Goal: Task Accomplishment & Management: Use online tool/utility

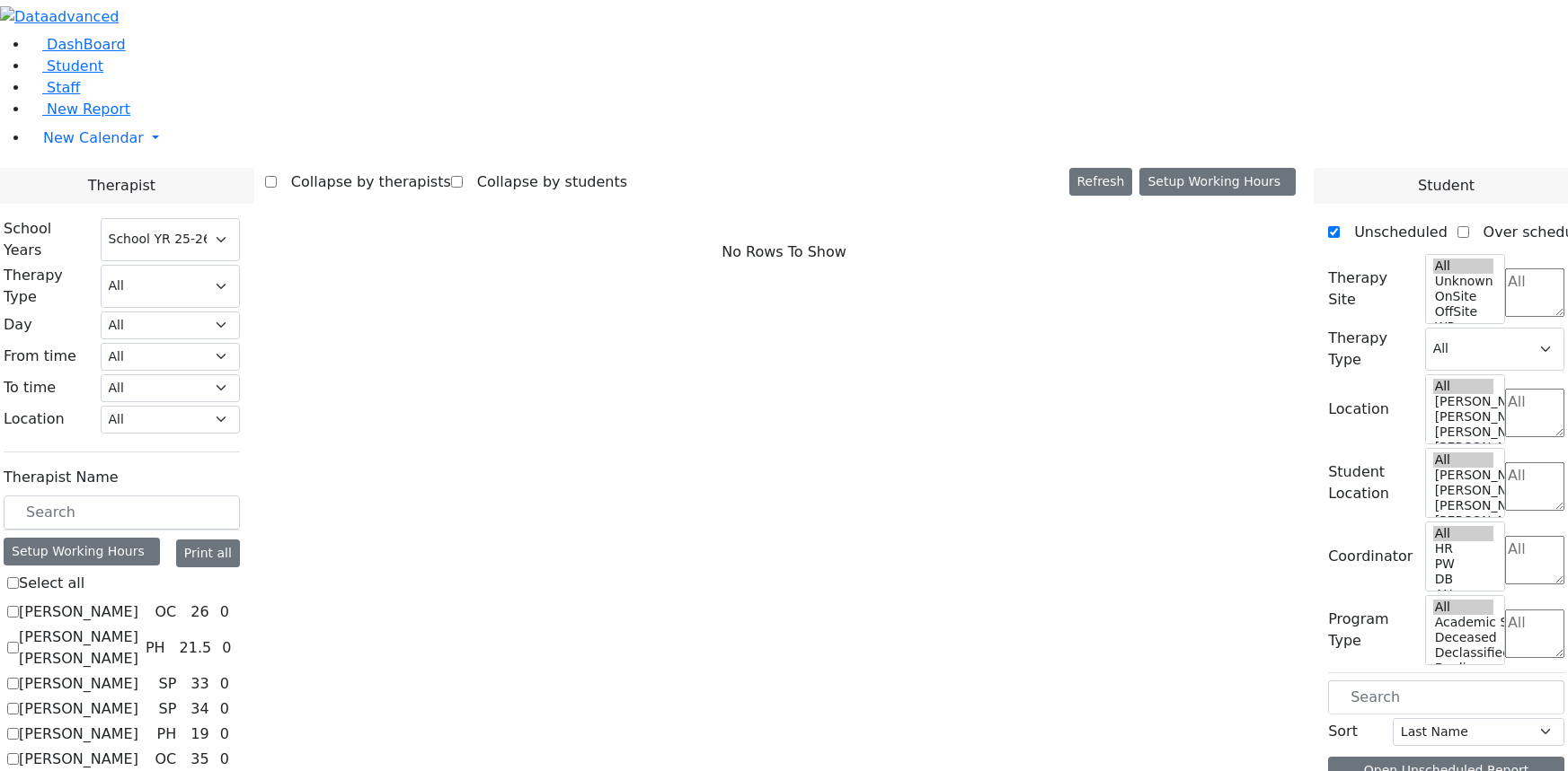
select select "212"
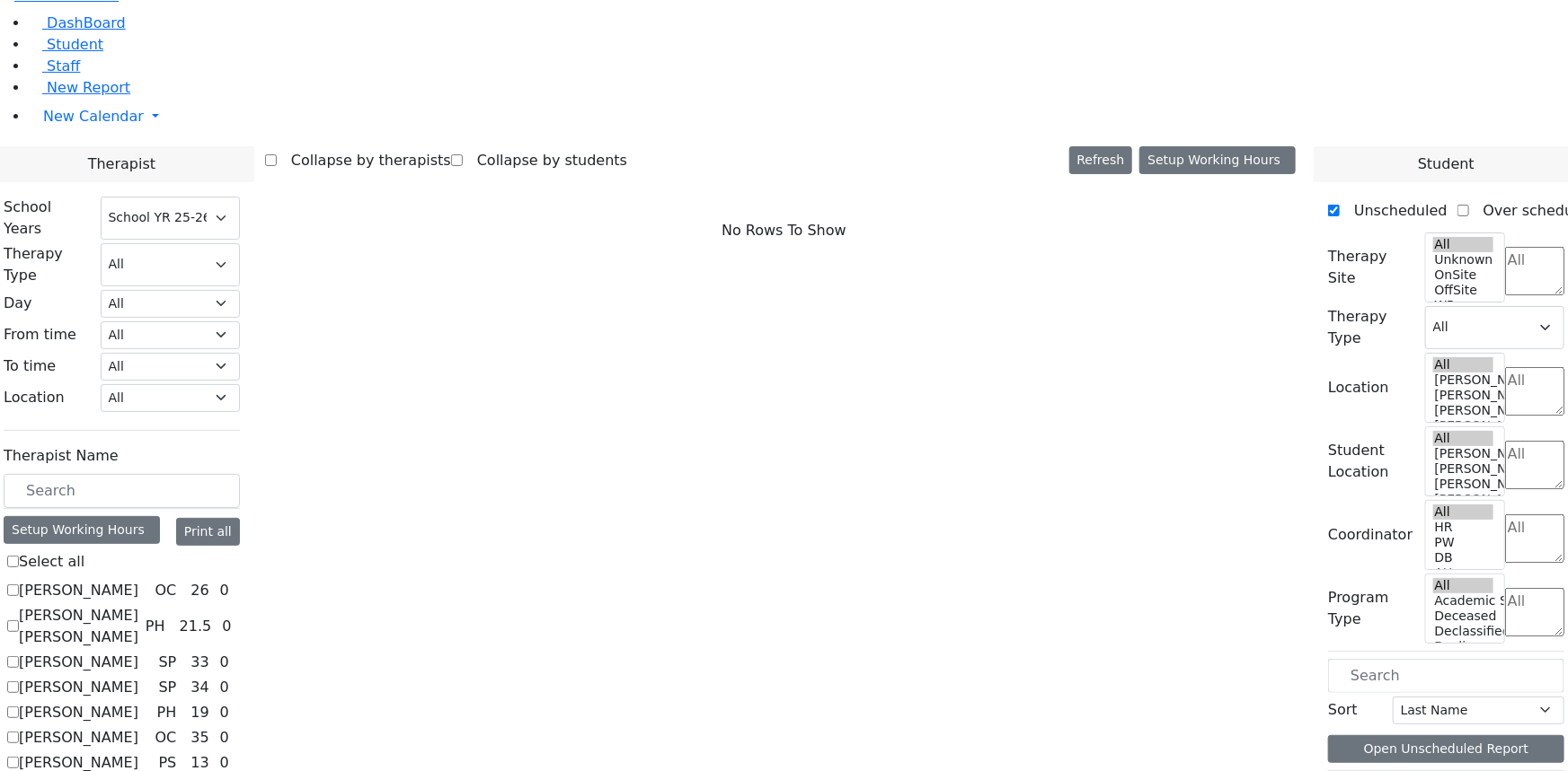
click at [138, 580] on label "Abramczyk ZC" at bounding box center [77, 591] width 119 height 21
click at [18, 584] on input "Abramczyk ZC" at bounding box center [13, 590] width 12 height 12
checkbox input "true"
select select "1"
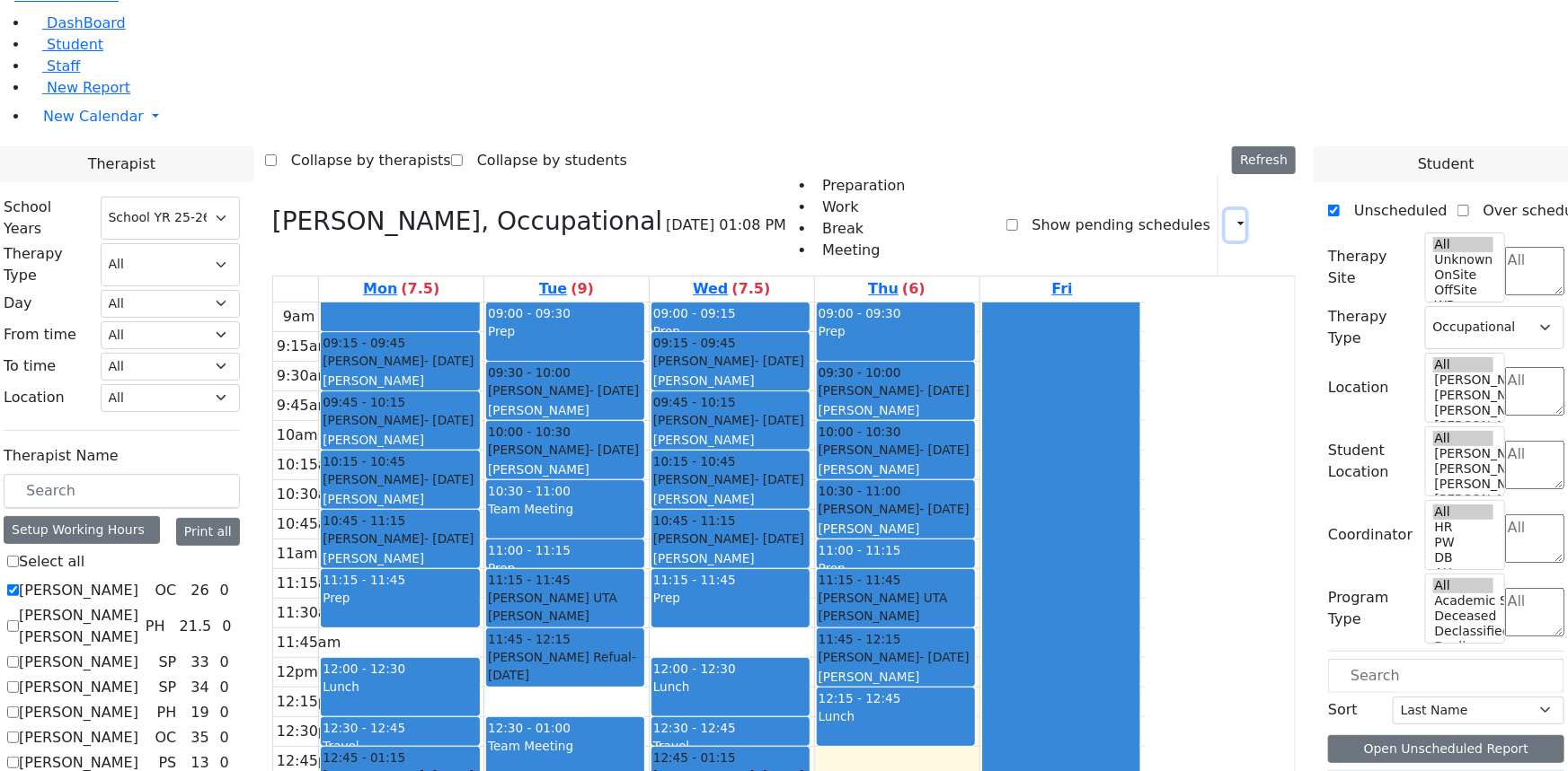
click at [1230, 217] on icon "button" at bounding box center [1230, 225] width 0 height 17
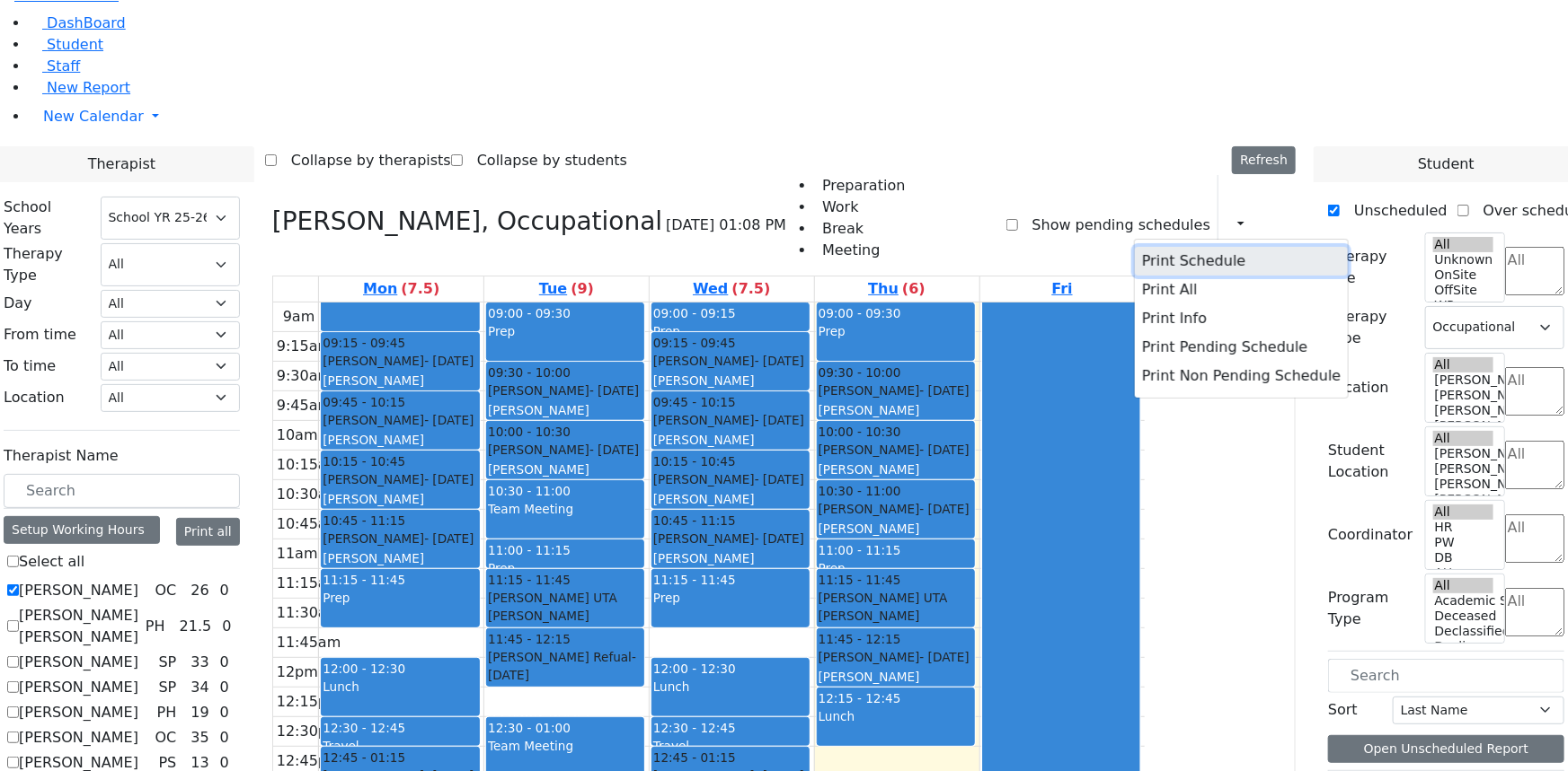
click at [1144, 247] on button "Print Schedule" at bounding box center [1242, 261] width 213 height 29
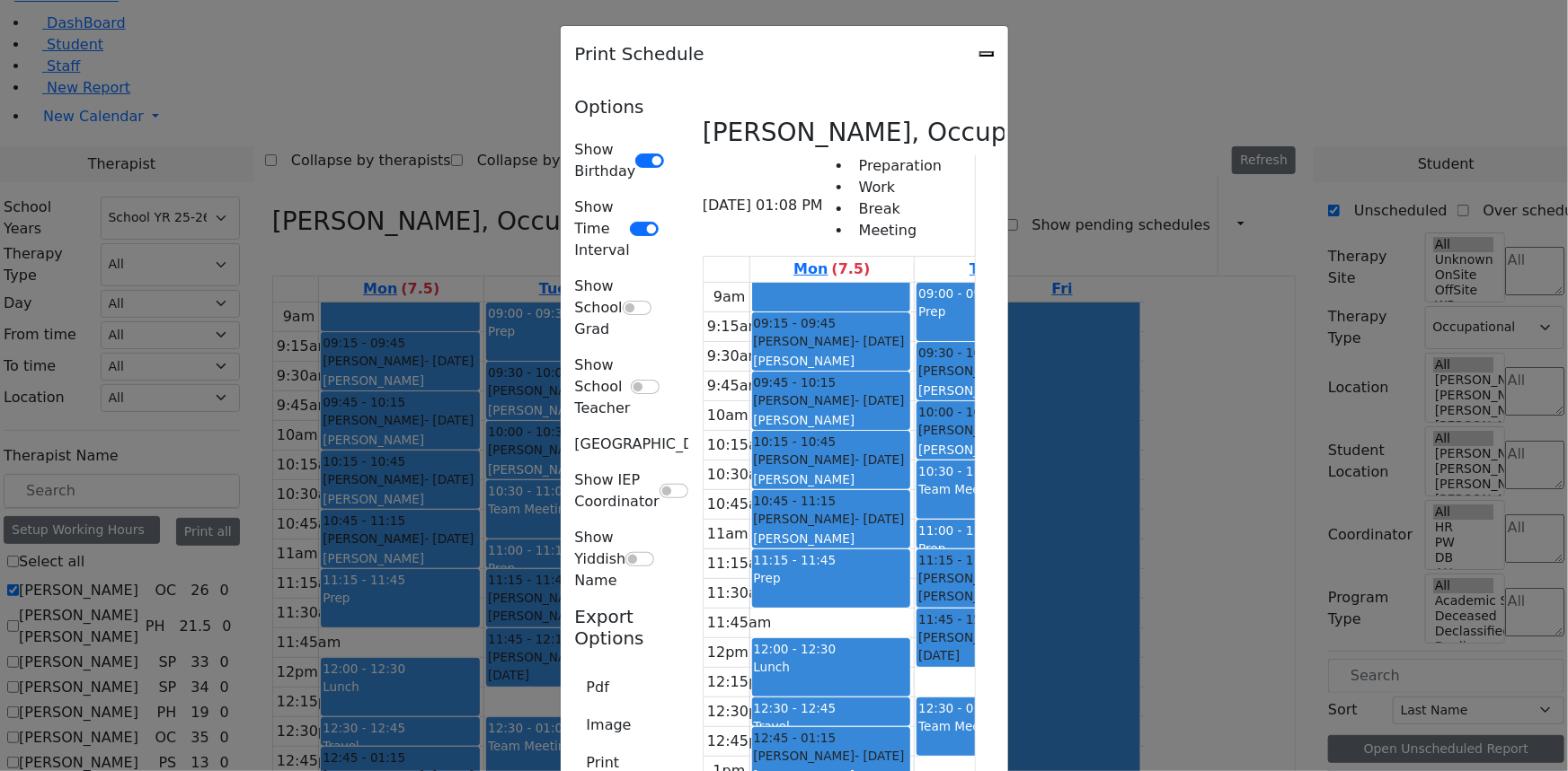
type input "ZC_Abramczyk@kjsd.k12.ny.us"
type textarea "This is schedule for Abramczyk ZC"
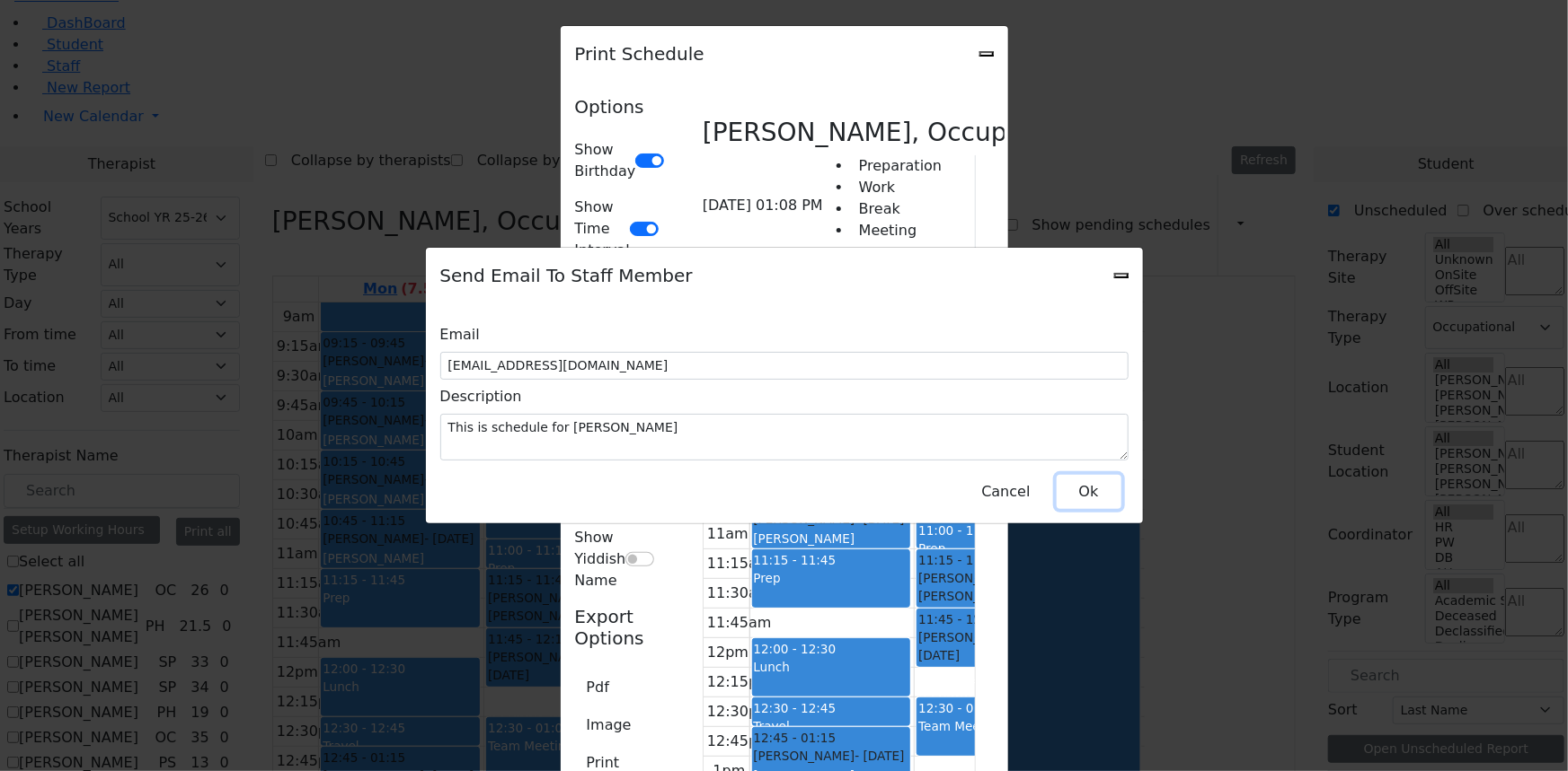
click at [1101, 483] on button "Ok" at bounding box center [1089, 491] width 65 height 34
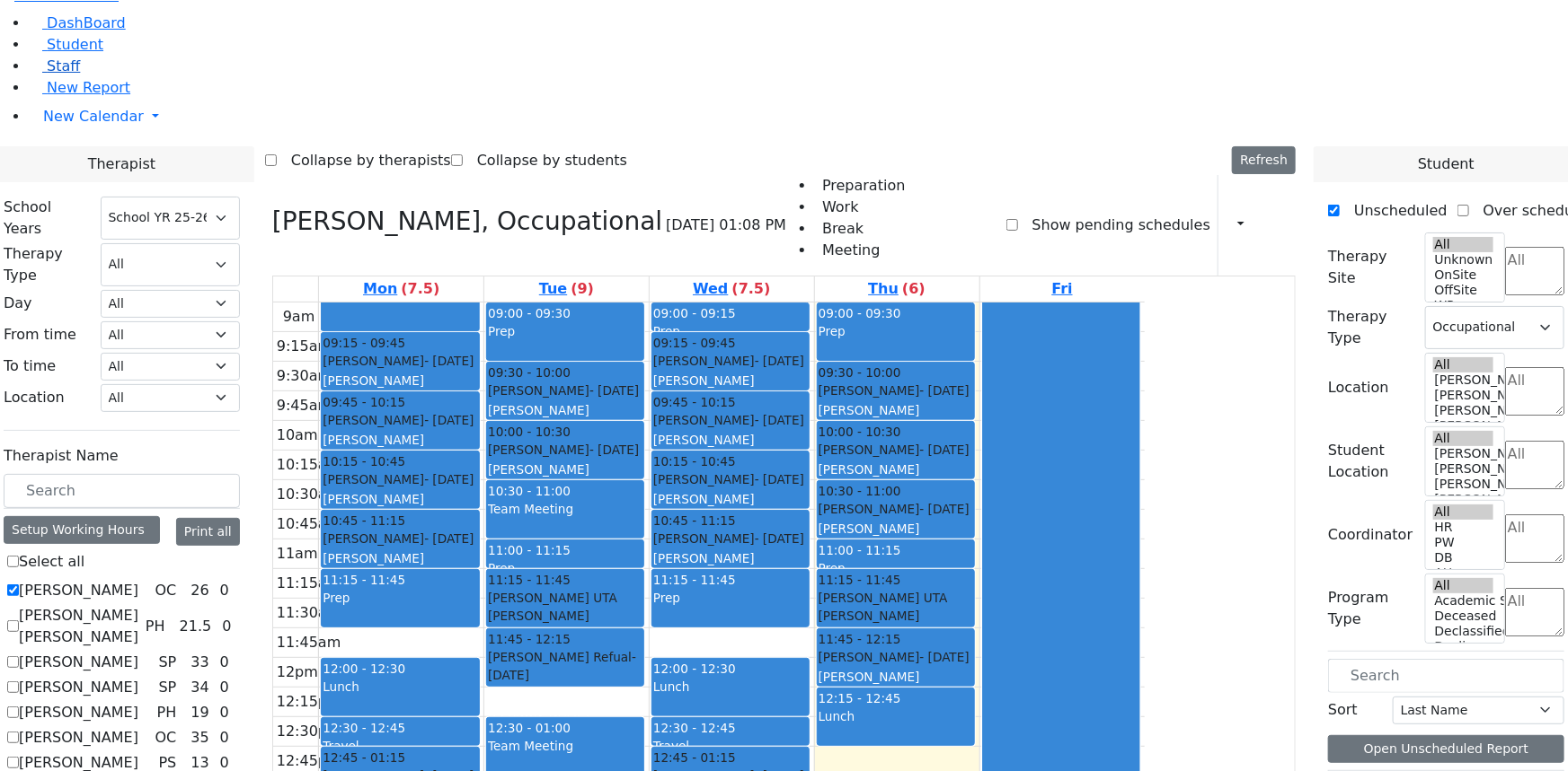
click at [48, 74] on span "Staff" at bounding box center [63, 66] width 33 height 17
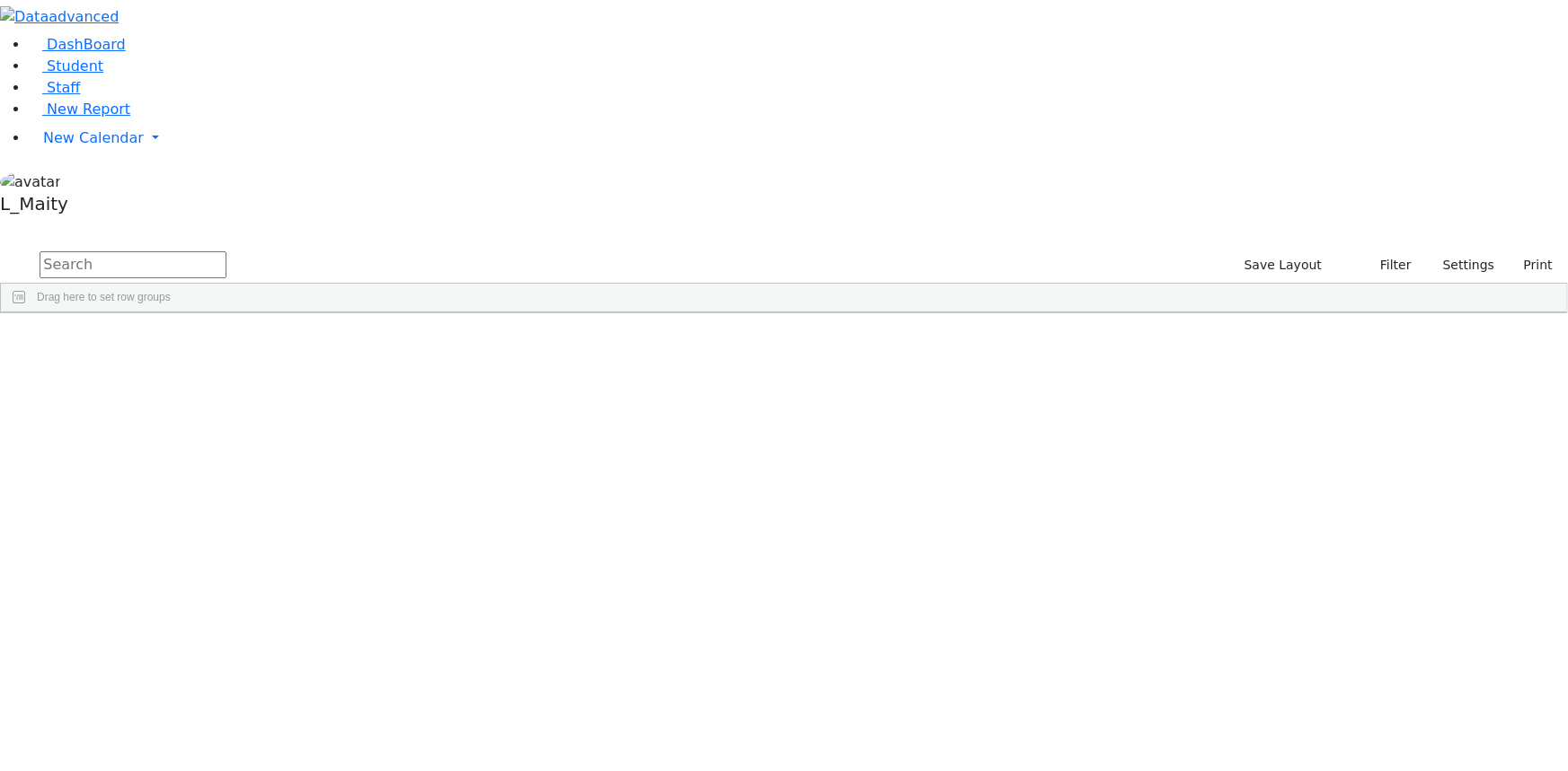
scroll to position [407, 0]
click at [67, 146] on span "New Calendar" at bounding box center [94, 138] width 101 height 17
click at [74, 182] on span "Calendar" at bounding box center [71, 174] width 65 height 17
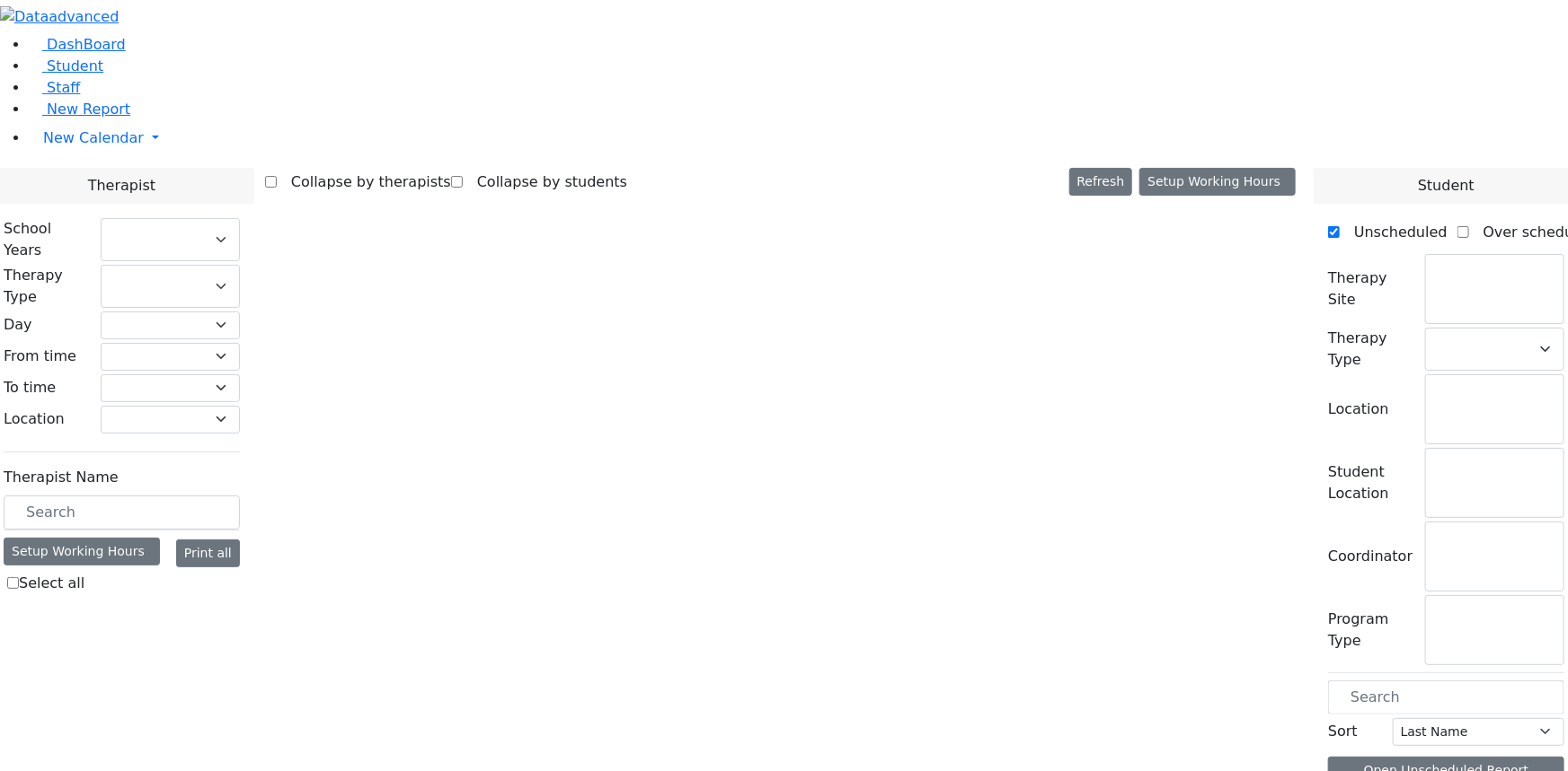
select select "212"
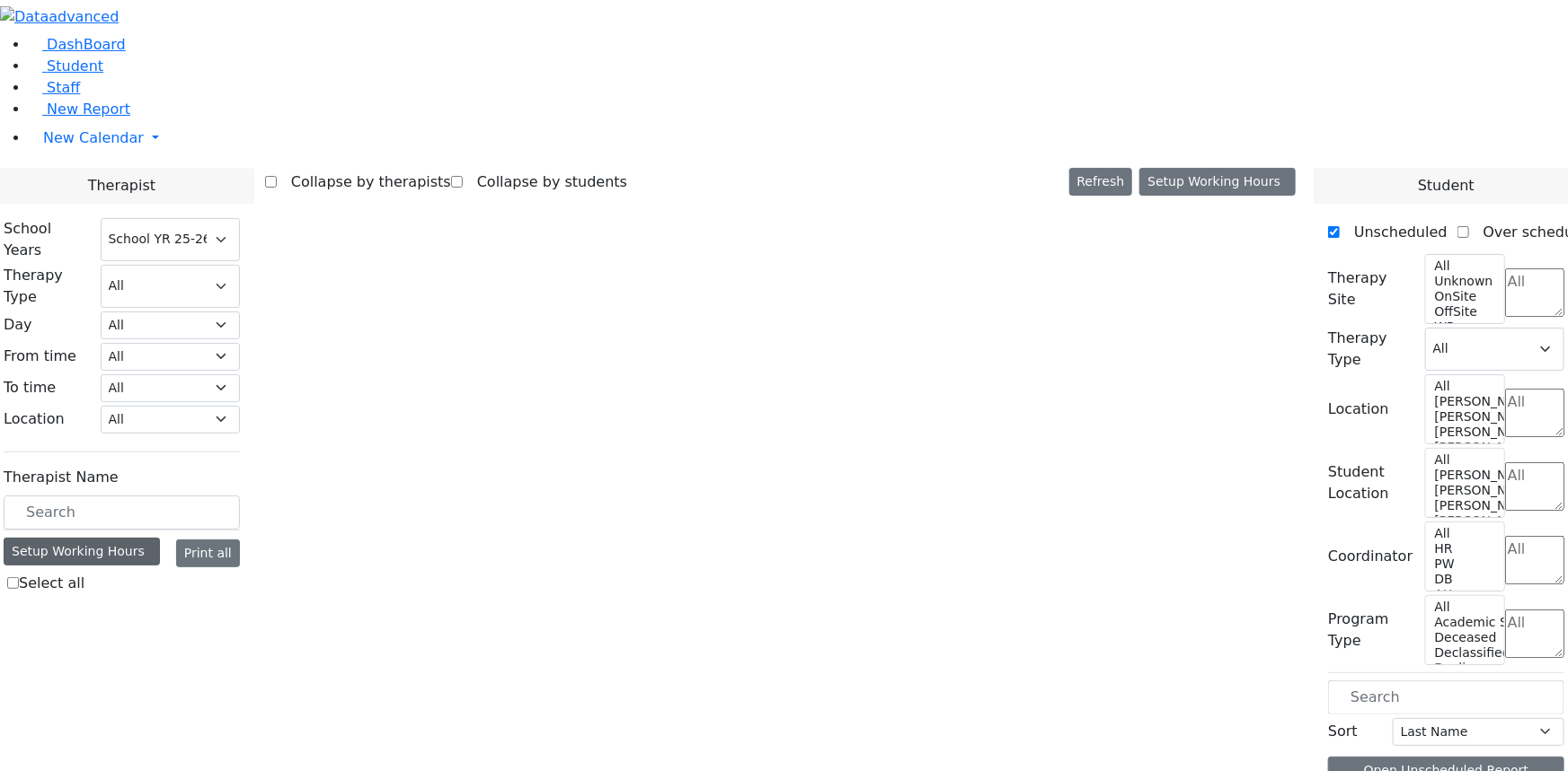
select select "1"
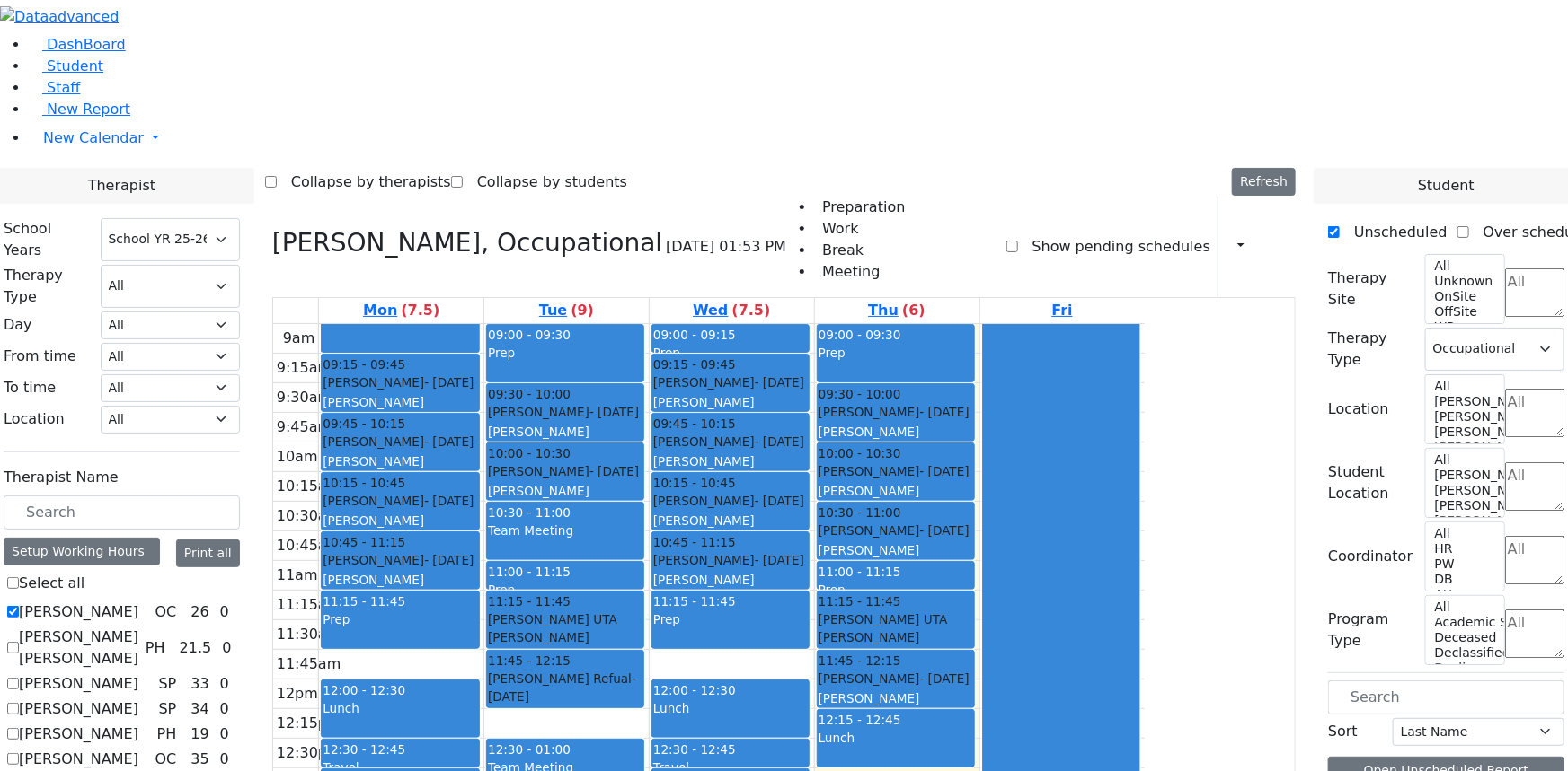
click at [138, 602] on label "Abramczyk ZC" at bounding box center [77, 612] width 119 height 21
click at [18, 607] on input "Abramczyk ZC" at bounding box center [13, 612] width 12 height 12
checkbox input "false"
select select
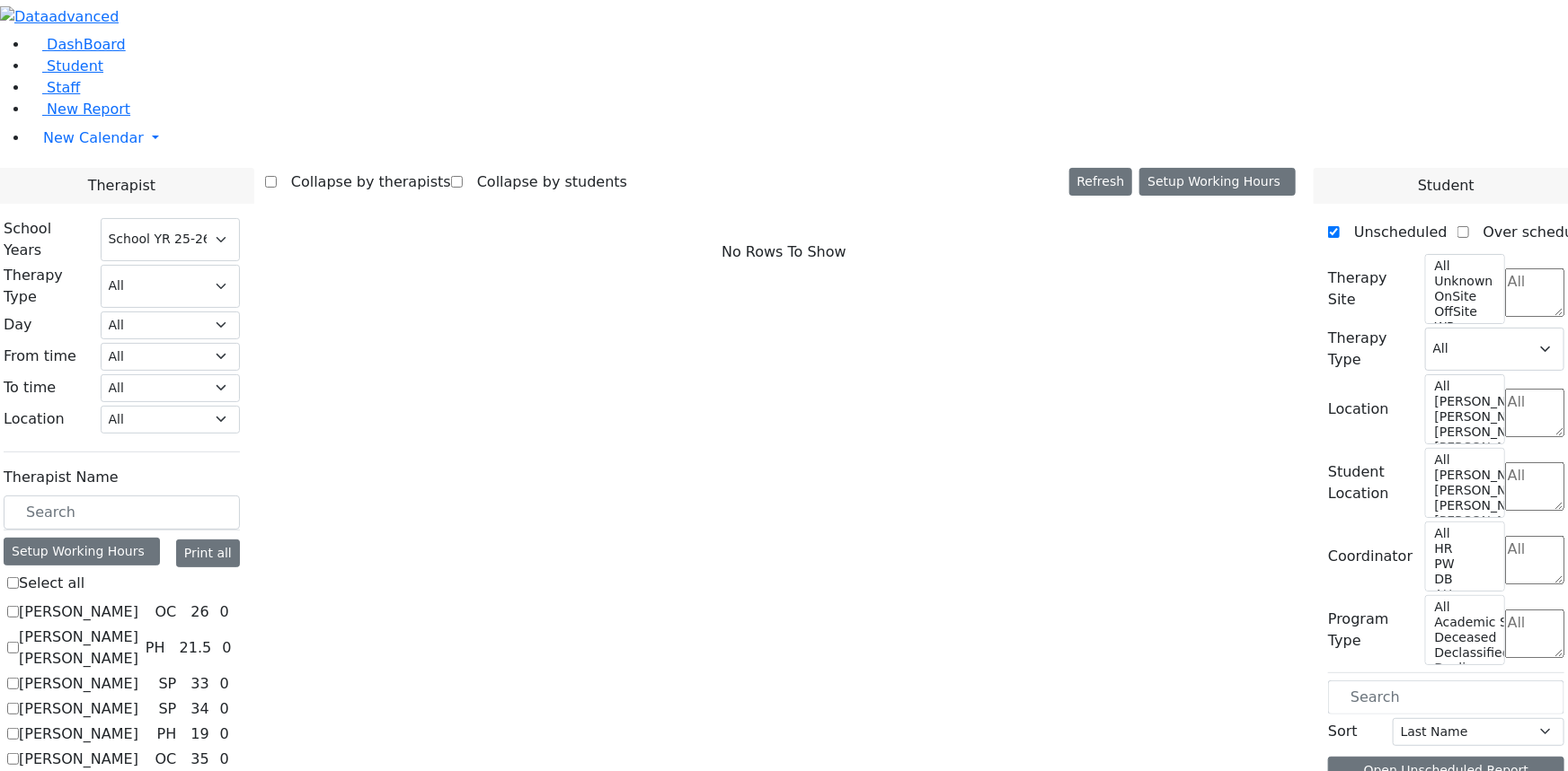
scroll to position [163, 0]
checkbox input "true"
select select "1"
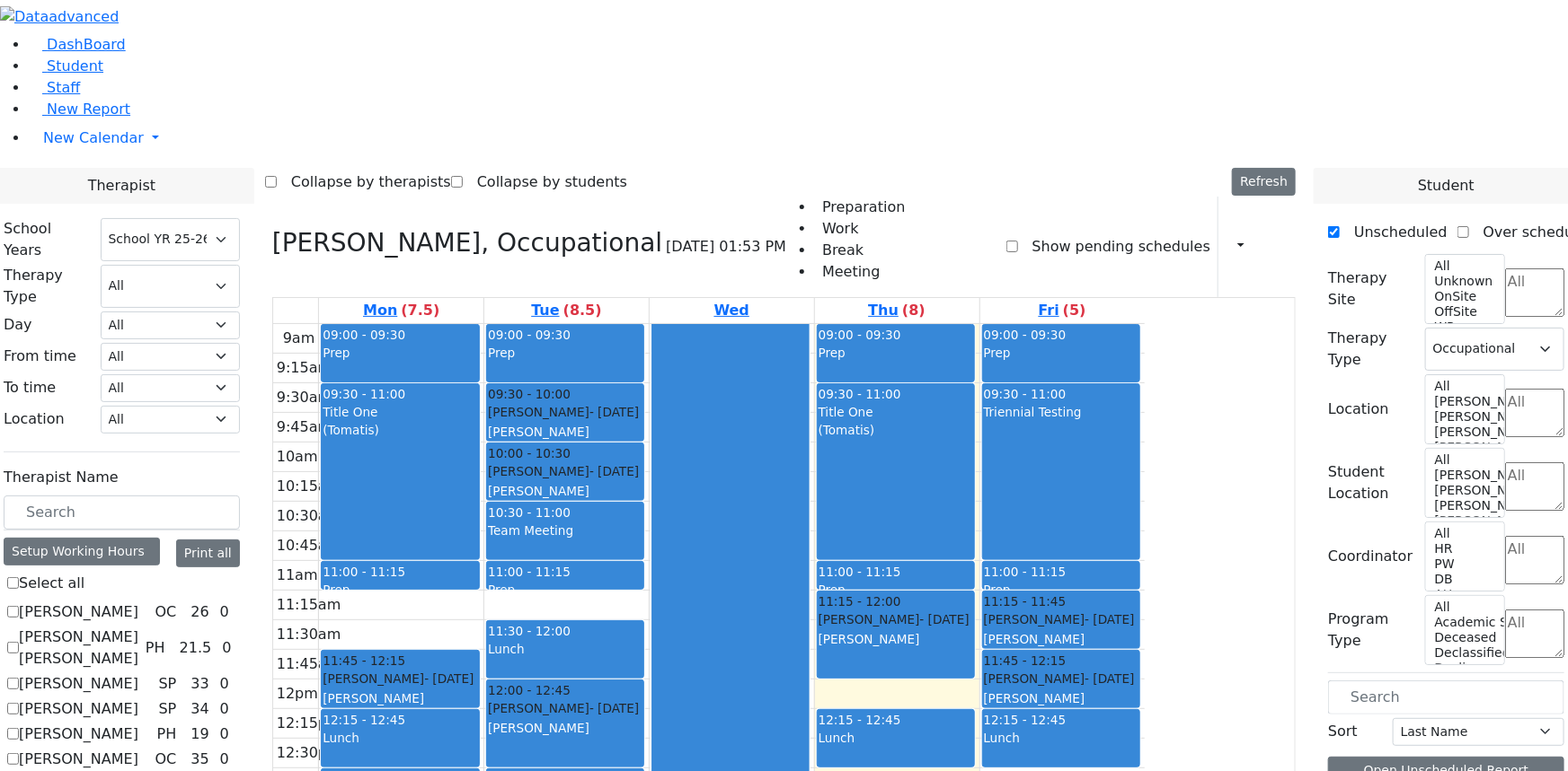
scroll to position [21, 0]
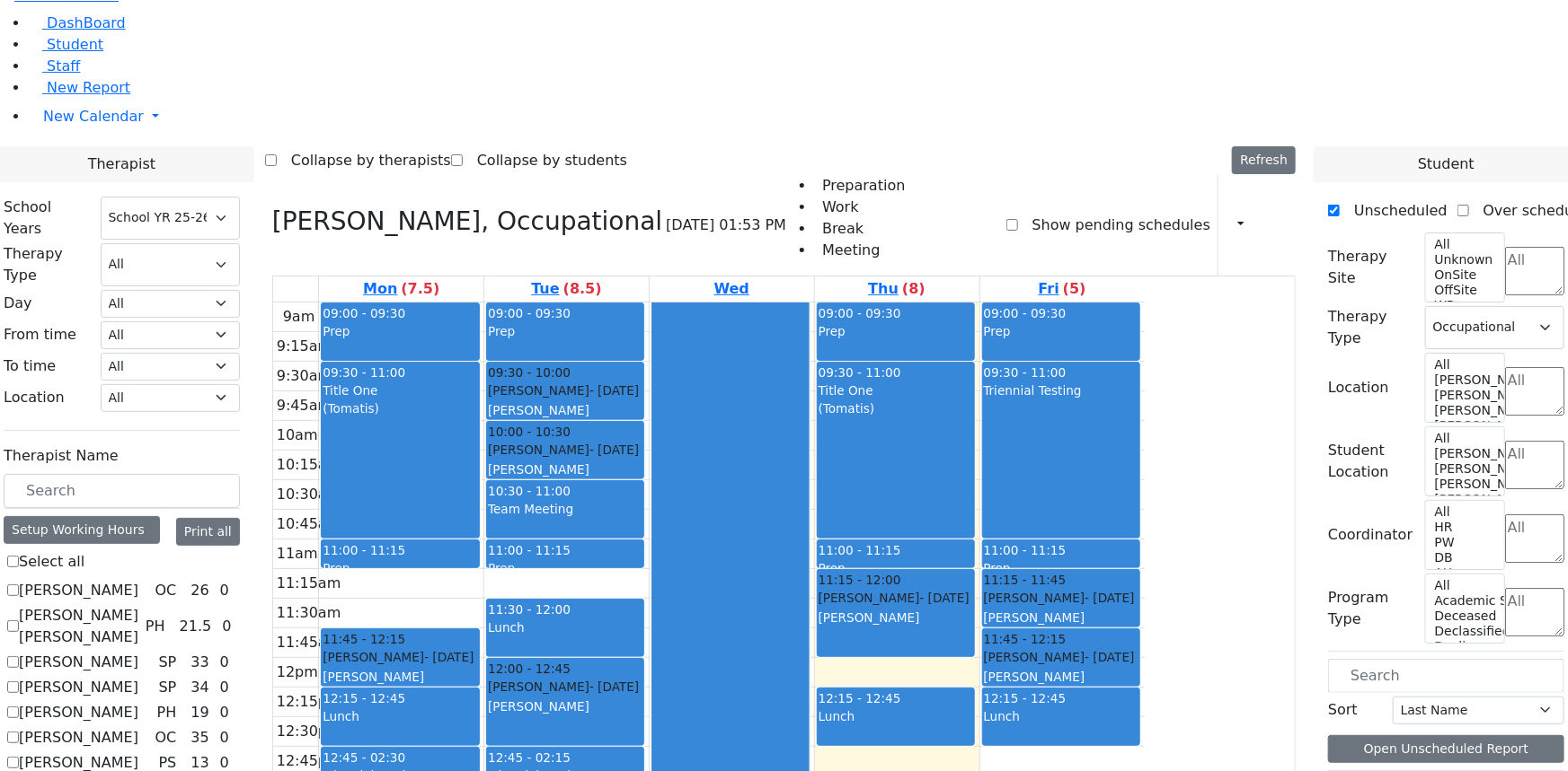
checkbox input "true"
select select
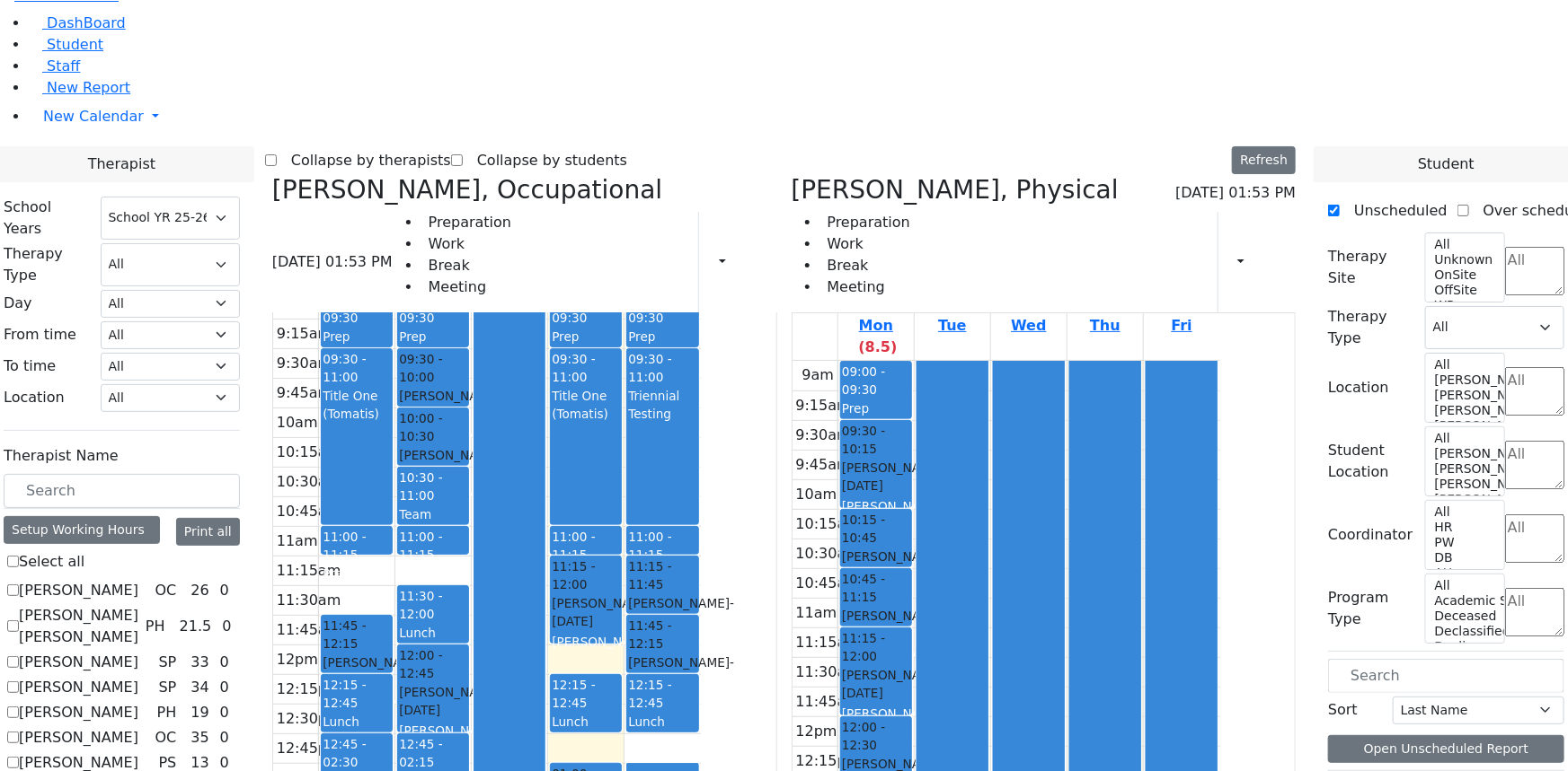
scroll to position [0, 0]
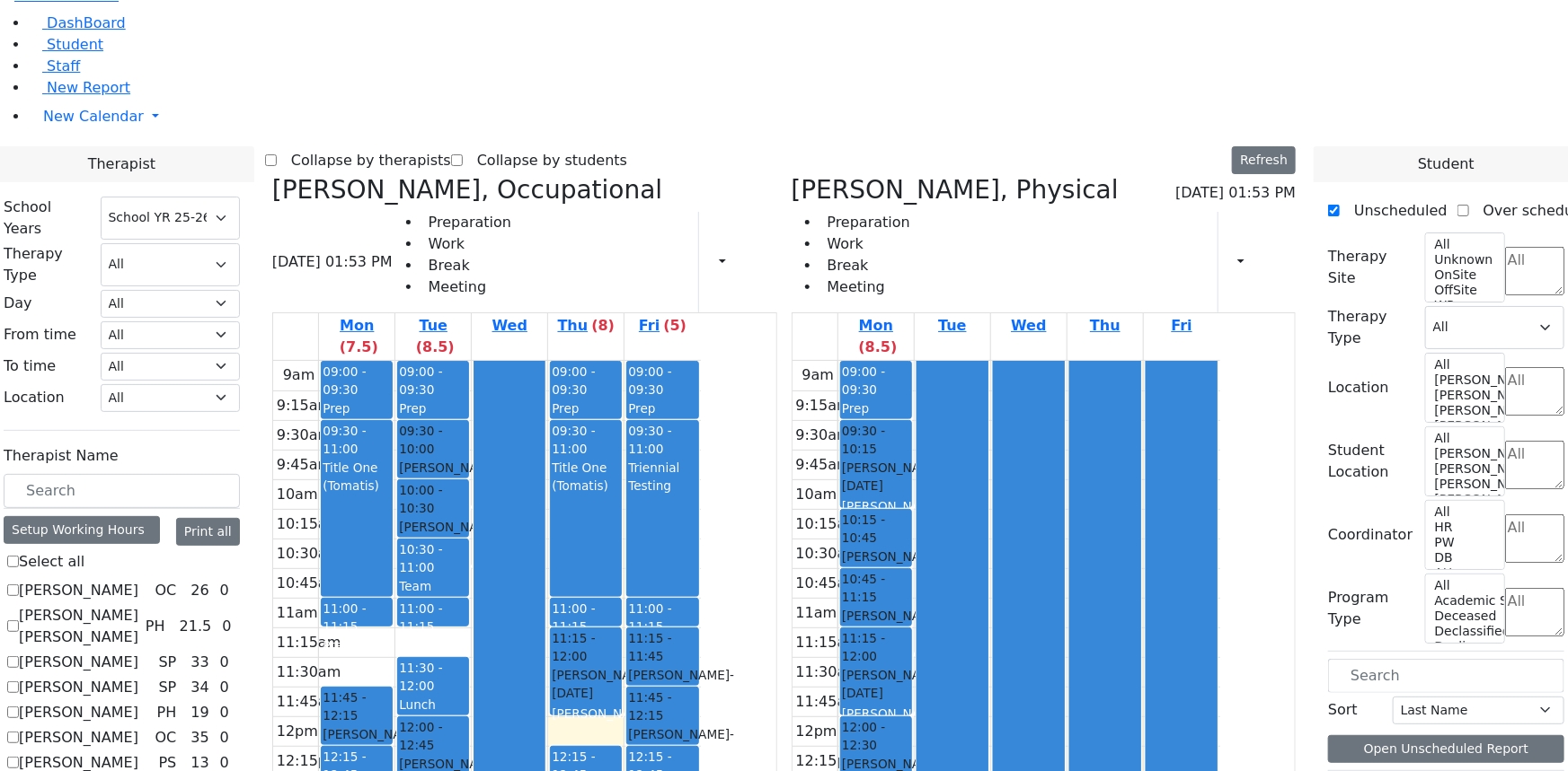
drag, startPoint x: 523, startPoint y: 556, endPoint x: 530, endPoint y: 616, distance: 60.4
click at [395, 616] on div "09:00 - 09:30 Prep 09:30 - 11:00 Title One (Tomatis) 11:00 - 11:15 Prep 11:45 -…" at bounding box center [357, 716] width 75 height 711
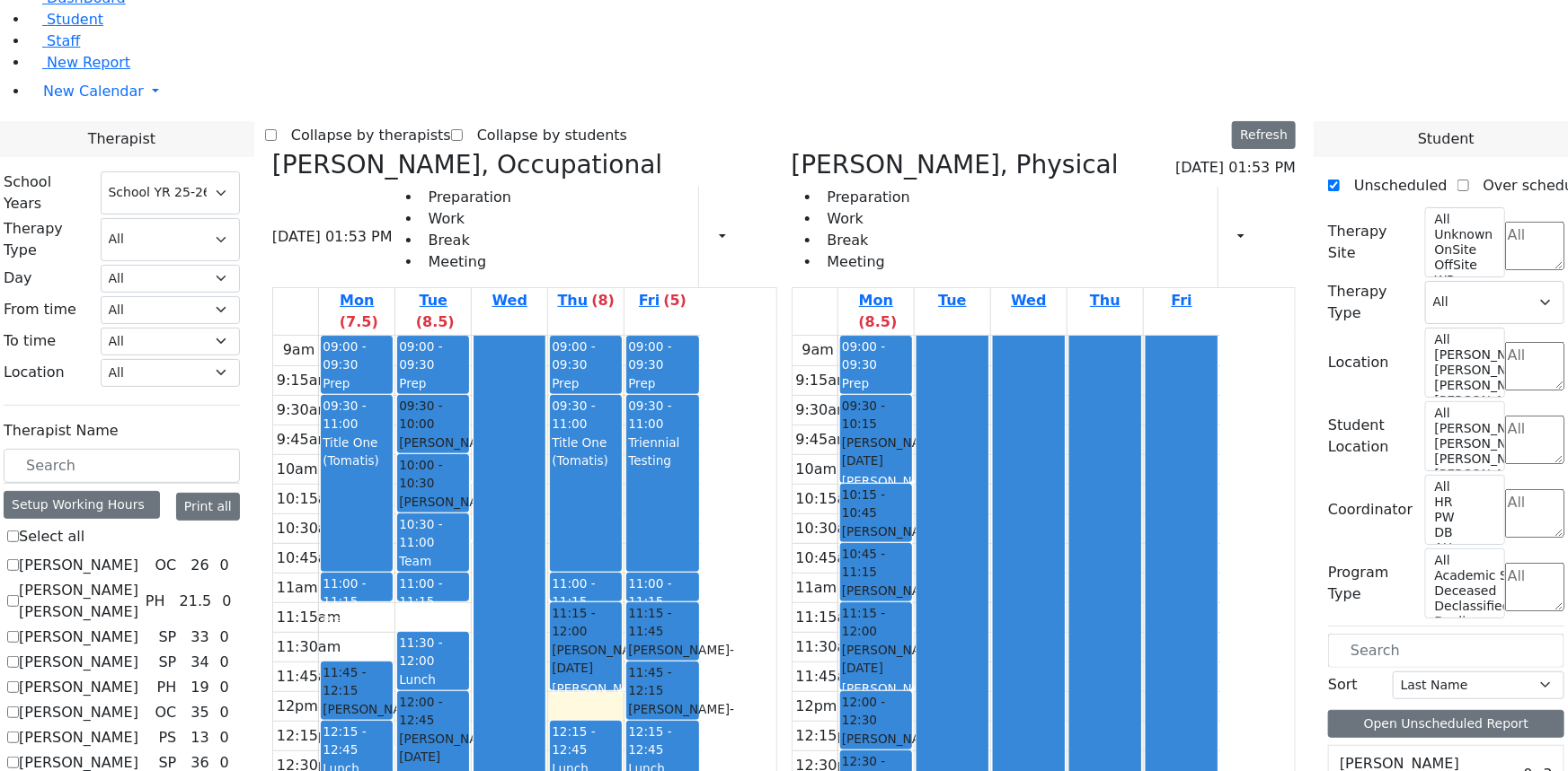
scroll to position [69, 0]
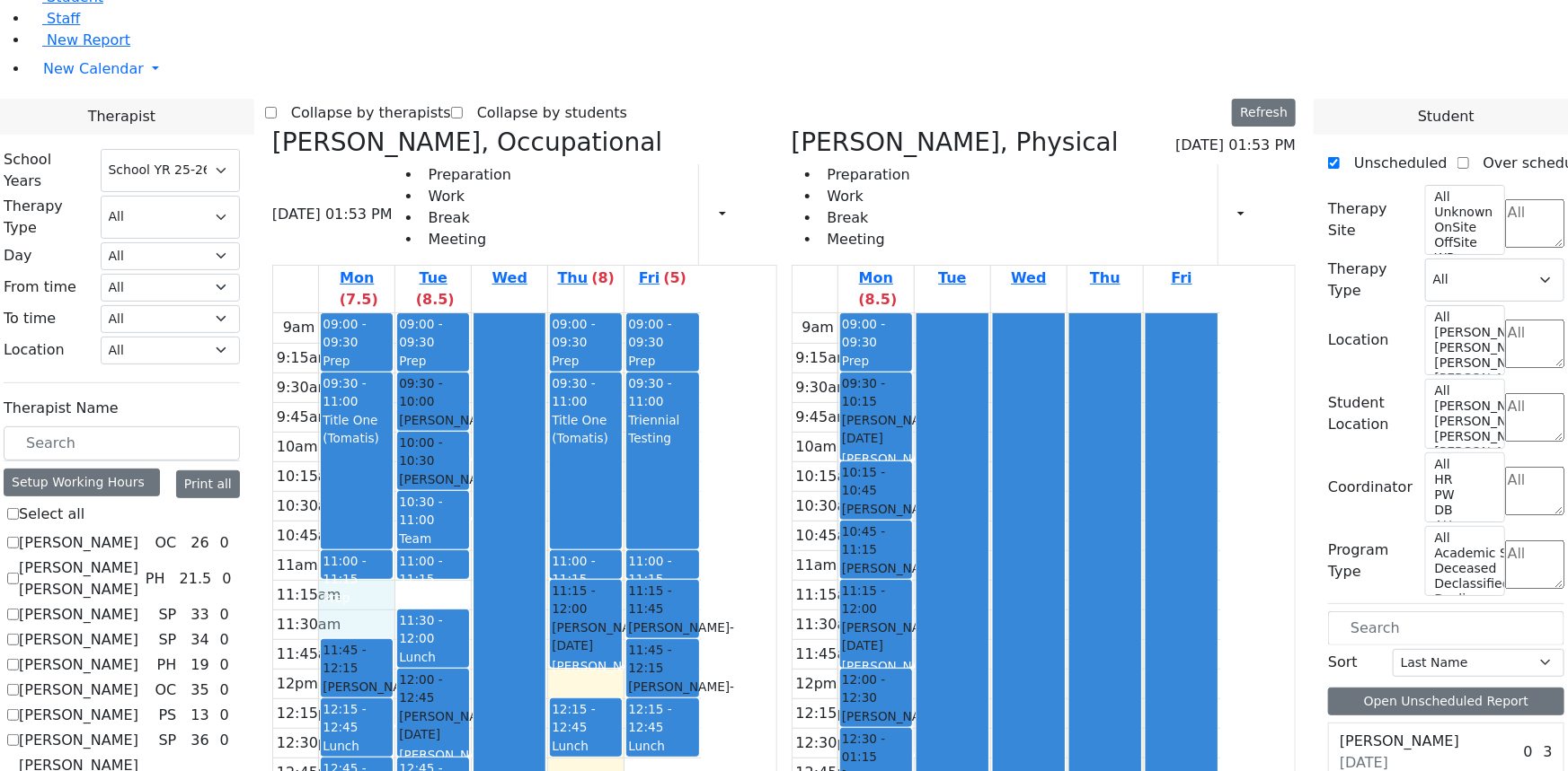
drag, startPoint x: 533, startPoint y: 341, endPoint x: 543, endPoint y: 367, distance: 27.9
click at [543, 367] on div "9am 9:15am 9:30am 9:45am 10am 10:15am 10:30am 10:45am 11am 11:15am 11:30am 11:4…" at bounding box center [487, 668] width 428 height 711
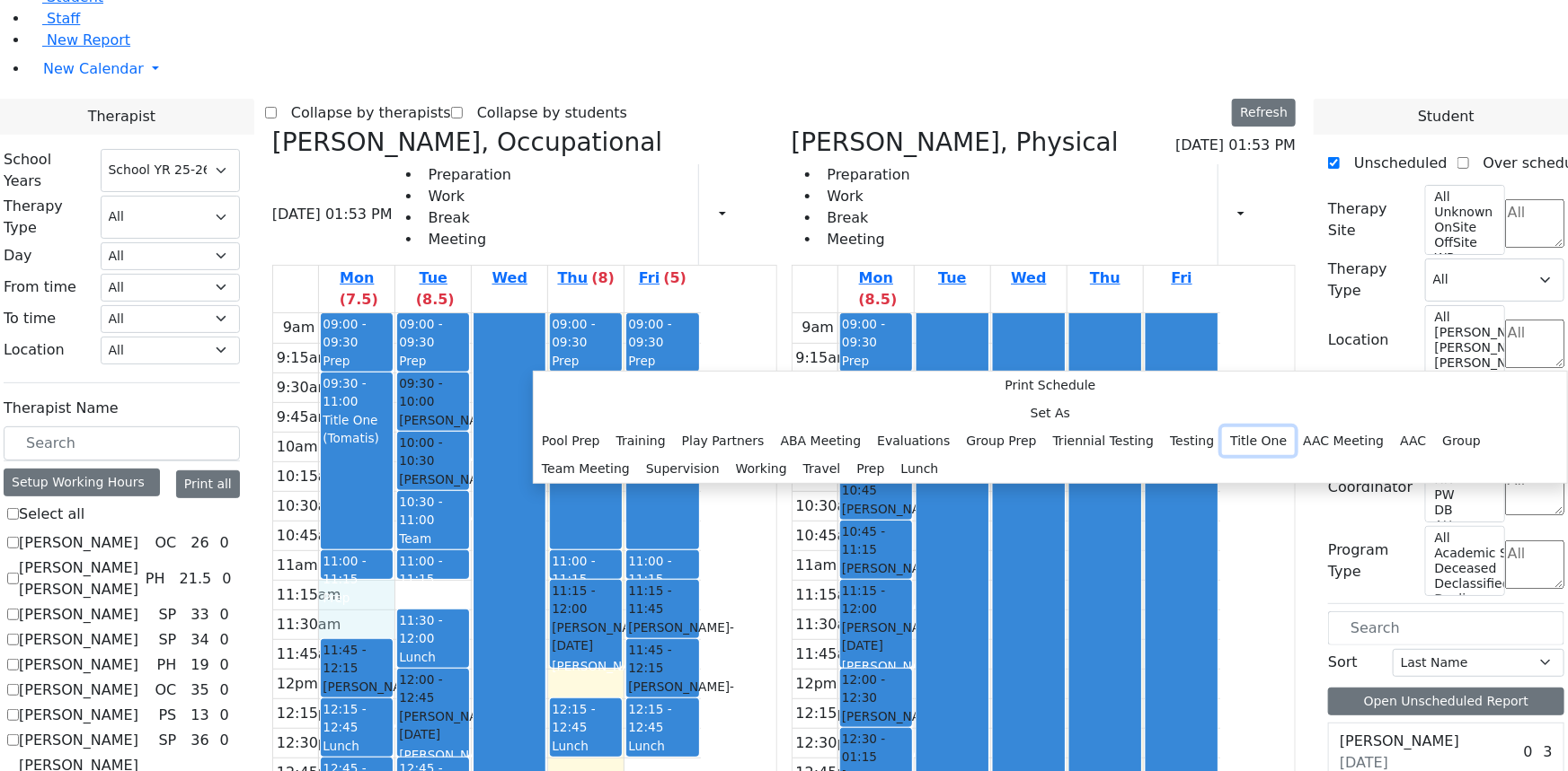
click at [1222, 428] on button "Title One" at bounding box center [1258, 441] width 73 height 28
select select "1"
select select "11:15:00"
select select "11:45:00"
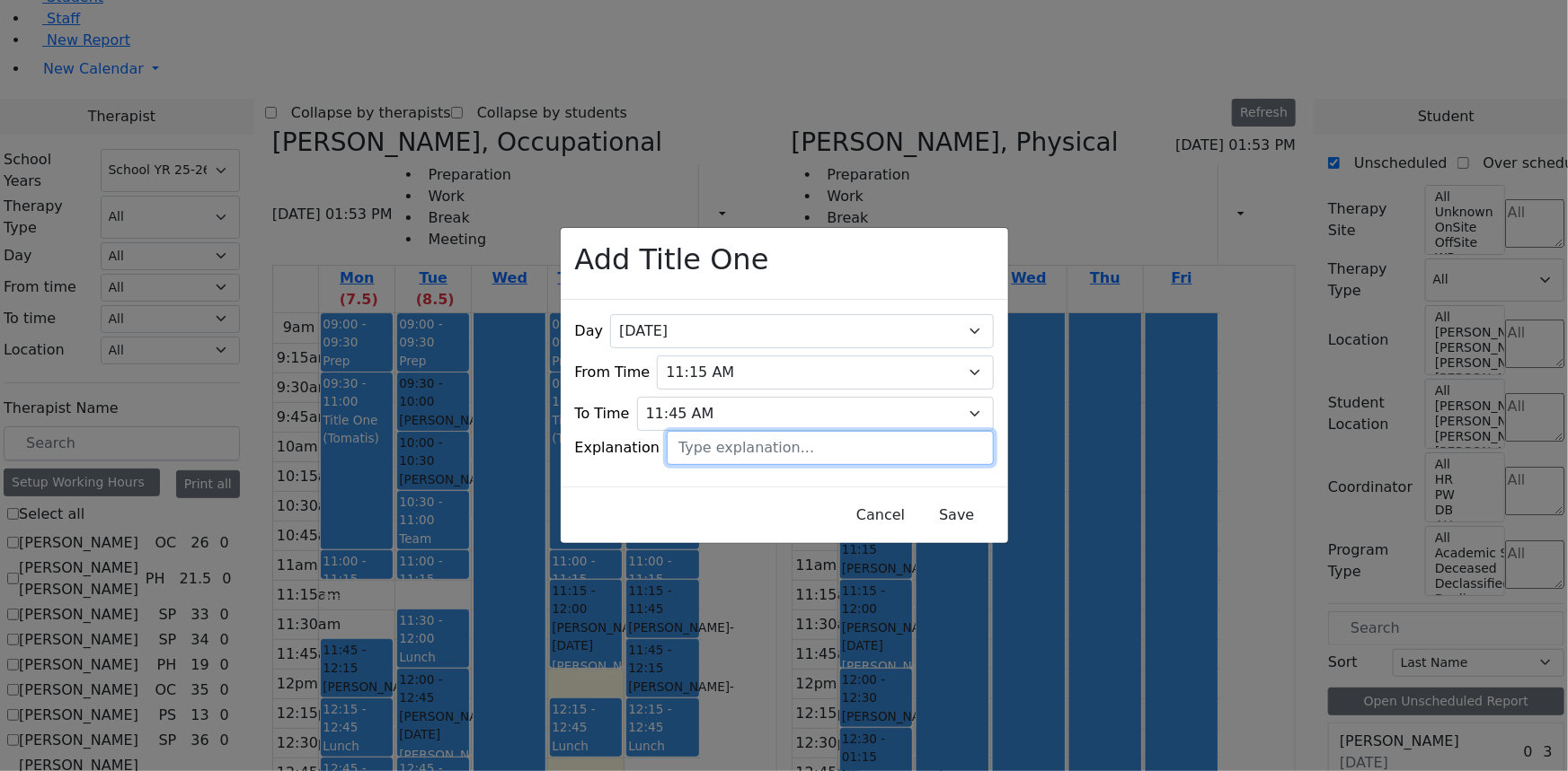
click at [757, 436] on input "text" at bounding box center [829, 448] width 326 height 34
type input "Collaboration with Sushie Z."
click at [935, 504] on button "Save" at bounding box center [956, 515] width 80 height 34
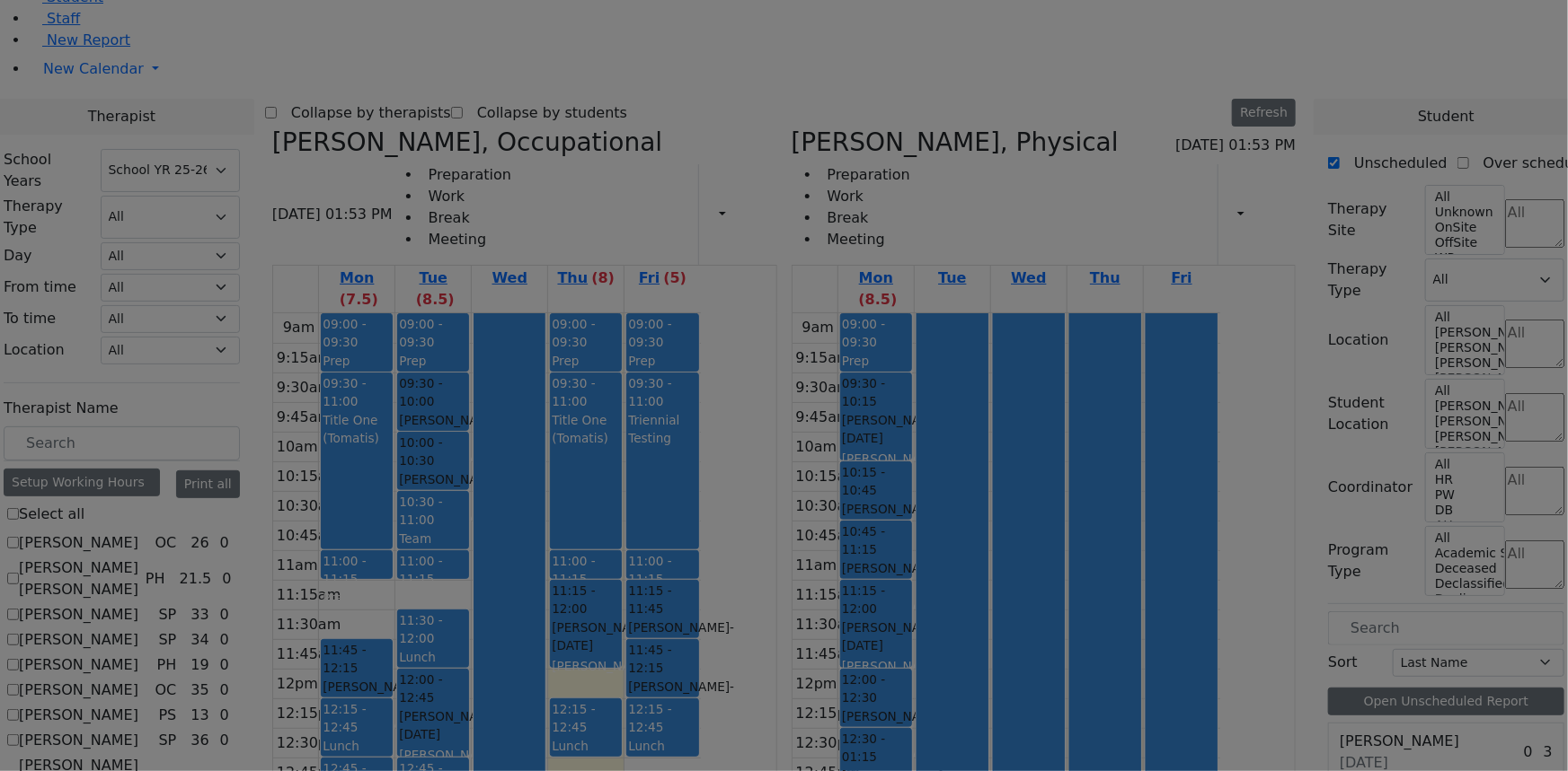
scroll to position [21, 0]
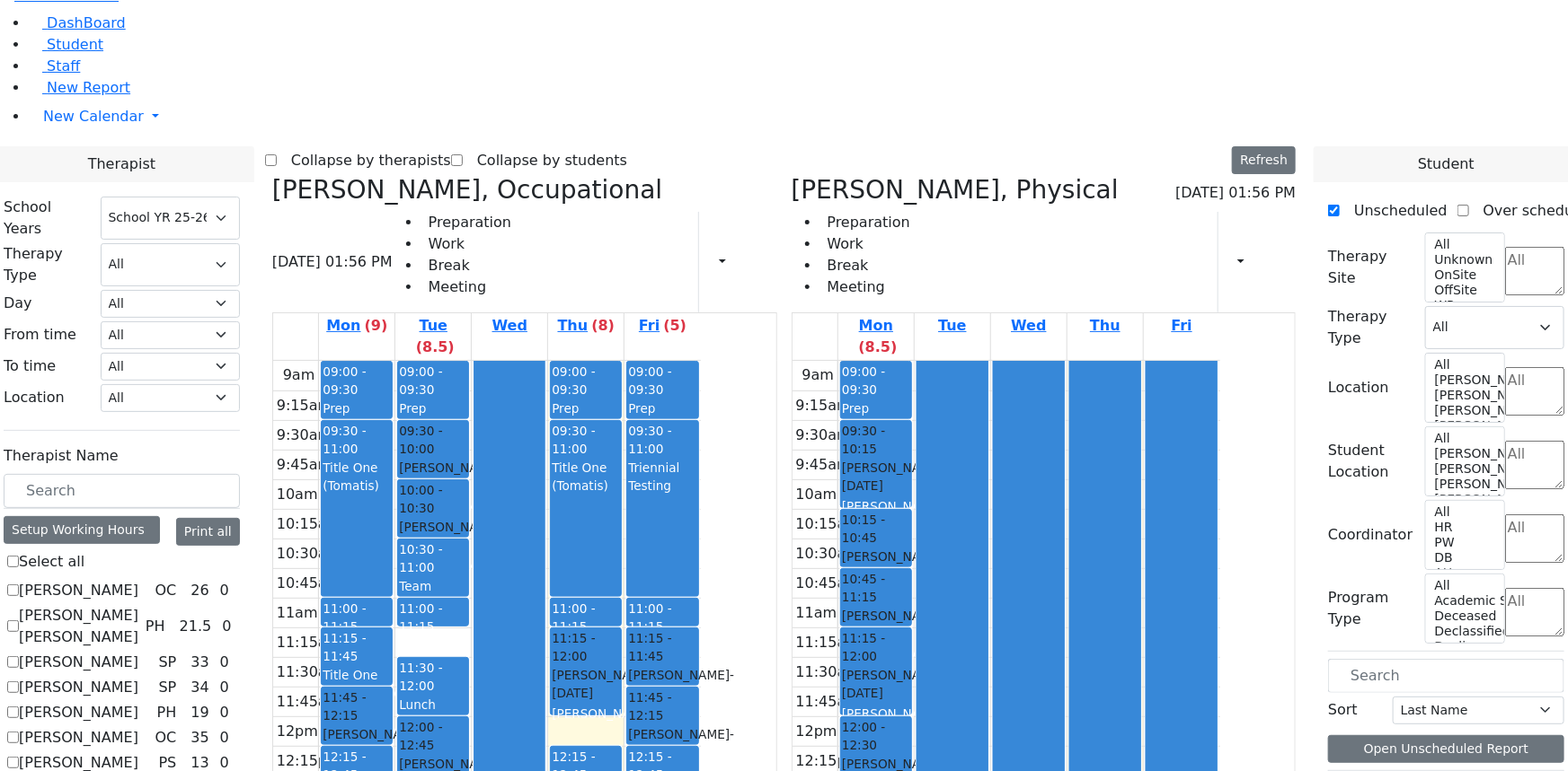
click at [272, 175] on icon at bounding box center [272, 190] width 0 height 30
select select "2"
checkbox input "false"
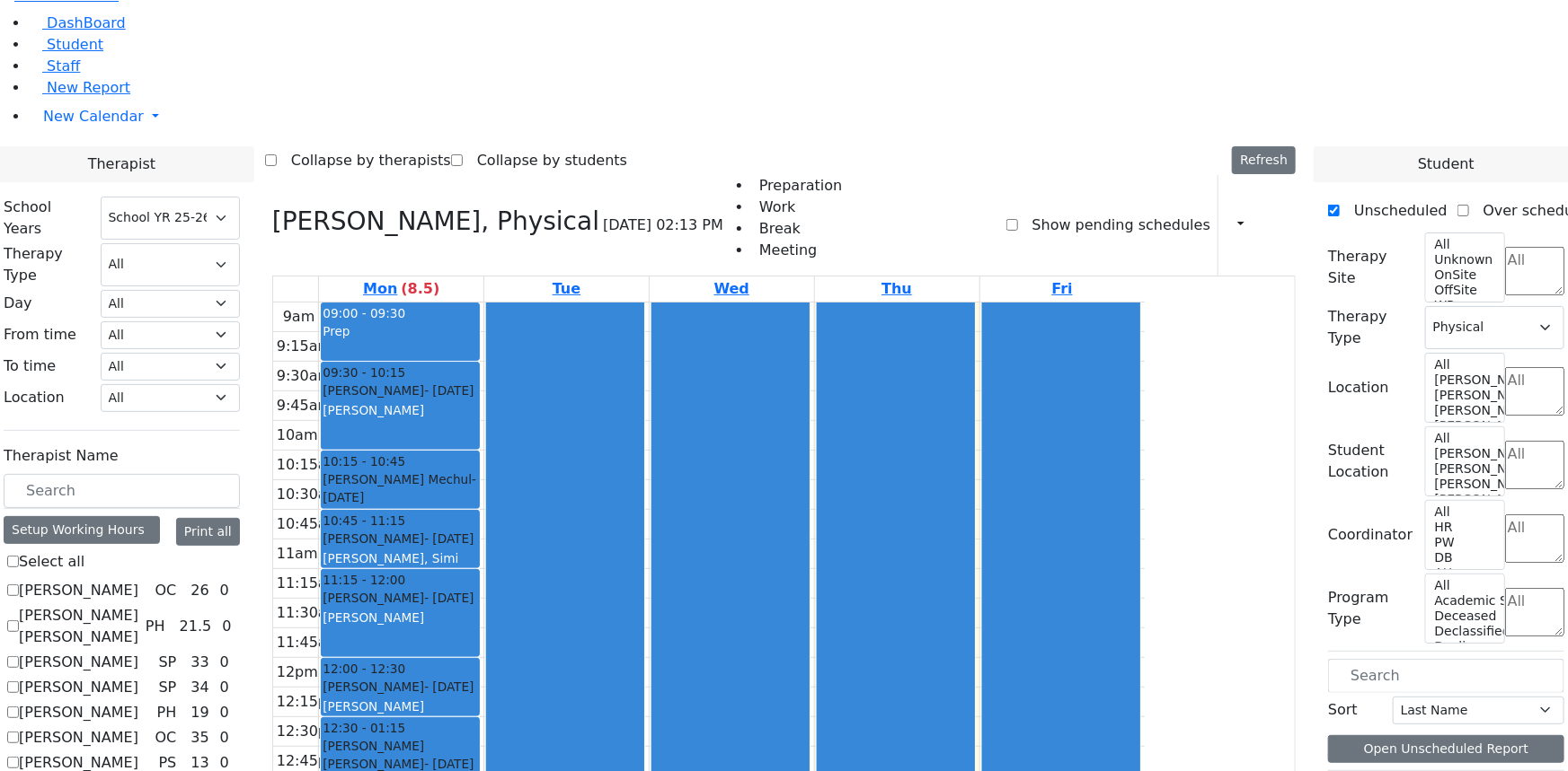
click at [272, 207] on icon at bounding box center [272, 222] width 0 height 30
select select
checkbox input "false"
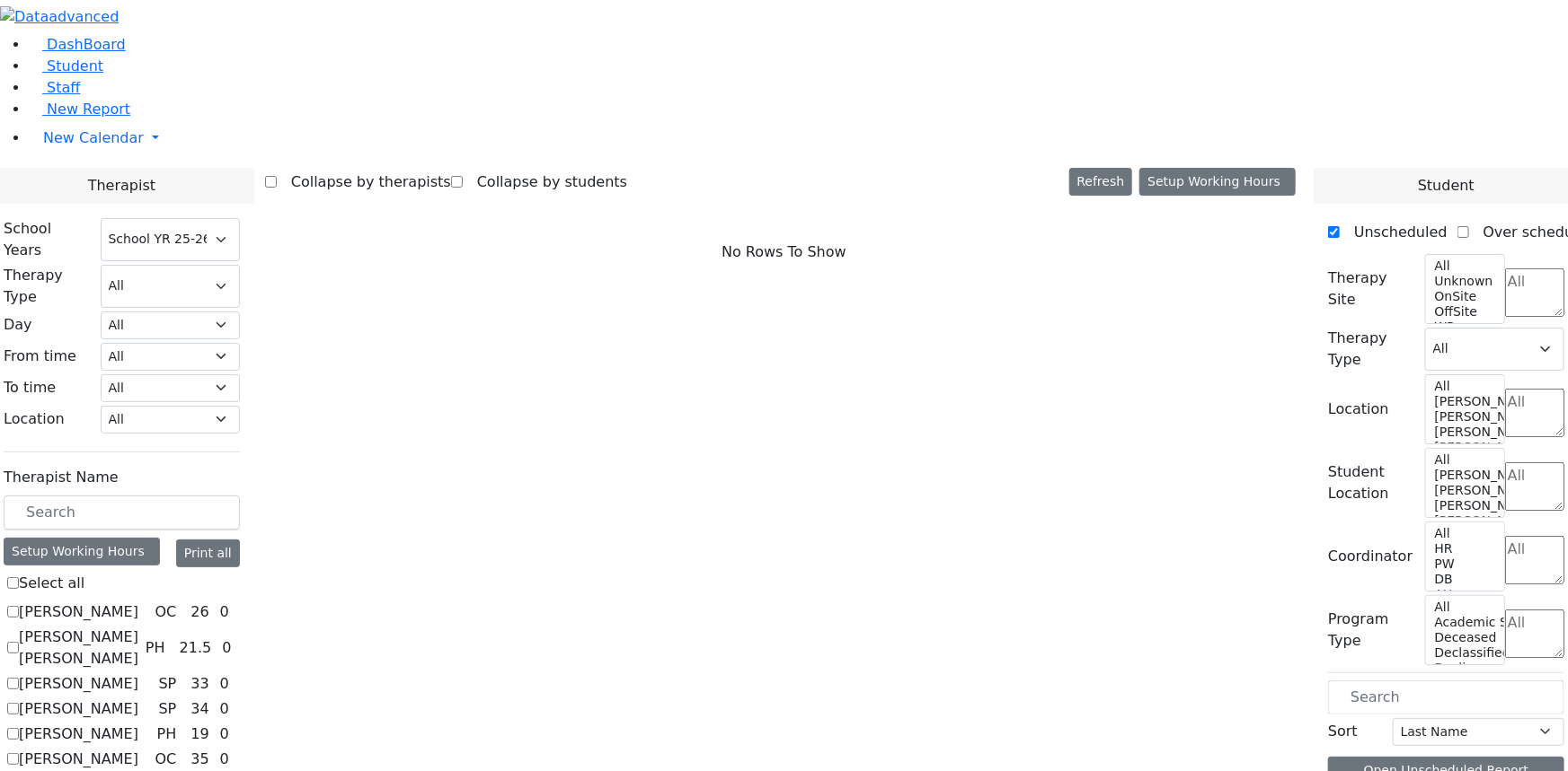
scroll to position [81, 0]
checkbox input "true"
select select "4"
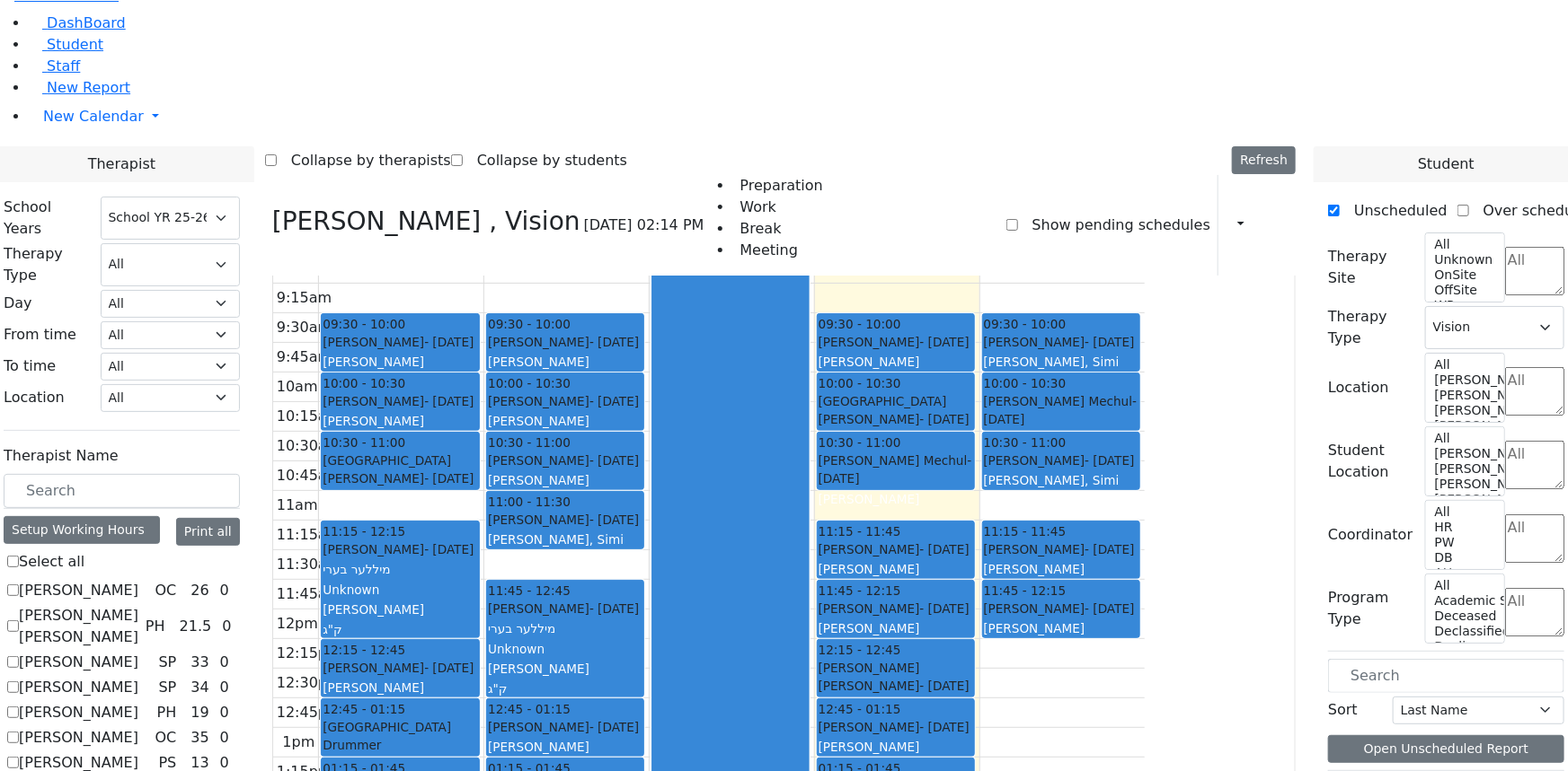
scroll to position [0, 0]
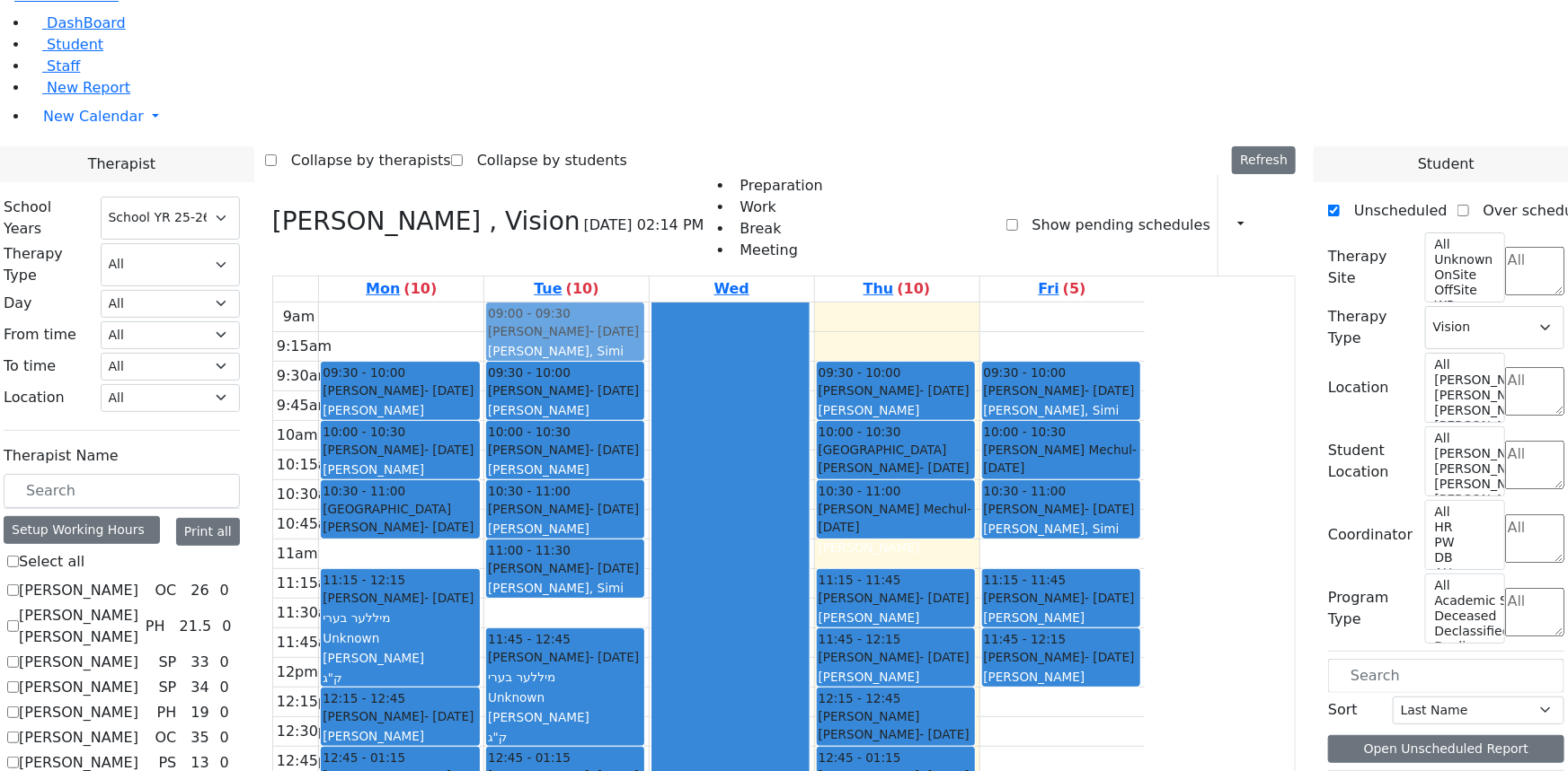
drag, startPoint x: 741, startPoint y: 692, endPoint x: 743, endPoint y: 133, distance: 559.0
click at [648, 303] on div "09:30 - 10:00 Lorincz Shimon - 04/30/2019 Kramer Bluma 10:00 - 10:30 Horowitz M…" at bounding box center [566, 658] width 165 height 711
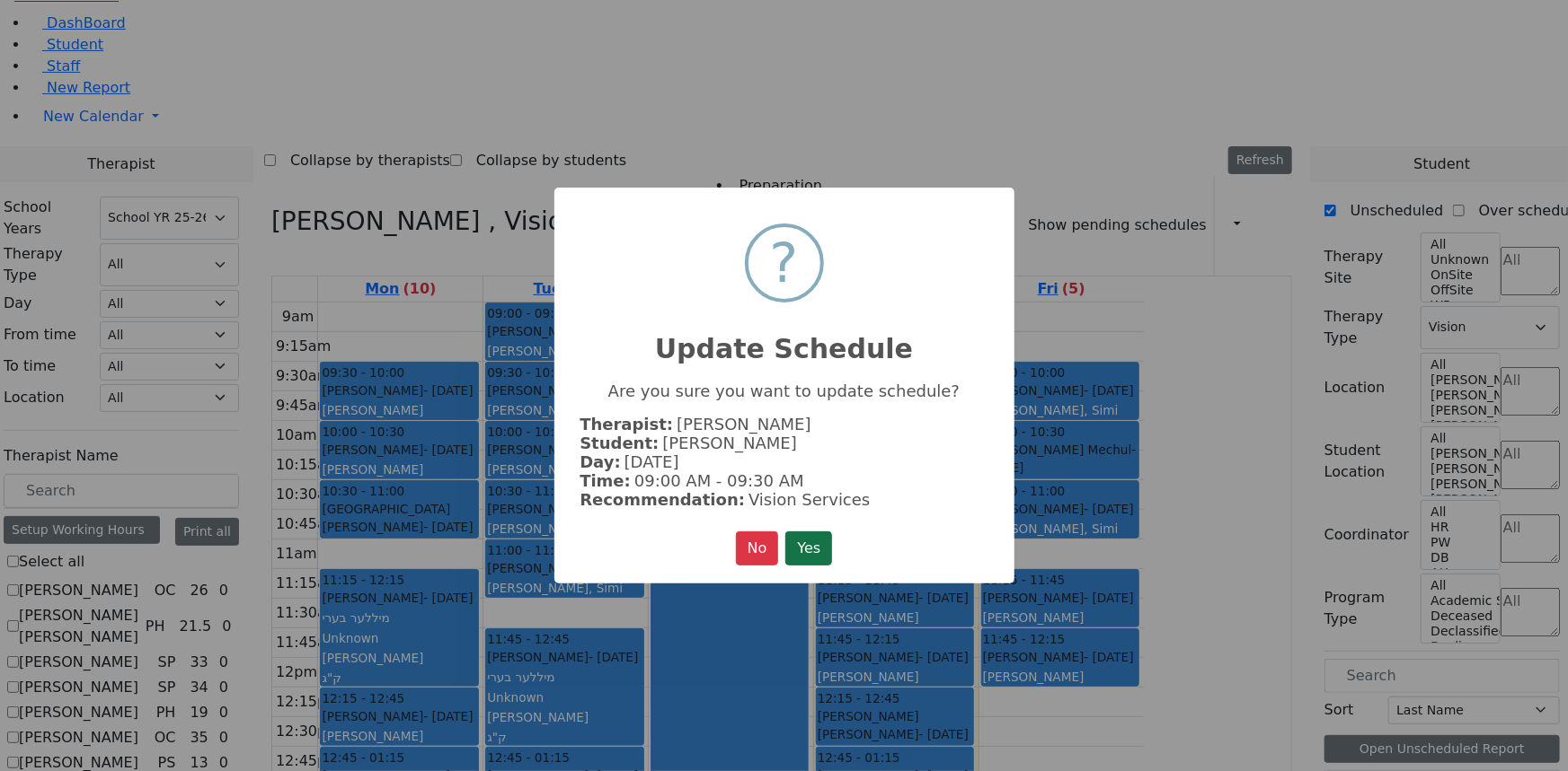
click at [799, 548] on button "Yes" at bounding box center [808, 549] width 46 height 34
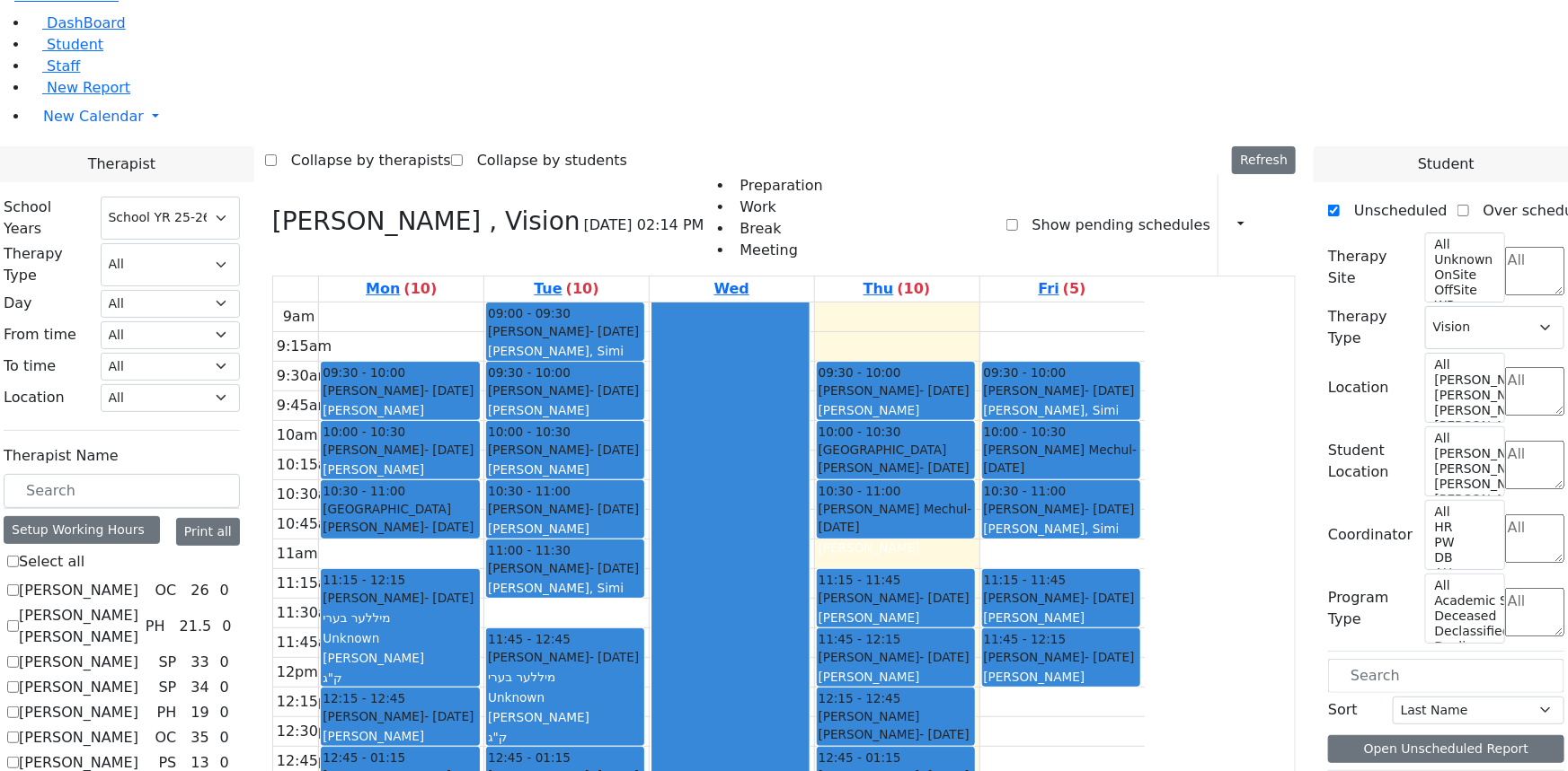
scroll to position [22, 0]
drag, startPoint x: 701, startPoint y: 720, endPoint x: 708, endPoint y: 754, distance: 34.7
click at [708, 754] on tbody "9am 9:15am 9:30am 9:45am 10am 10:15am 10:30am 10:45am 11am 11:15am 11:30am 11:4…" at bounding box center [709, 657] width 872 height 711
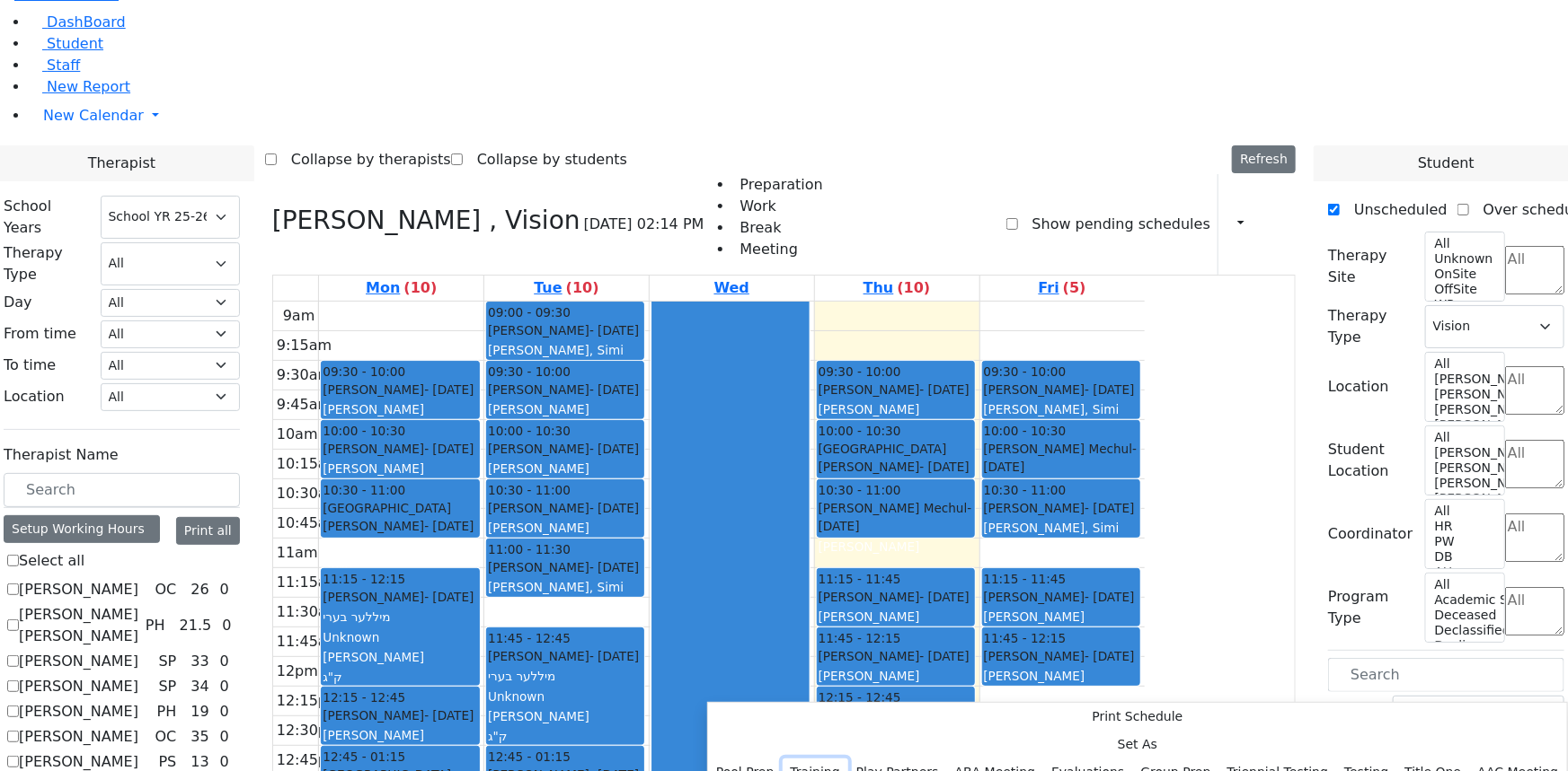
click at [848, 758] on button "Training" at bounding box center [816, 772] width 66 height 28
select select "2"
select select "14:30:00"
select select "14:45:00"
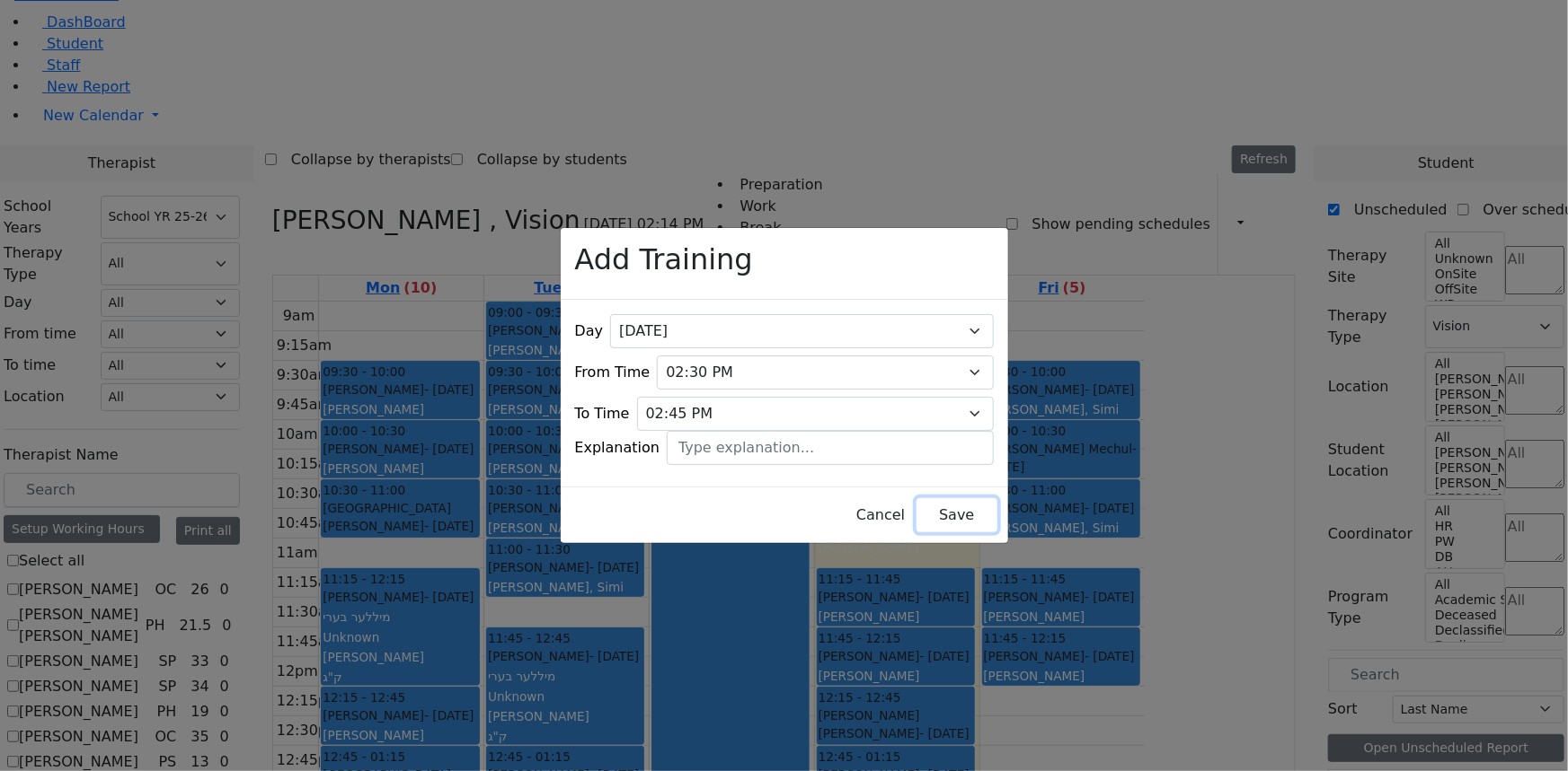
click at [923, 505] on button "Save" at bounding box center [956, 515] width 80 height 34
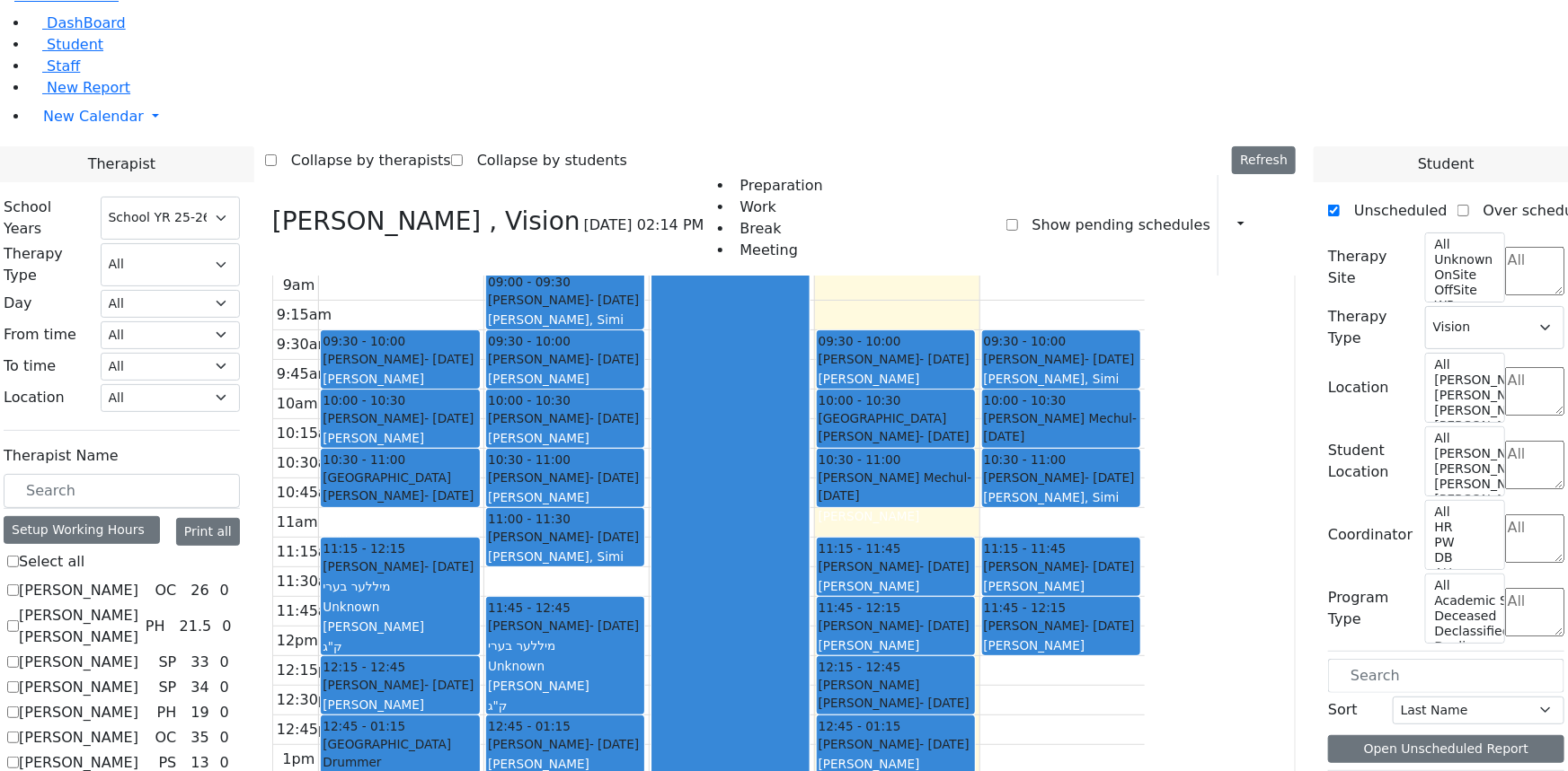
scroll to position [49, 0]
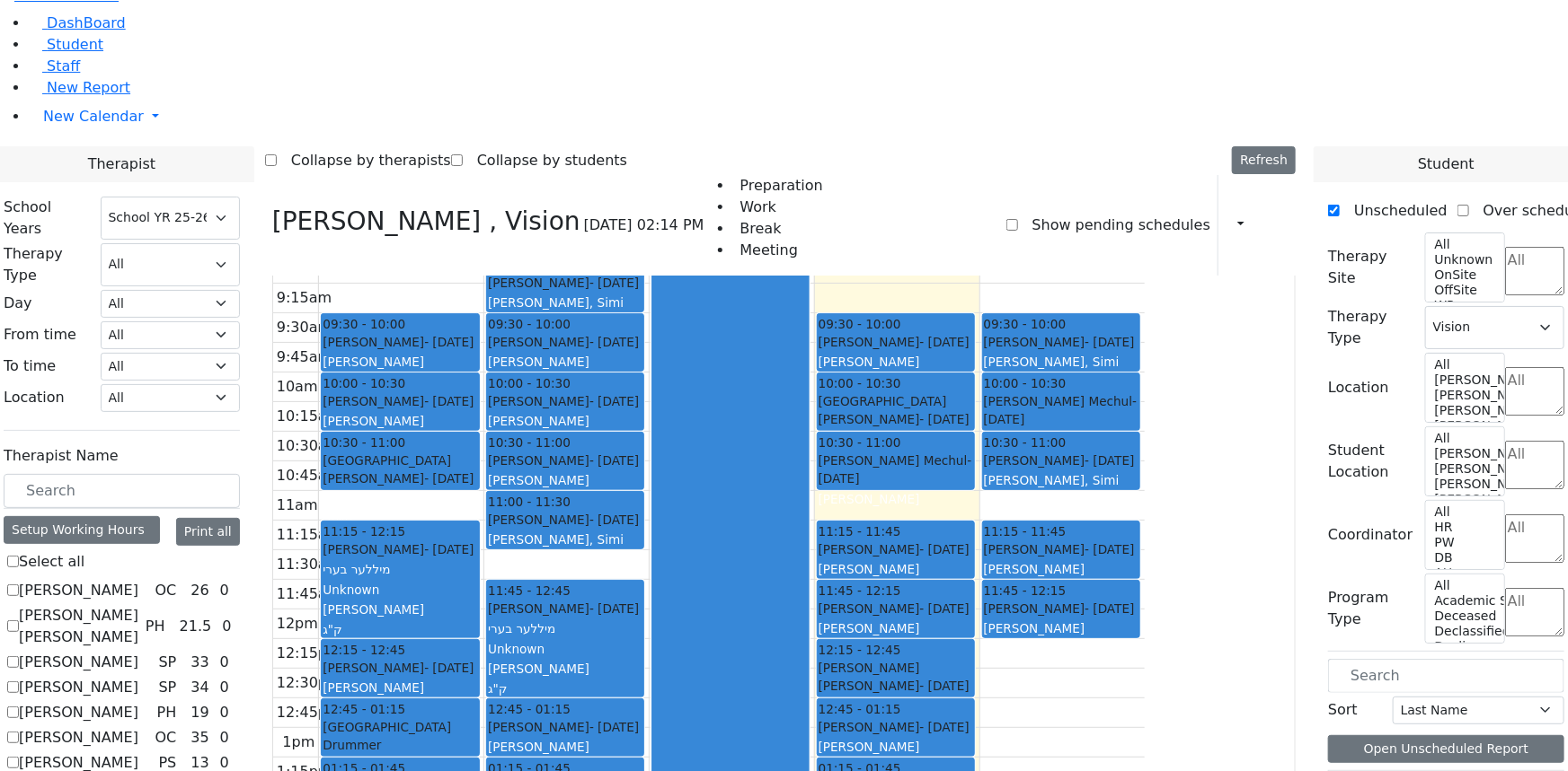
click at [721, 691] on div "9am 9:15am 9:30am 9:45am 10am 10:15am 10:30am 10:45am 11am 11:15am 11:30am 11:4…" at bounding box center [709, 609] width 872 height 711
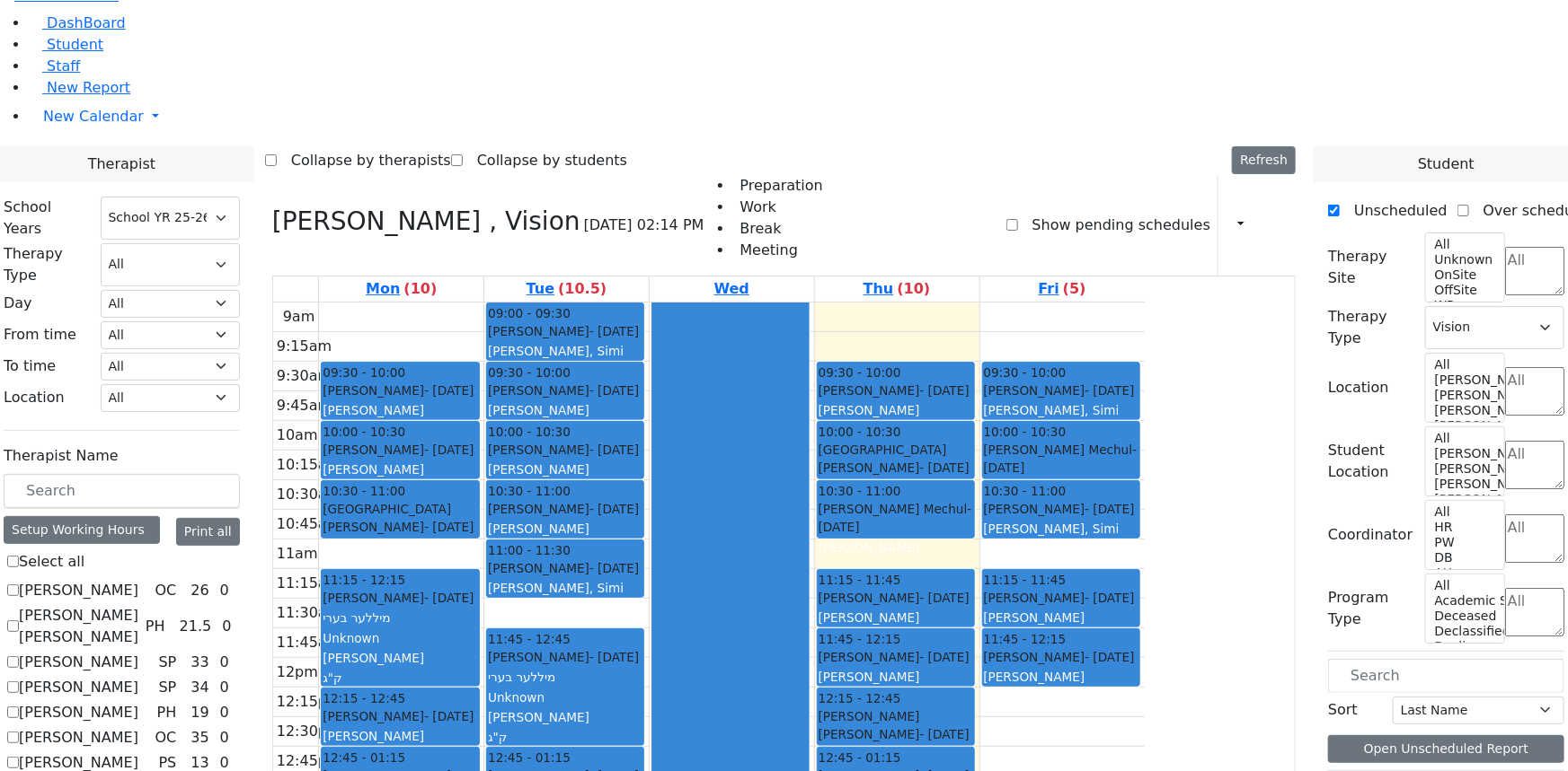
scroll to position [0, 0]
click at [768, 708] on button "Delete Training" at bounding box center [801, 716] width 111 height 28
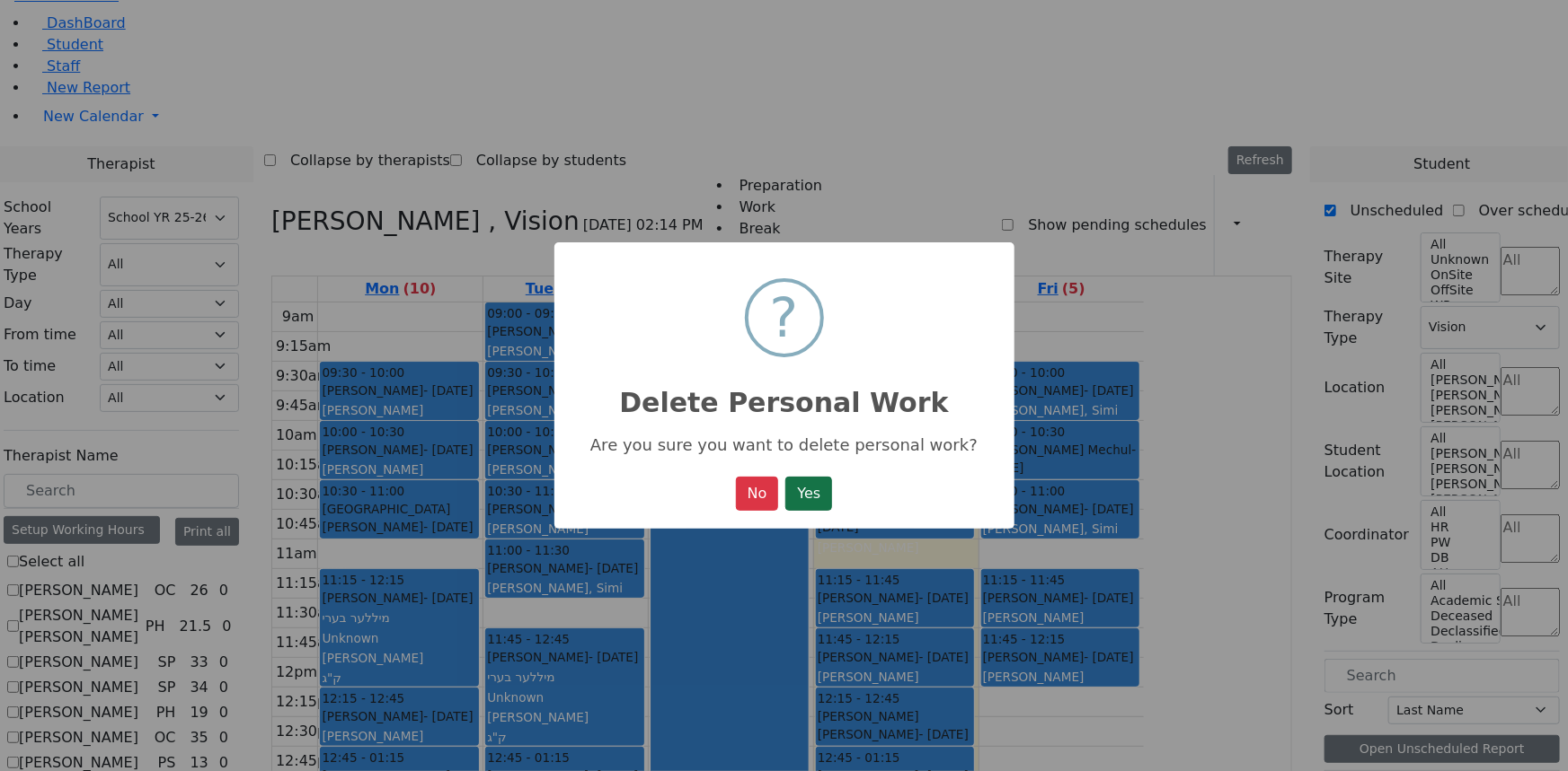
click at [809, 496] on button "Yes" at bounding box center [808, 493] width 46 height 34
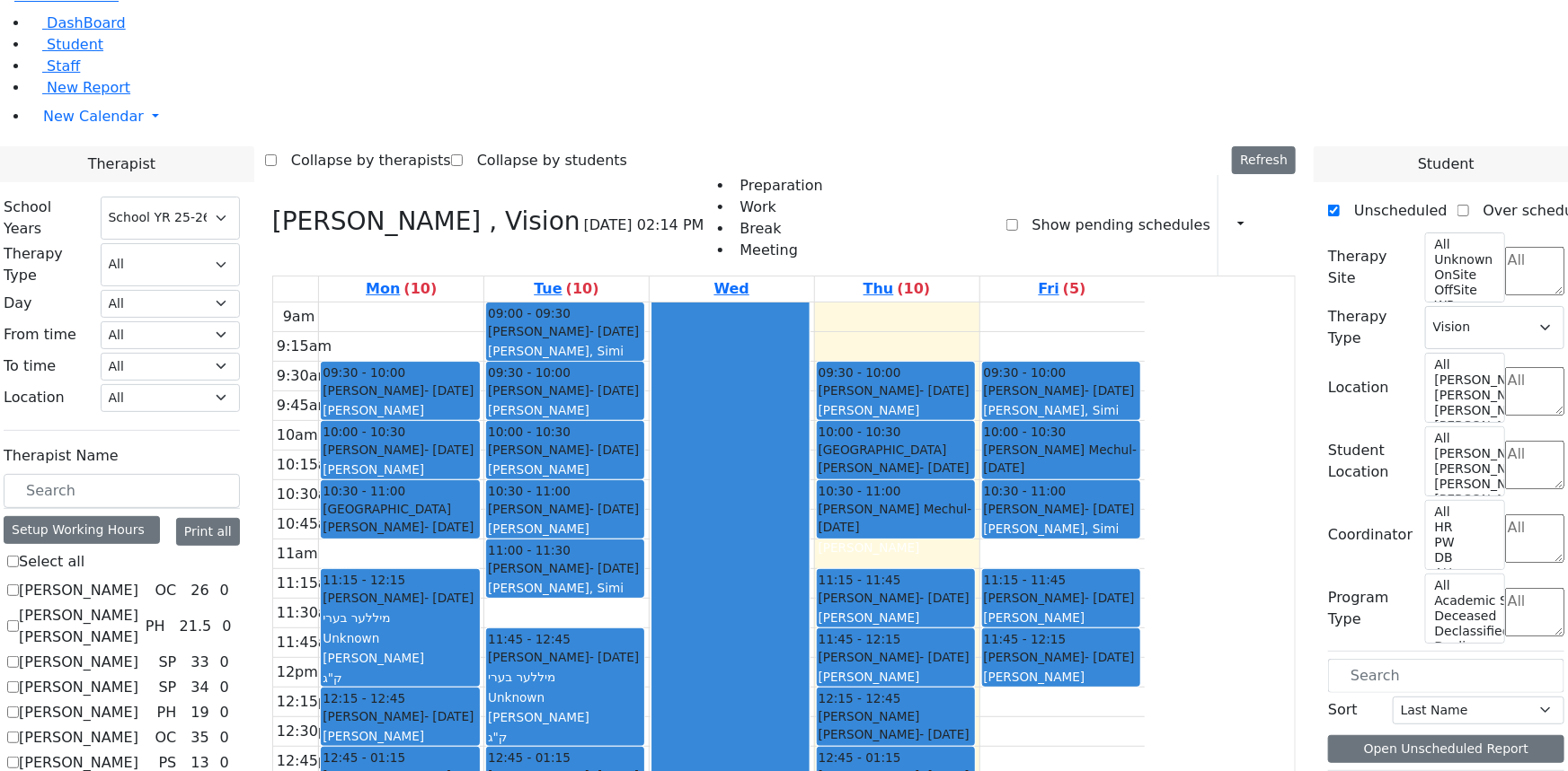
scroll to position [22, 0]
drag, startPoint x: 700, startPoint y: 719, endPoint x: 714, endPoint y: 756, distance: 39.6
click at [714, 756] on tbody "9am 9:15am 9:30am 9:45am 10am 10:15am 10:30am 10:45am 11am 11:15am 11:30am 11:4…" at bounding box center [709, 657] width 872 height 711
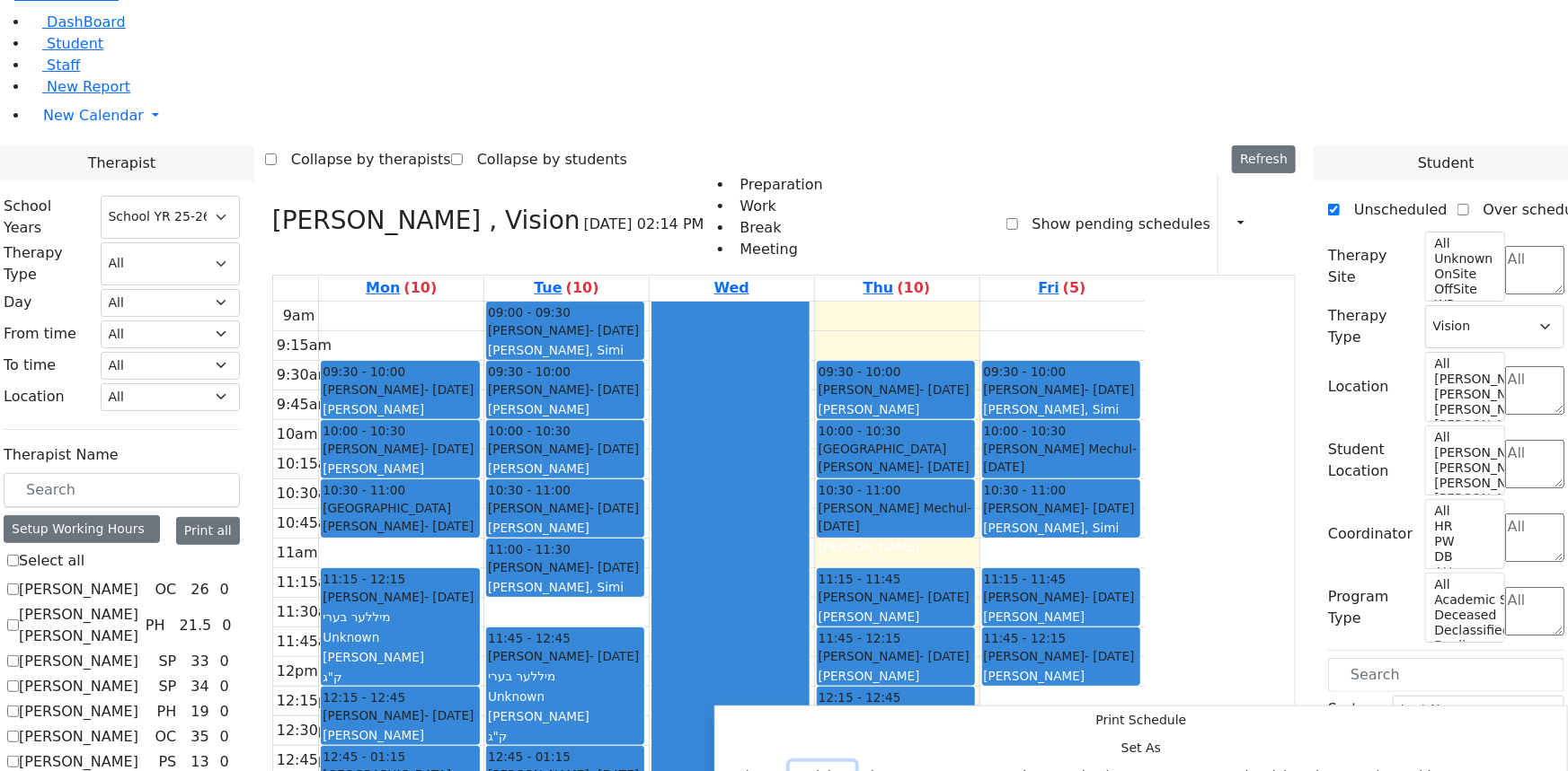
click at [856, 762] on button "Training" at bounding box center [823, 776] width 66 height 28
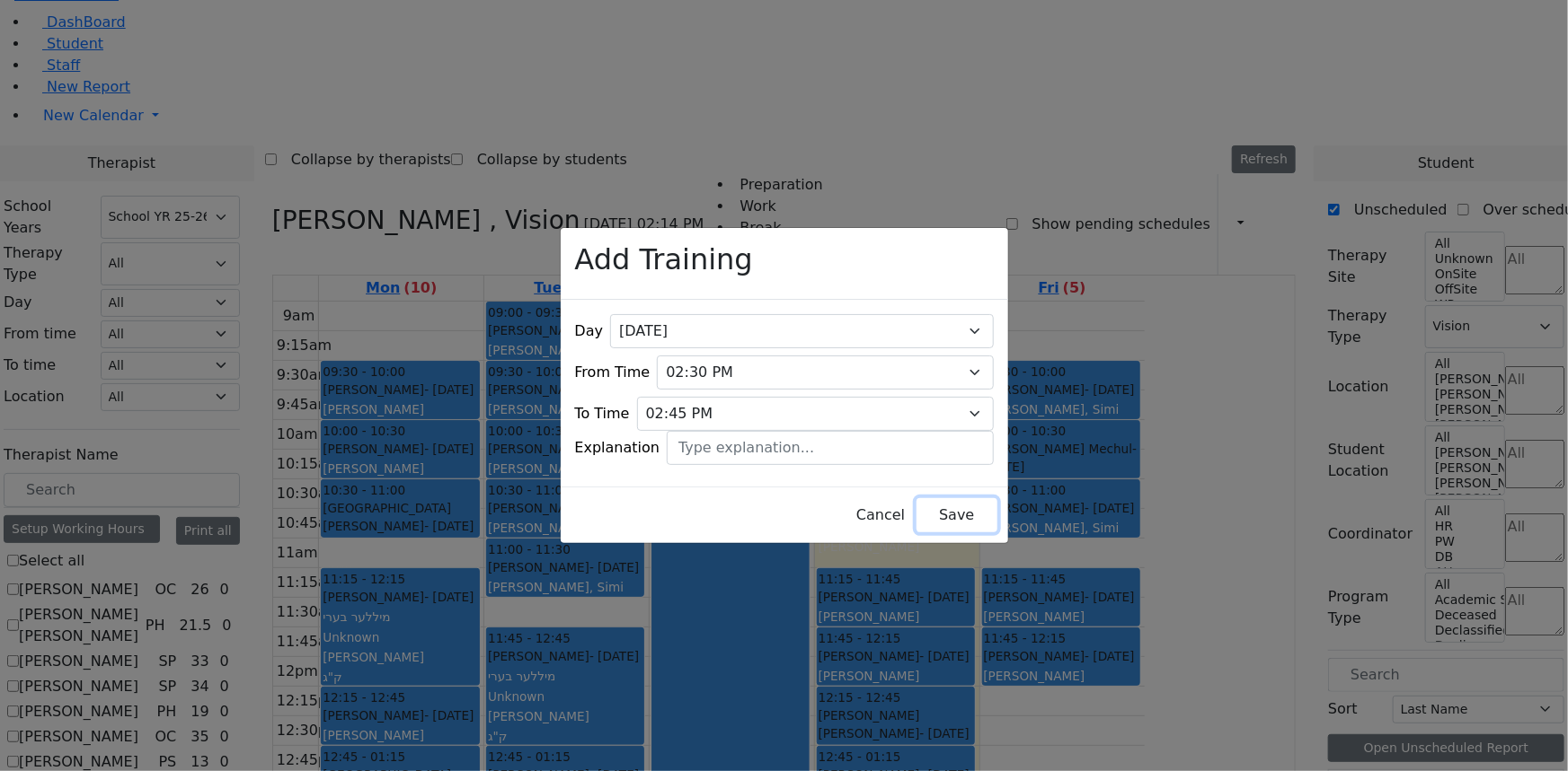
click at [943, 499] on button "Save" at bounding box center [956, 515] width 80 height 34
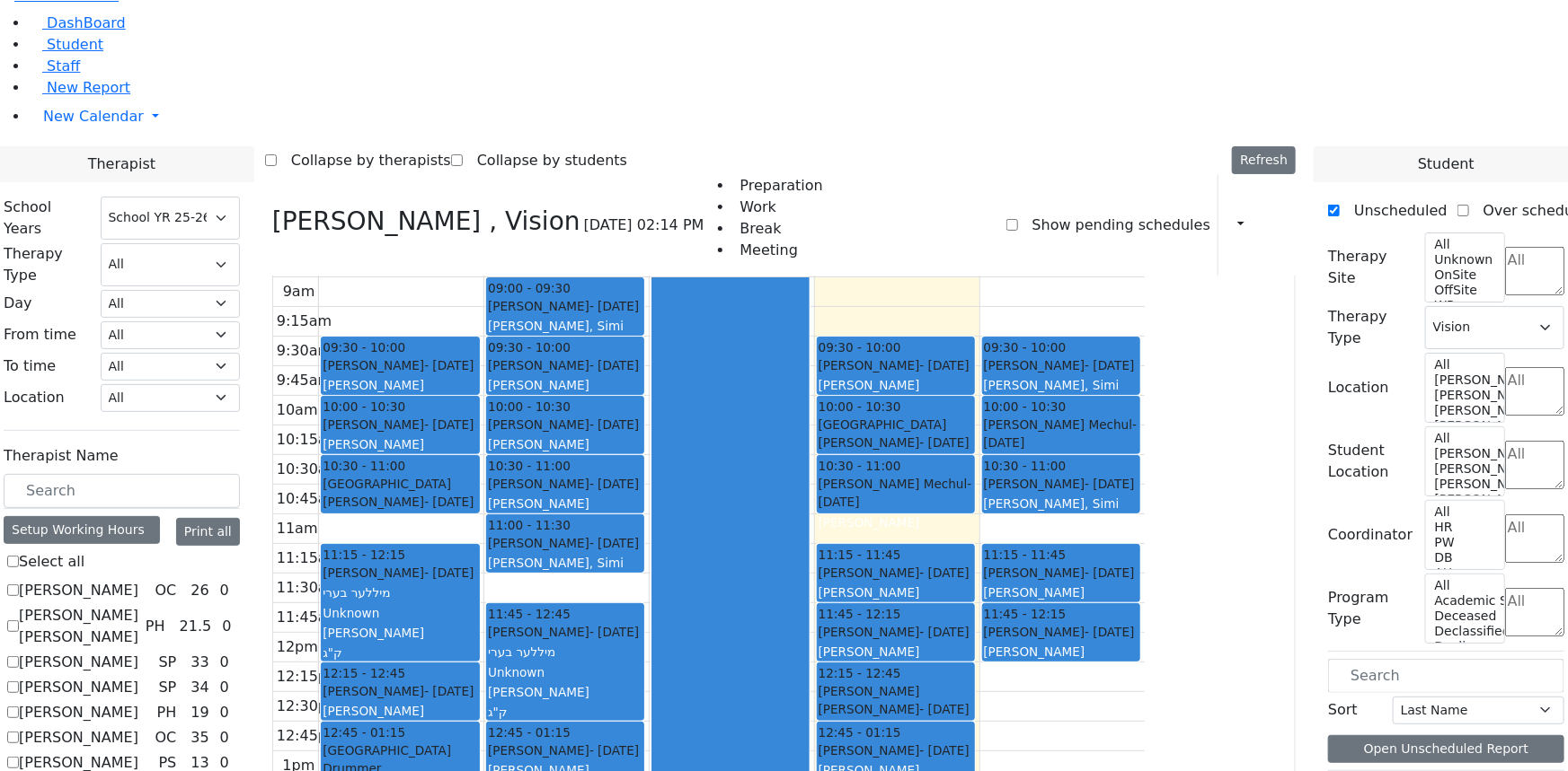
scroll to position [49, 0]
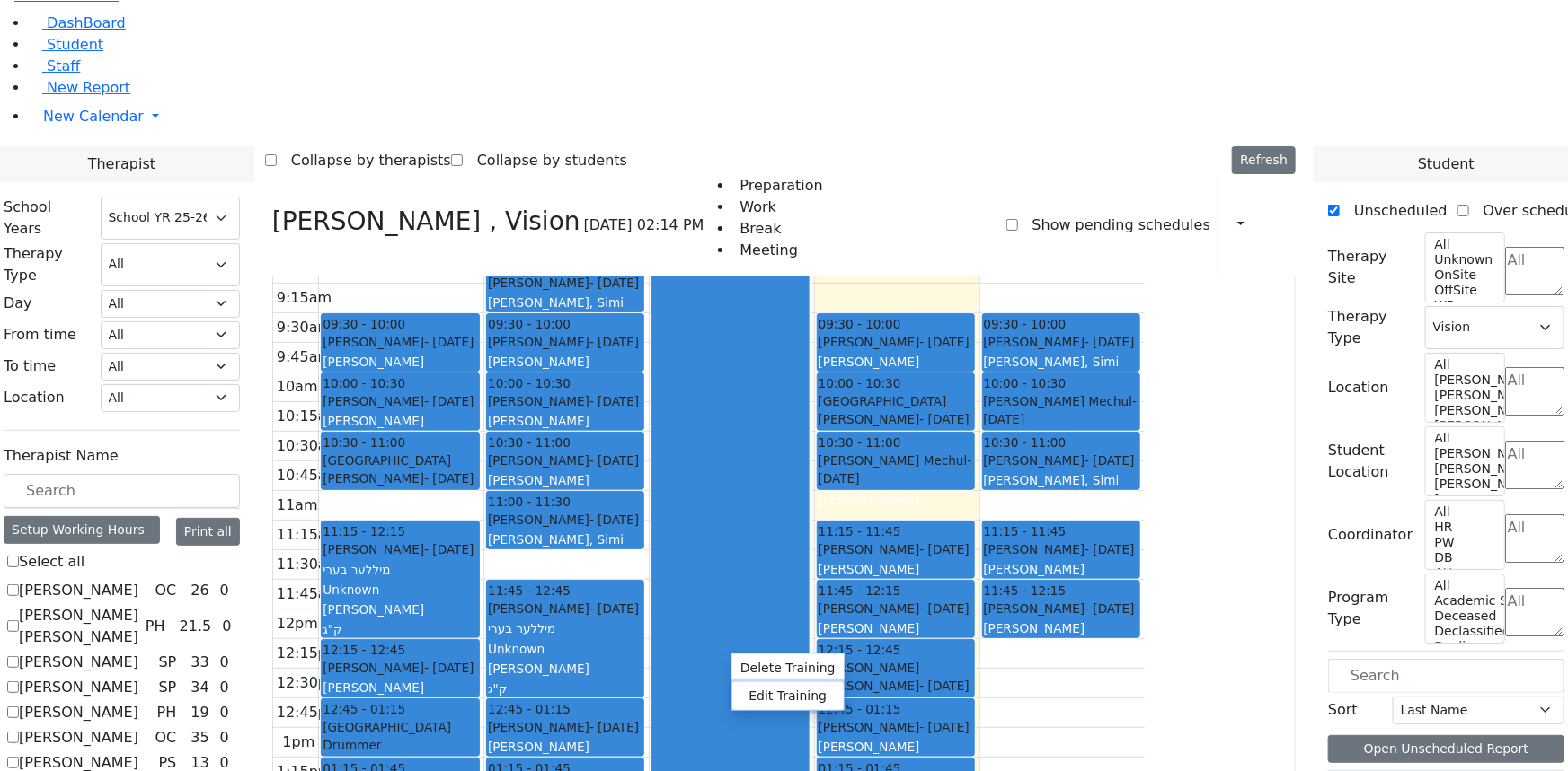
click at [767, 691] on button "Edit Training" at bounding box center [788, 697] width 111 height 28
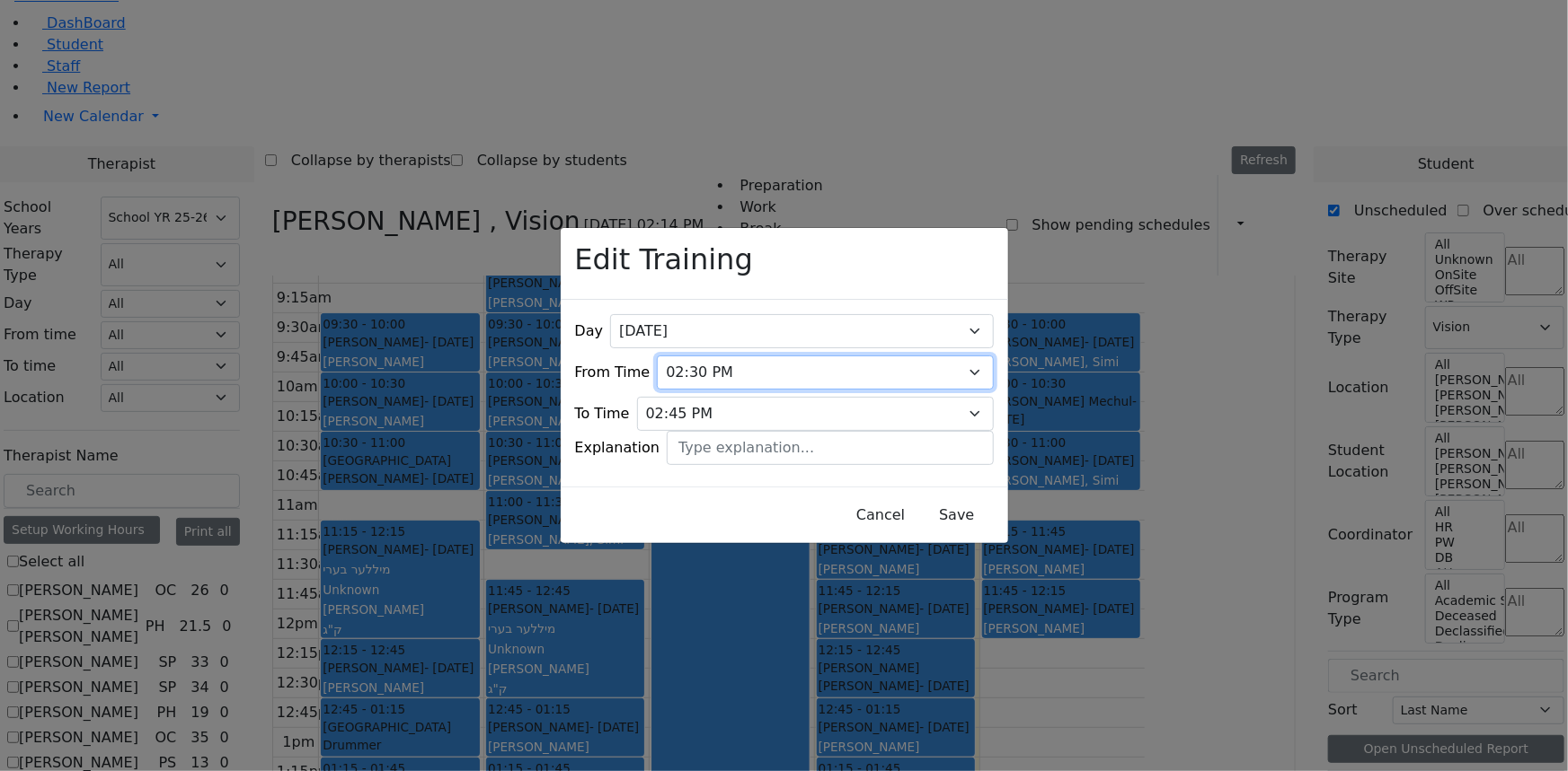
click at [709, 356] on select "07:00 AM 07:15 AM 07:30 AM 07:45 AM 08:00 AM 08:15 AM 08:30 AM 08:45 AM 09:00 A…" at bounding box center [825, 372] width 336 height 34
select select "14:15:00"
click at [668, 356] on select "07:00 AM 07:15 AM 07:30 AM 07:45 AM 08:00 AM 08:15 AM 08:30 AM 08:45 AM 09:00 A…" at bounding box center [825, 372] width 336 height 34
click at [917, 512] on button "Save" at bounding box center [956, 515] width 80 height 34
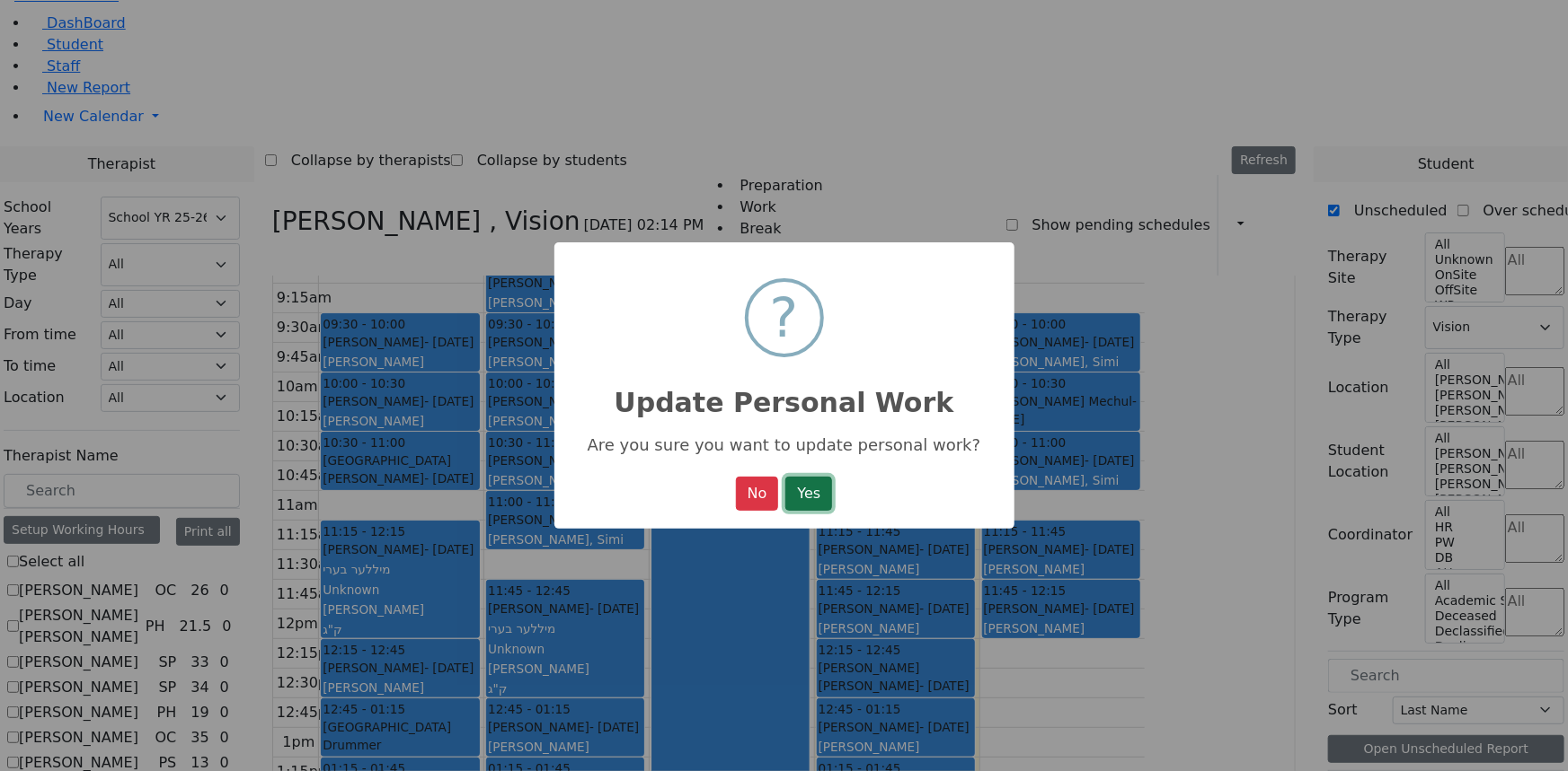
click at [799, 503] on button "Yes" at bounding box center [808, 493] width 46 height 34
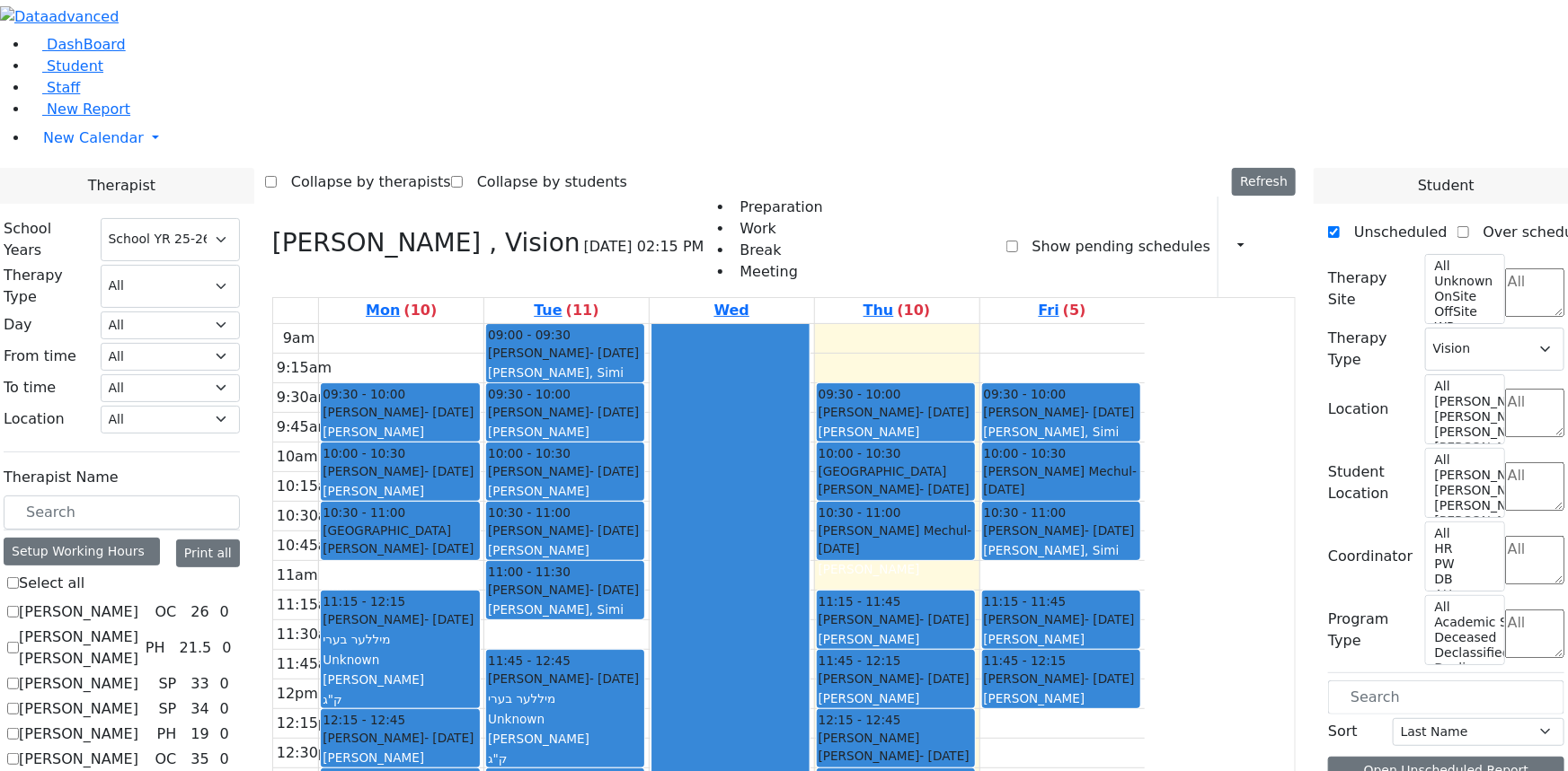
scroll to position [1387, 0]
checkbox input "true"
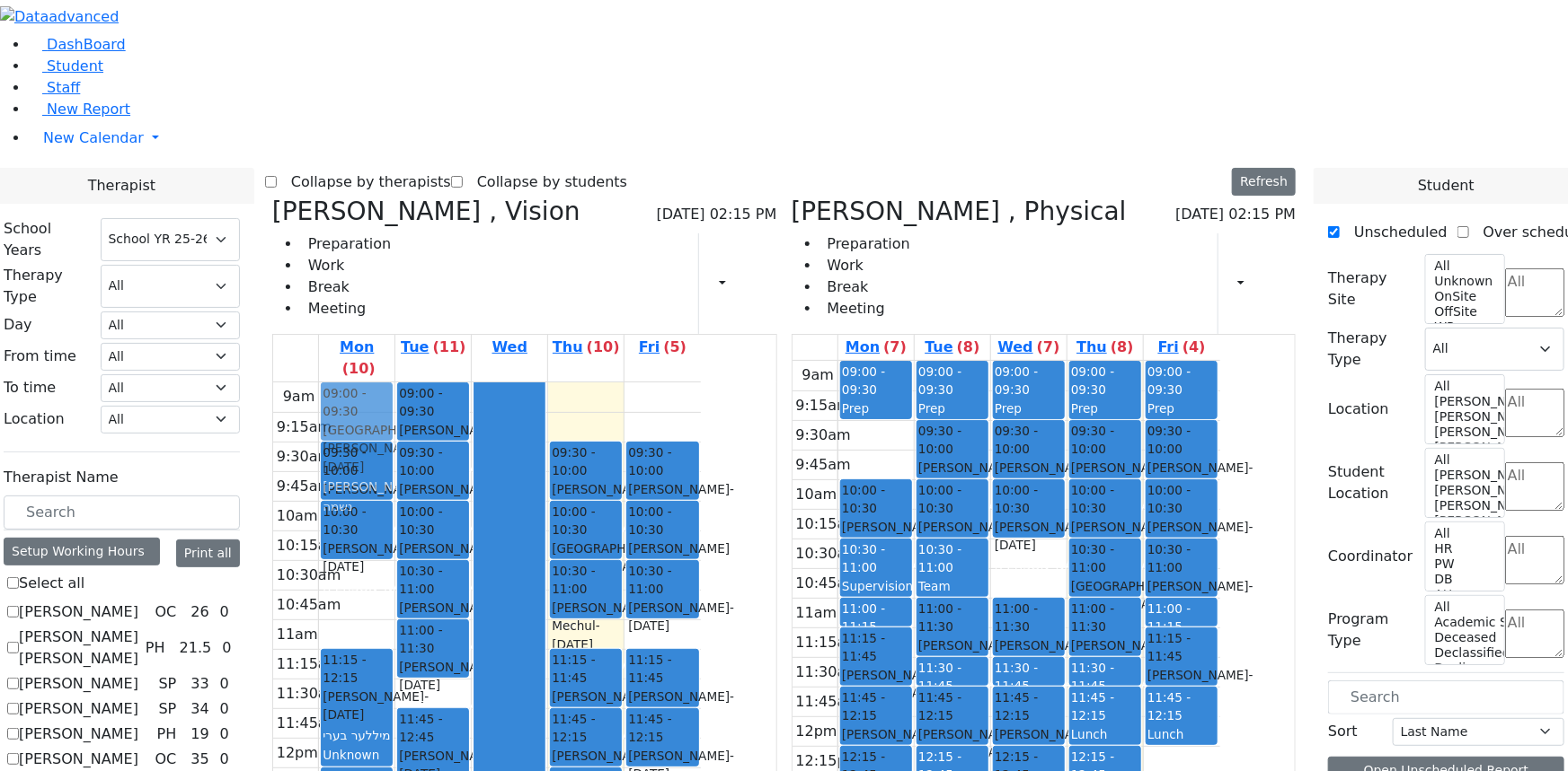
drag, startPoint x: 533, startPoint y: 333, endPoint x: 540, endPoint y: 169, distance: 164.1
click at [395, 382] on div "09:30 - 10:00 Katz Benjamin - 04/08/2013 Kramer Bluma 10:00 - 10:30 Werzberger …" at bounding box center [357, 737] width 75 height 711
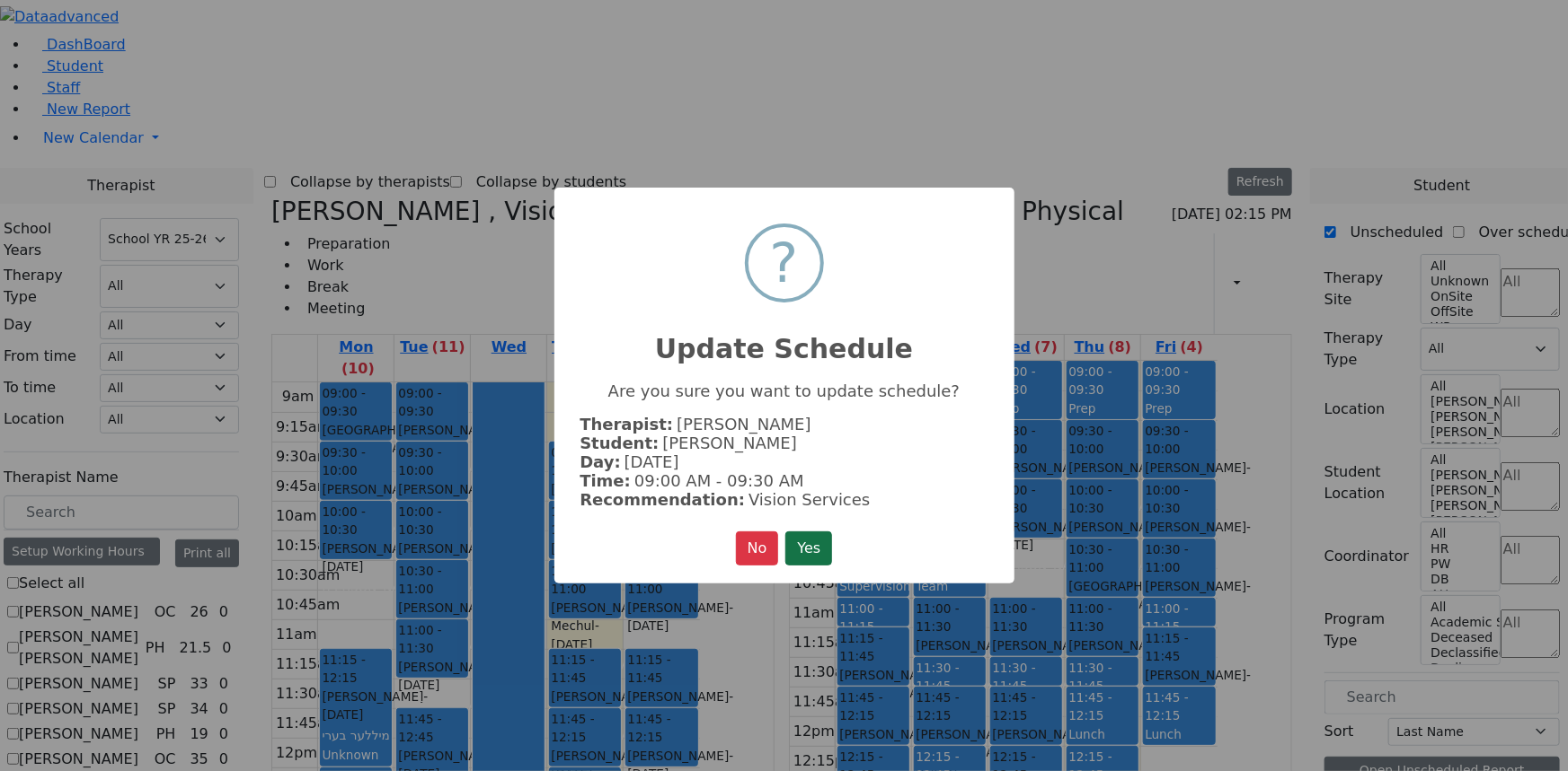
click at [805, 537] on button "Yes" at bounding box center [808, 549] width 46 height 34
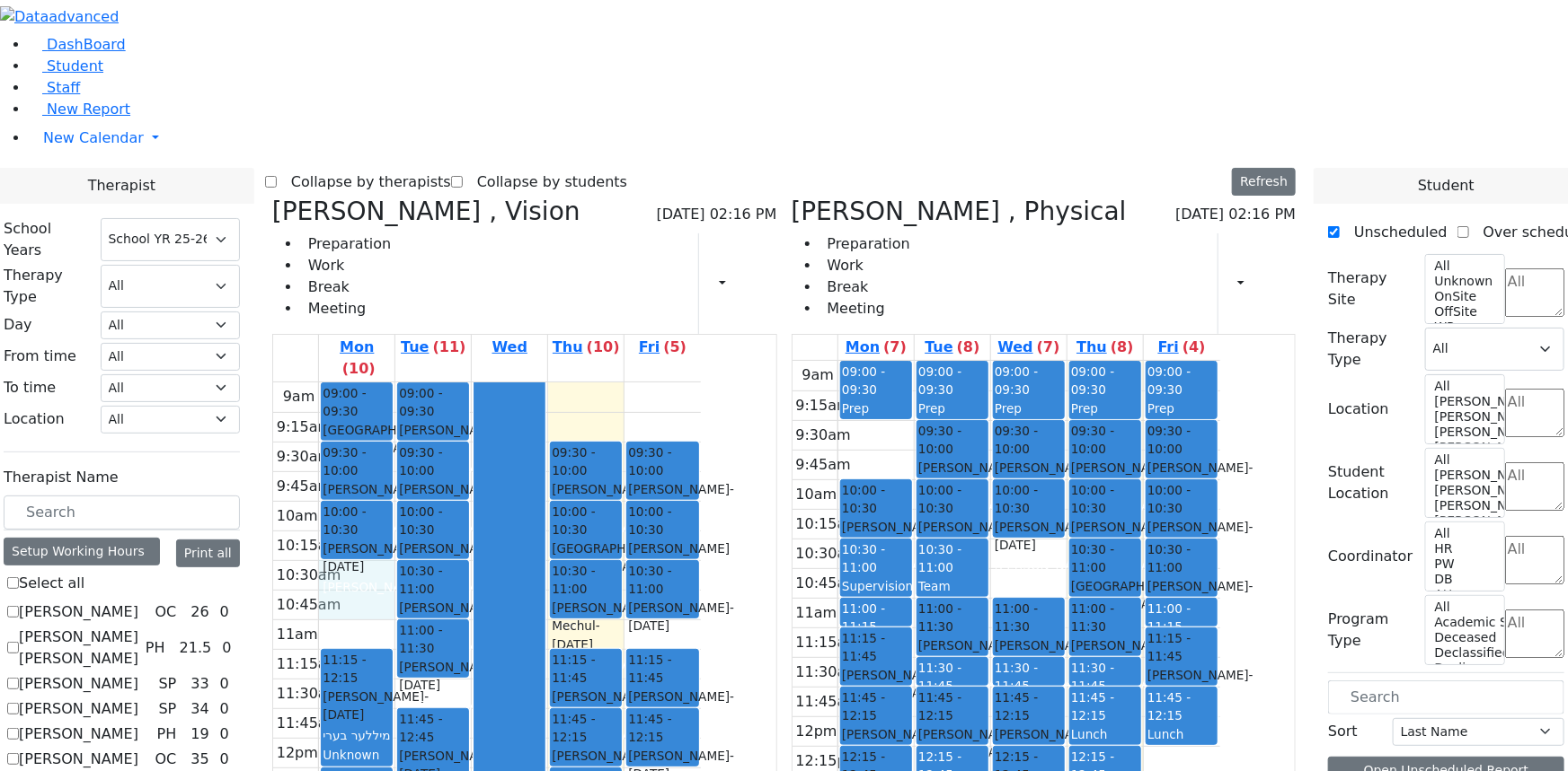
drag, startPoint x: 532, startPoint y: 320, endPoint x: 533, endPoint y: 338, distance: 18.0
click at [533, 382] on div "9am 9:15am 9:30am 9:45am 10am 10:15am 10:30am 10:45am 11am 11:15am 11:30am 11:4…" at bounding box center [487, 737] width 428 height 711
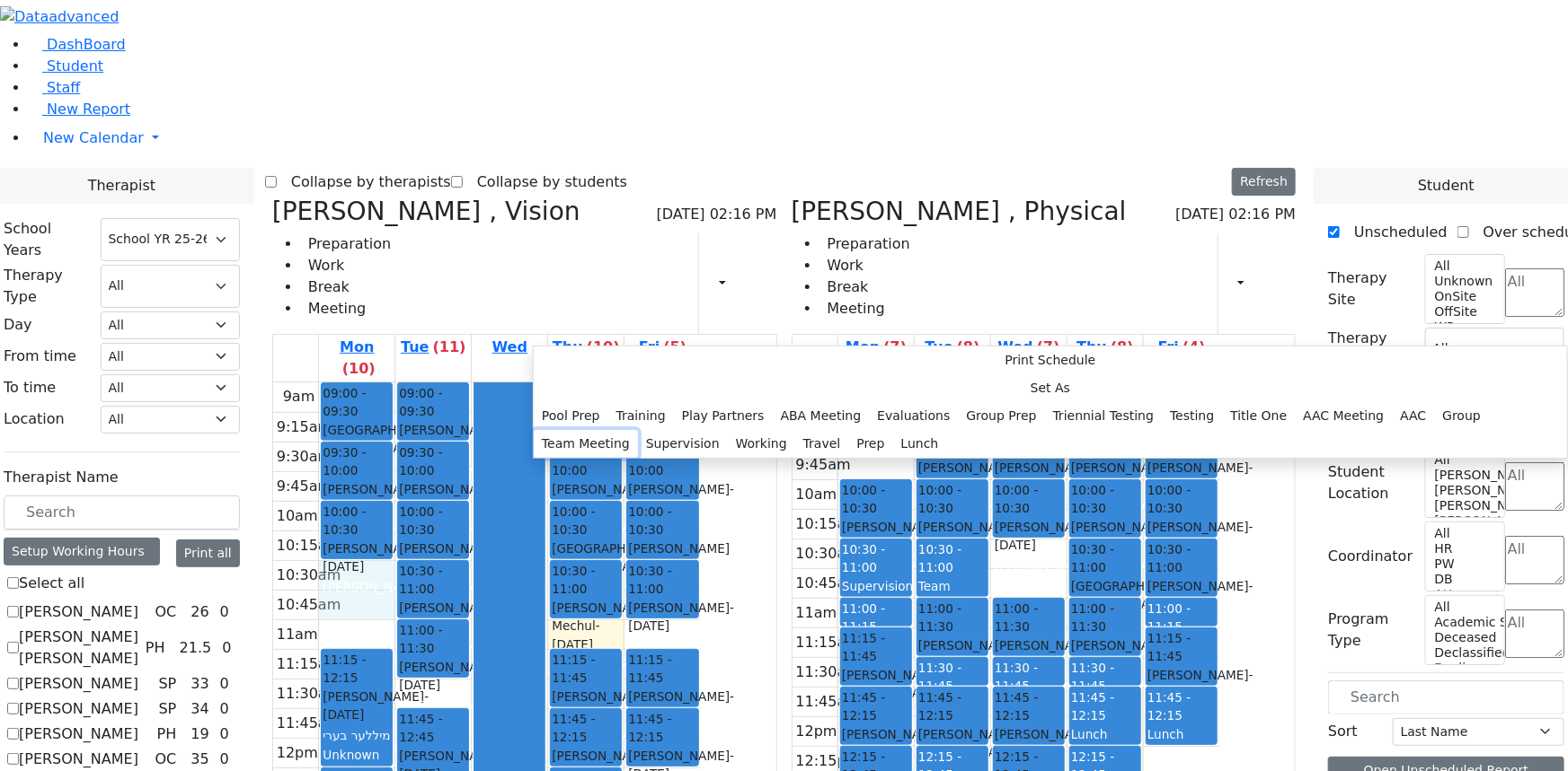
click at [638, 430] on button "Team Meeting" at bounding box center [586, 444] width 105 height 28
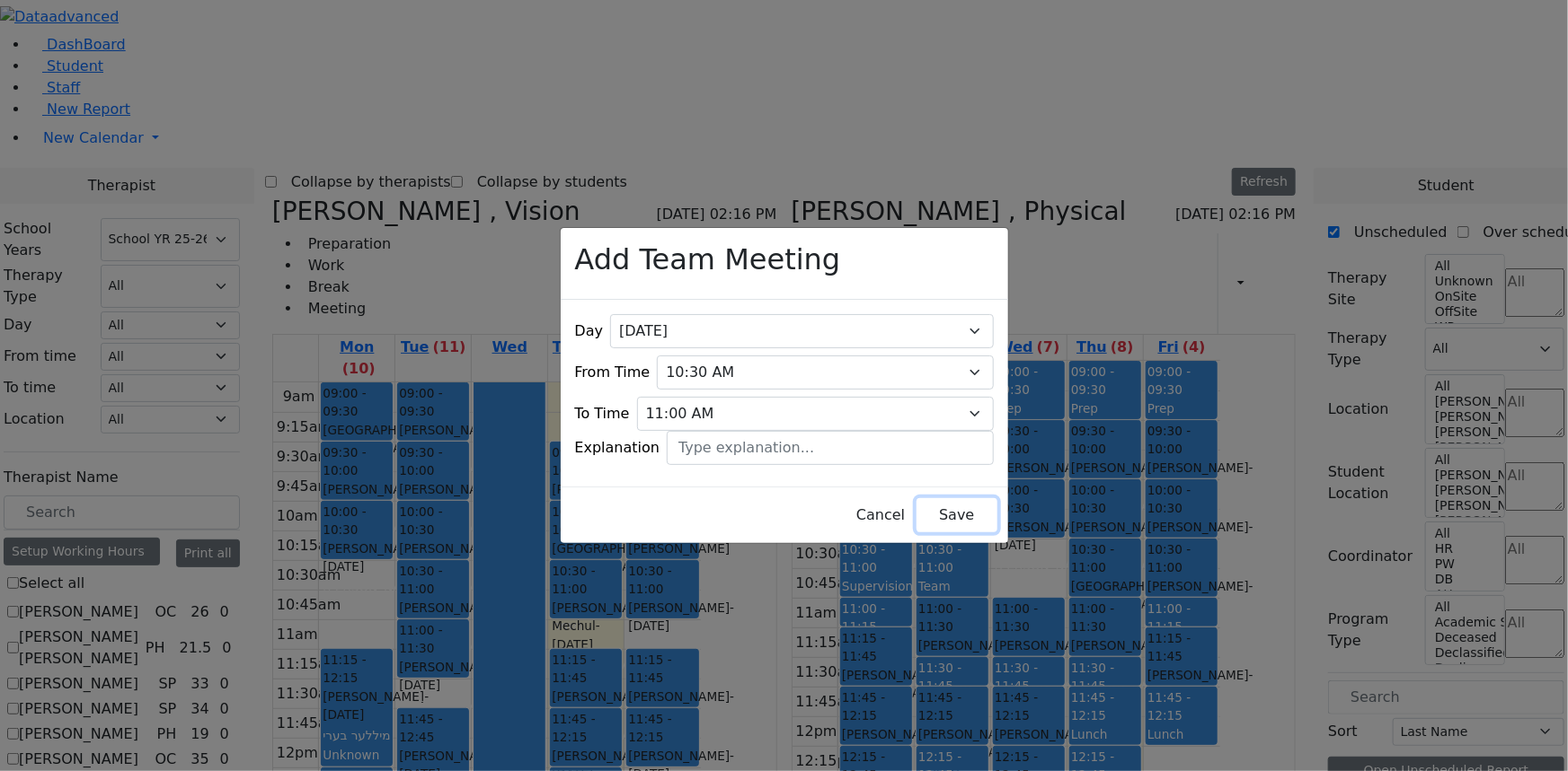
click at [921, 501] on button "Save" at bounding box center [956, 515] width 80 height 34
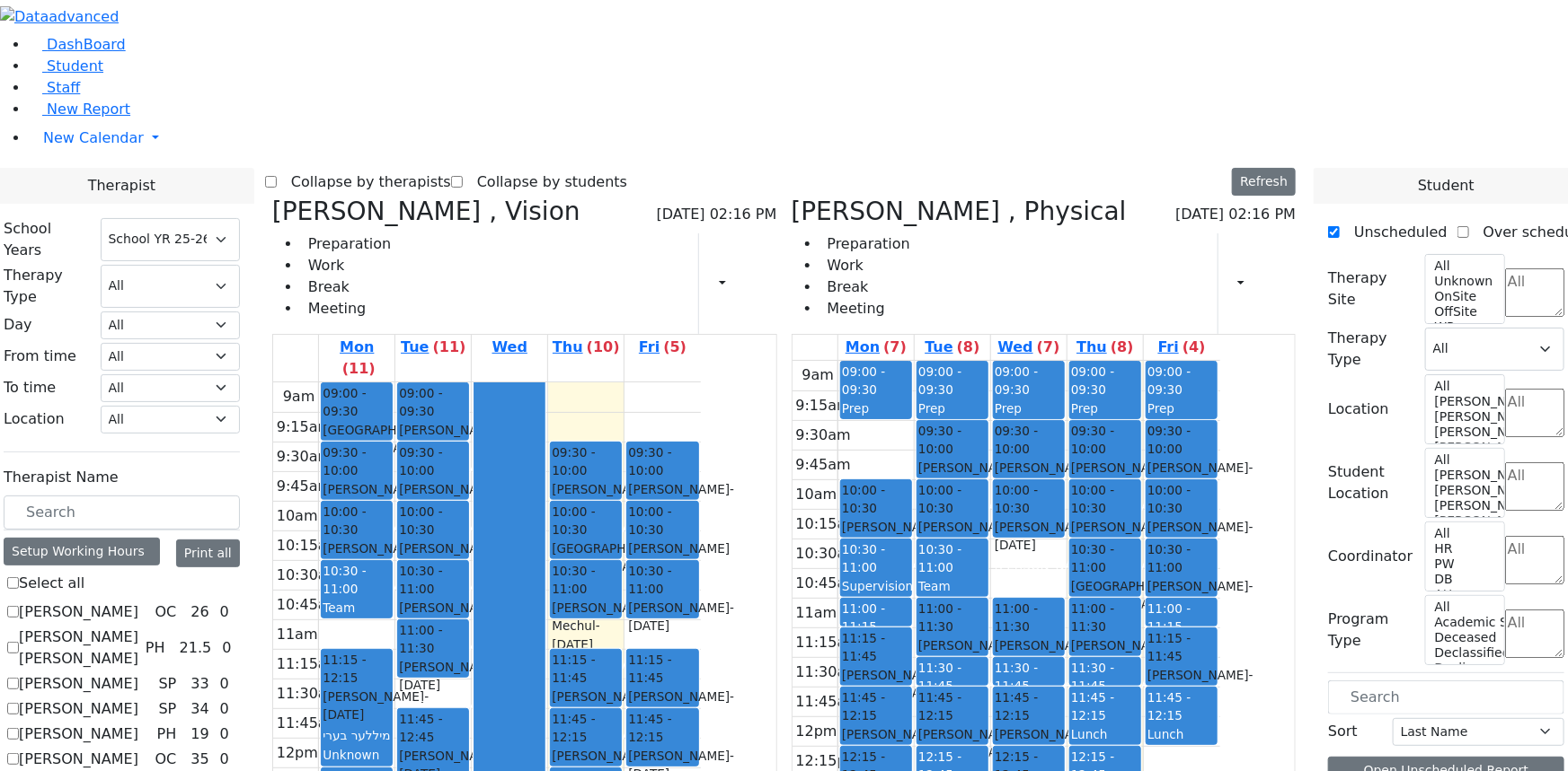
click at [792, 196] on icon at bounding box center [792, 211] width 0 height 30
select select "4"
checkbox input "false"
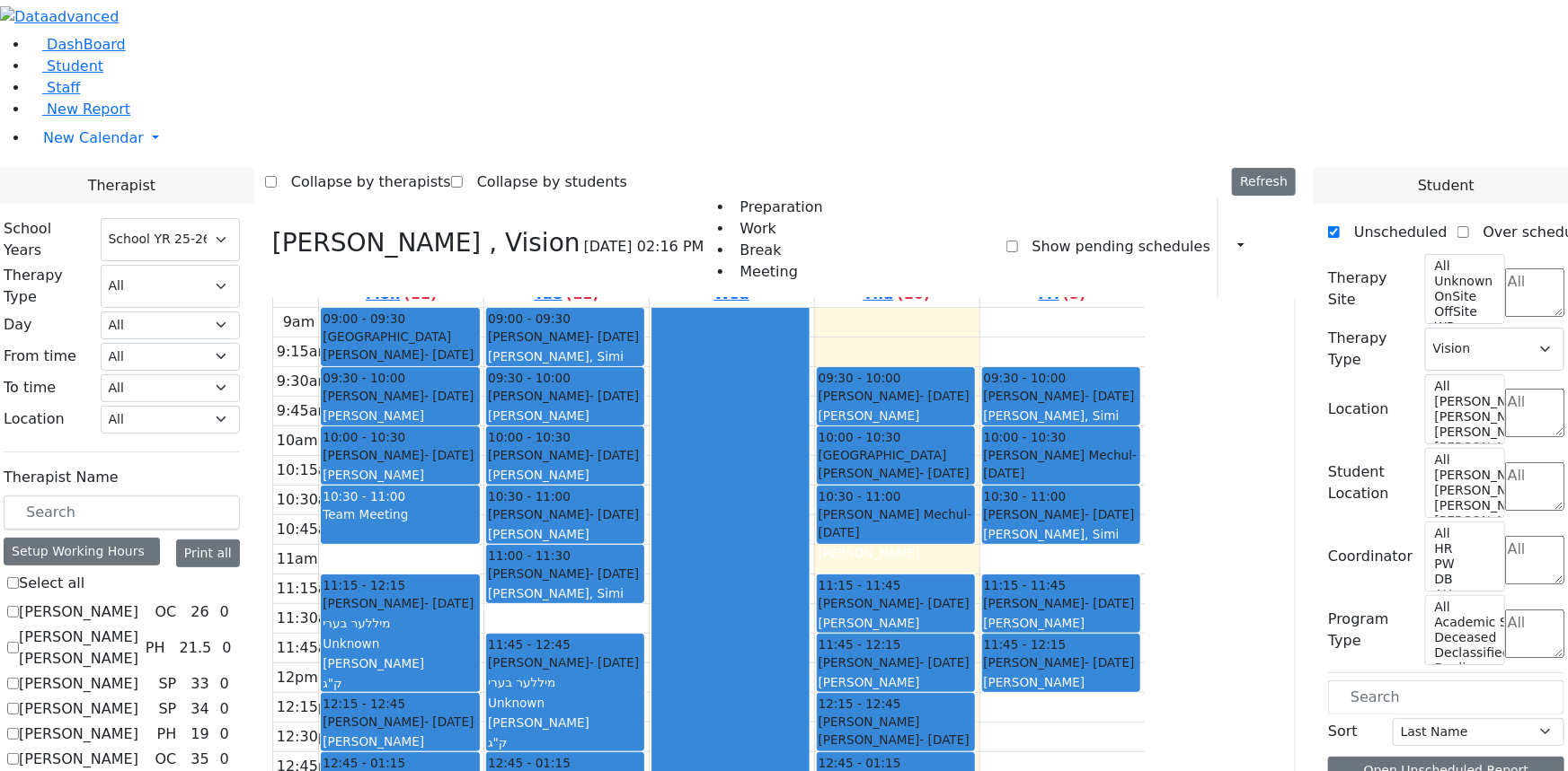
scroll to position [0, 0]
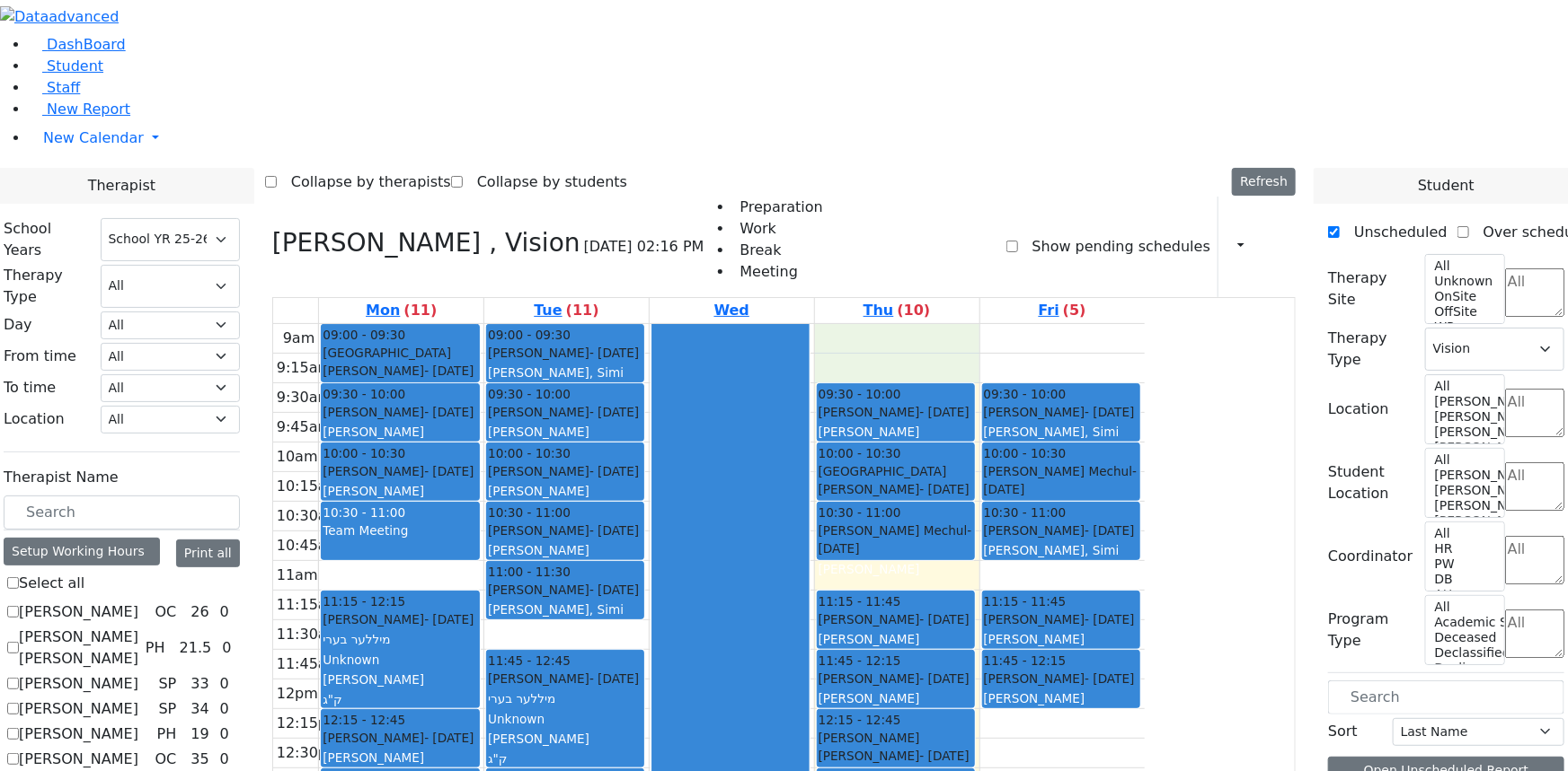
drag, startPoint x: 1015, startPoint y: 119, endPoint x: 1016, endPoint y: 144, distance: 25.0
click at [1017, 324] on div "9am 9:15am 9:30am 9:45am 10am 10:15am 10:30am 10:45am 11am 11:15am 11:30am 11:4…" at bounding box center [709, 679] width 872 height 711
drag, startPoint x: 1380, startPoint y: 540, endPoint x: 1112, endPoint y: 126, distance: 493.2
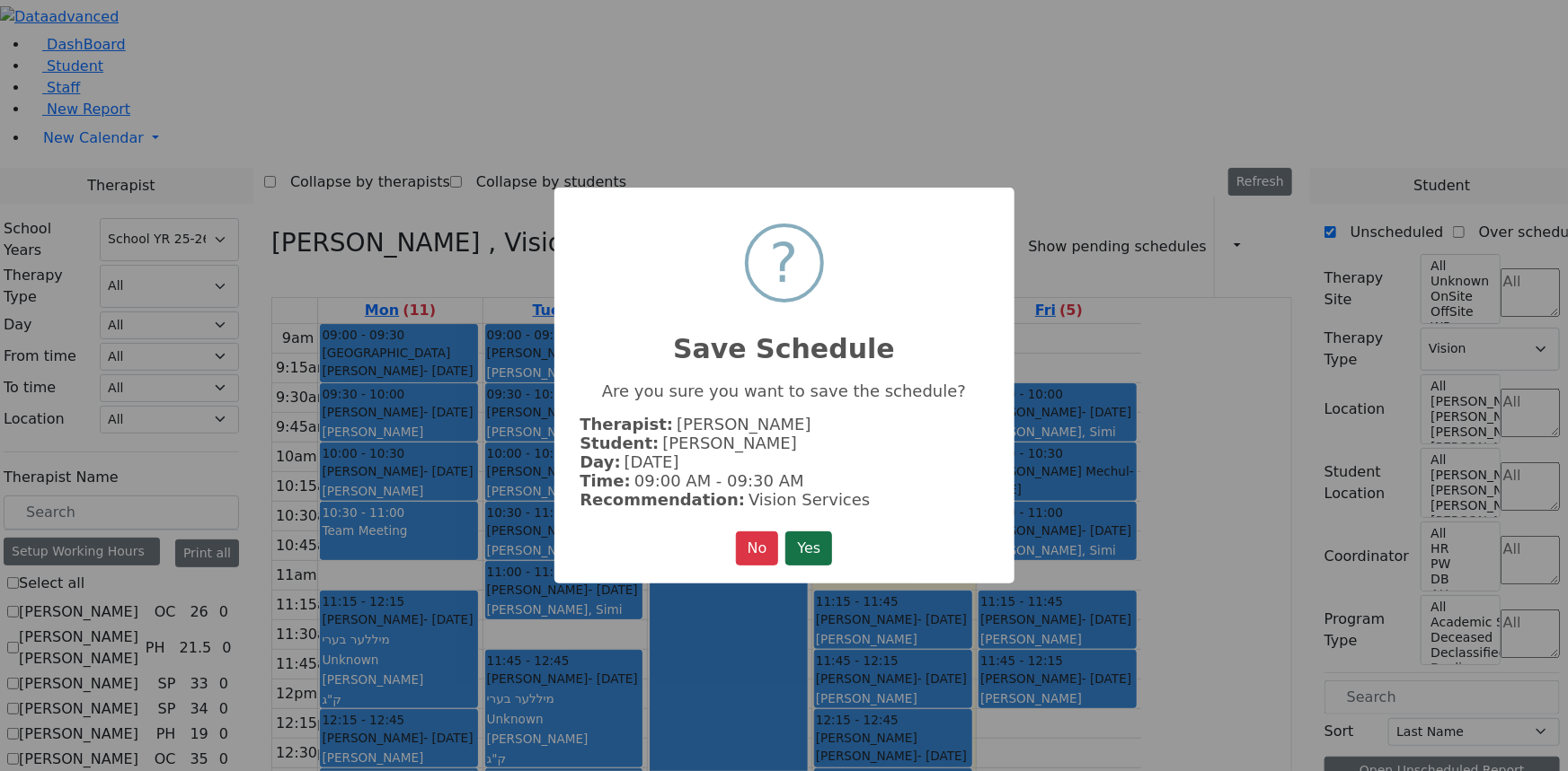
click at [804, 540] on button "Yes" at bounding box center [808, 549] width 46 height 34
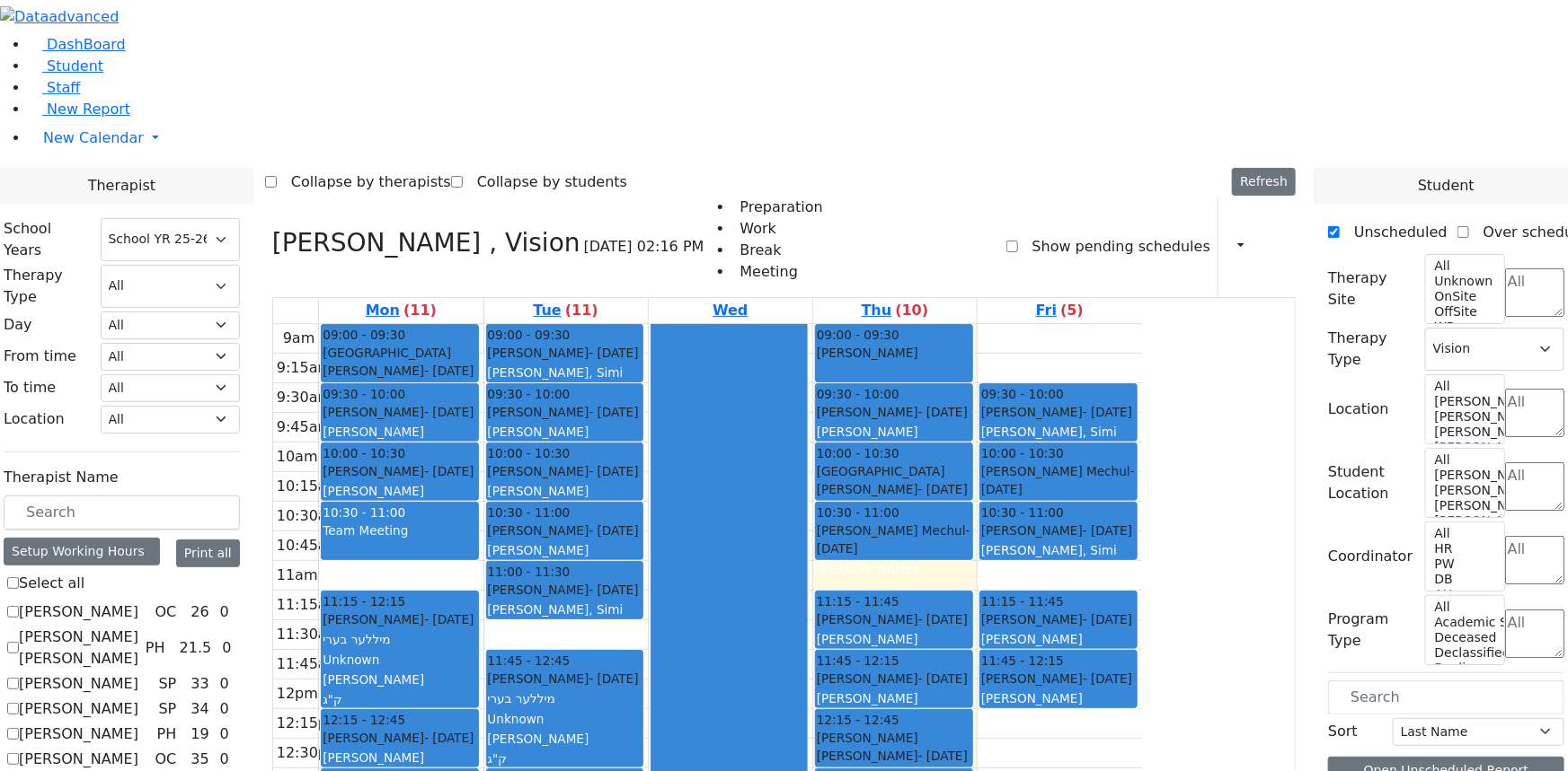
scroll to position [193, 0]
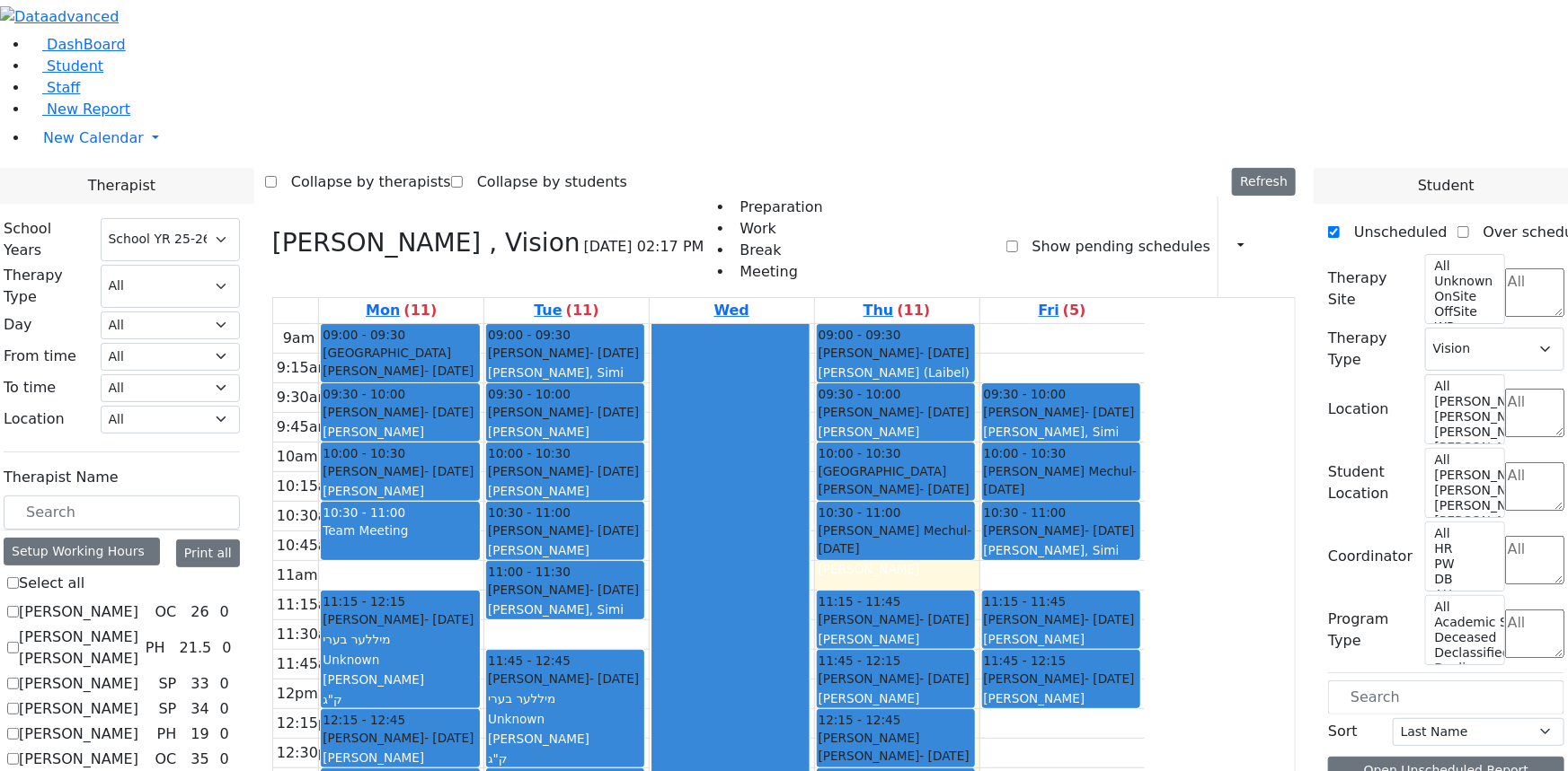
drag, startPoint x: 1371, startPoint y: 616, endPoint x: 1266, endPoint y: 139, distance: 488.4
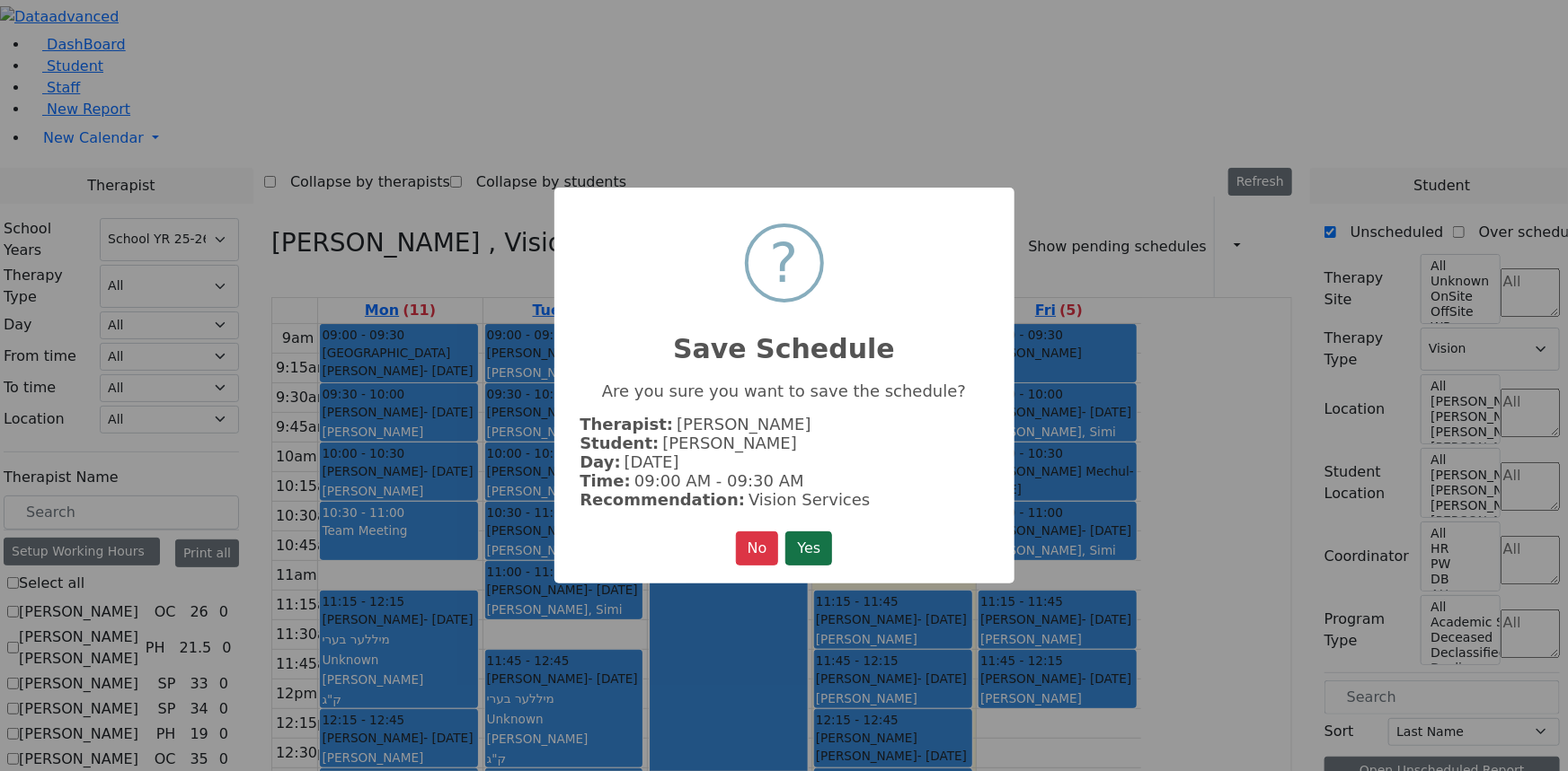
click at [823, 540] on button "Yes" at bounding box center [808, 549] width 46 height 34
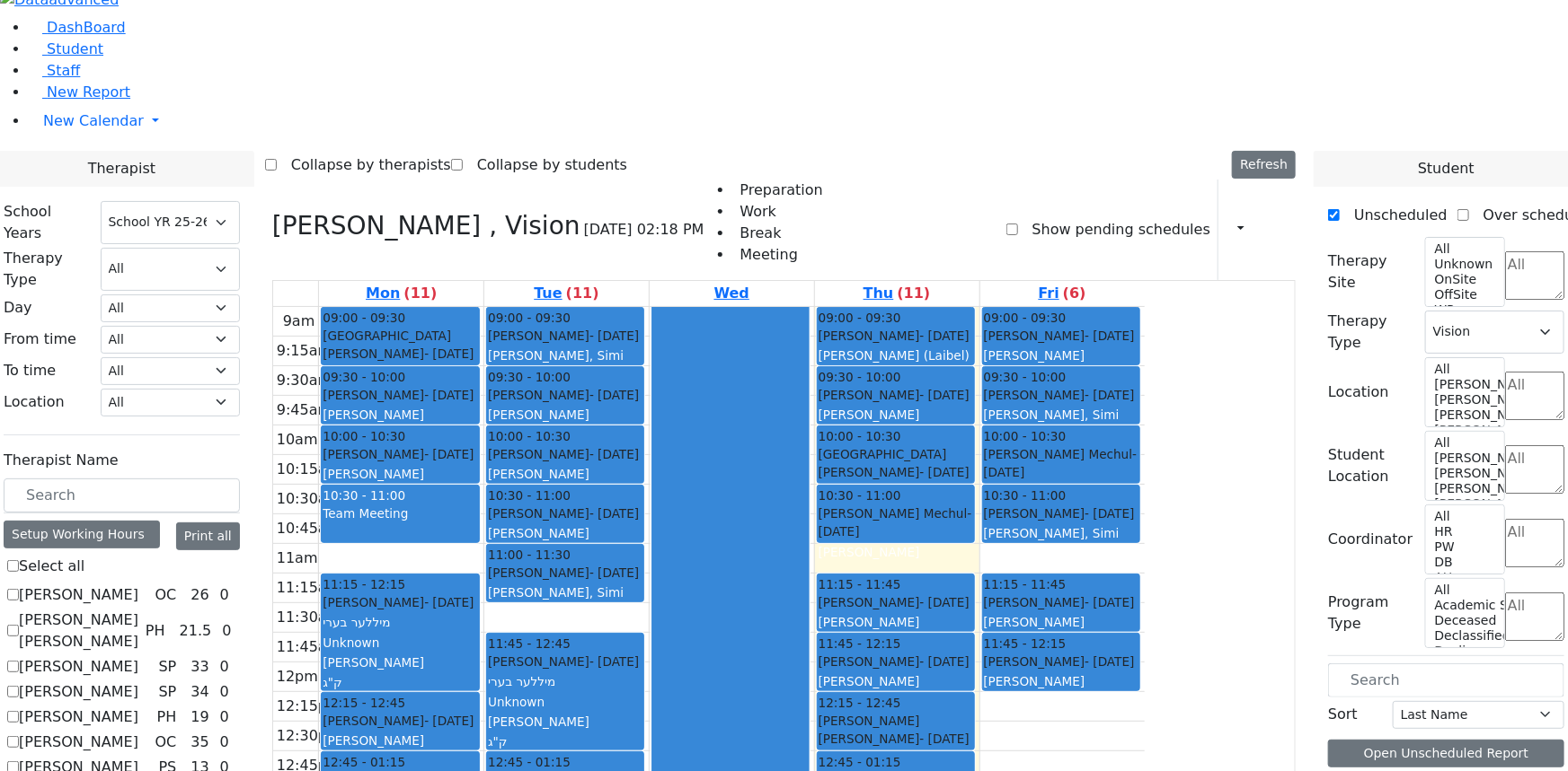
scroll to position [21, 0]
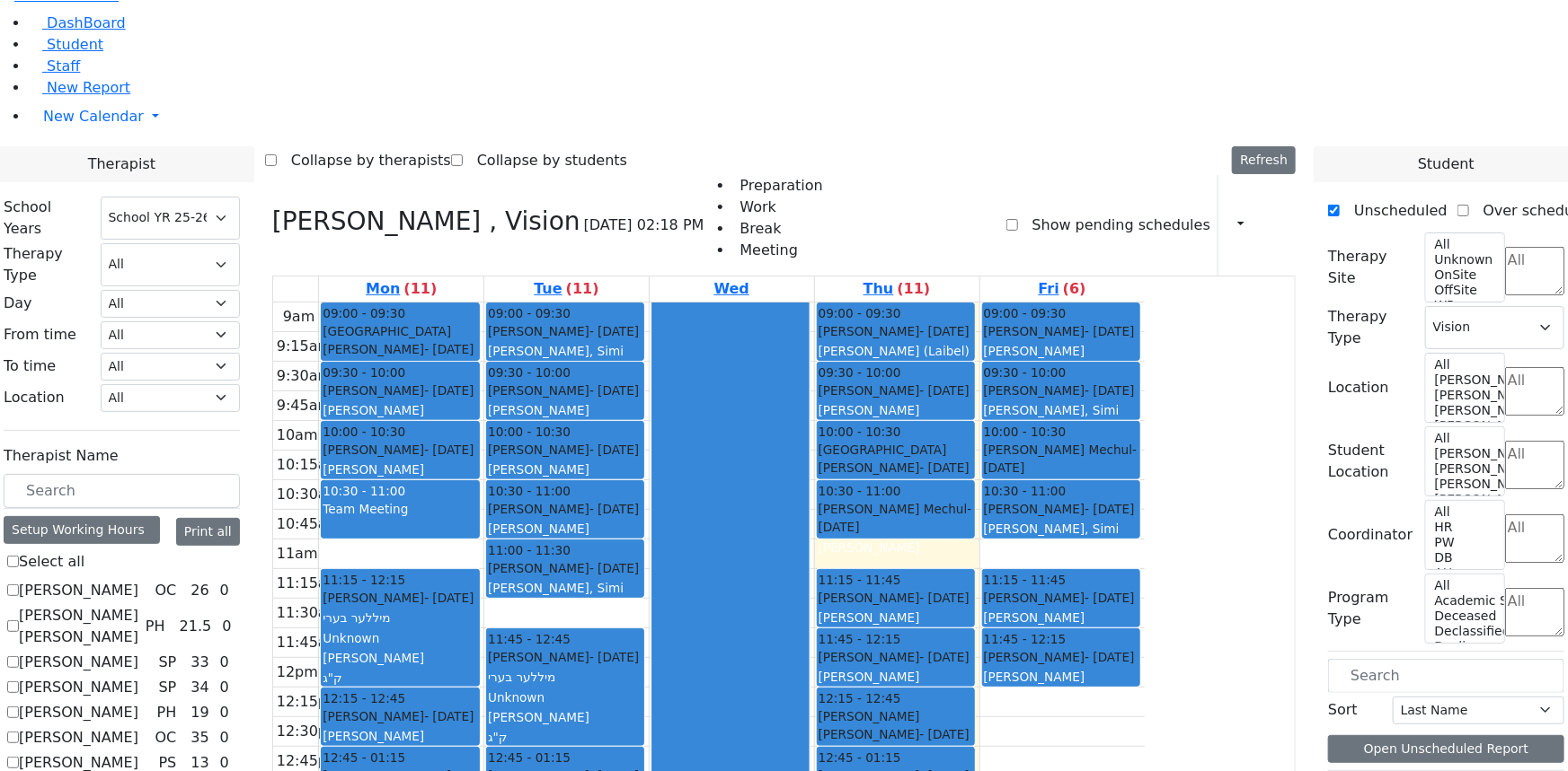
click at [1145, 541] on div "9am 9:15am 9:30am 9:45am 10am 10:15am 10:30am 10:45am 11am 11:15am 11:30am 11:4…" at bounding box center [709, 658] width 872 height 711
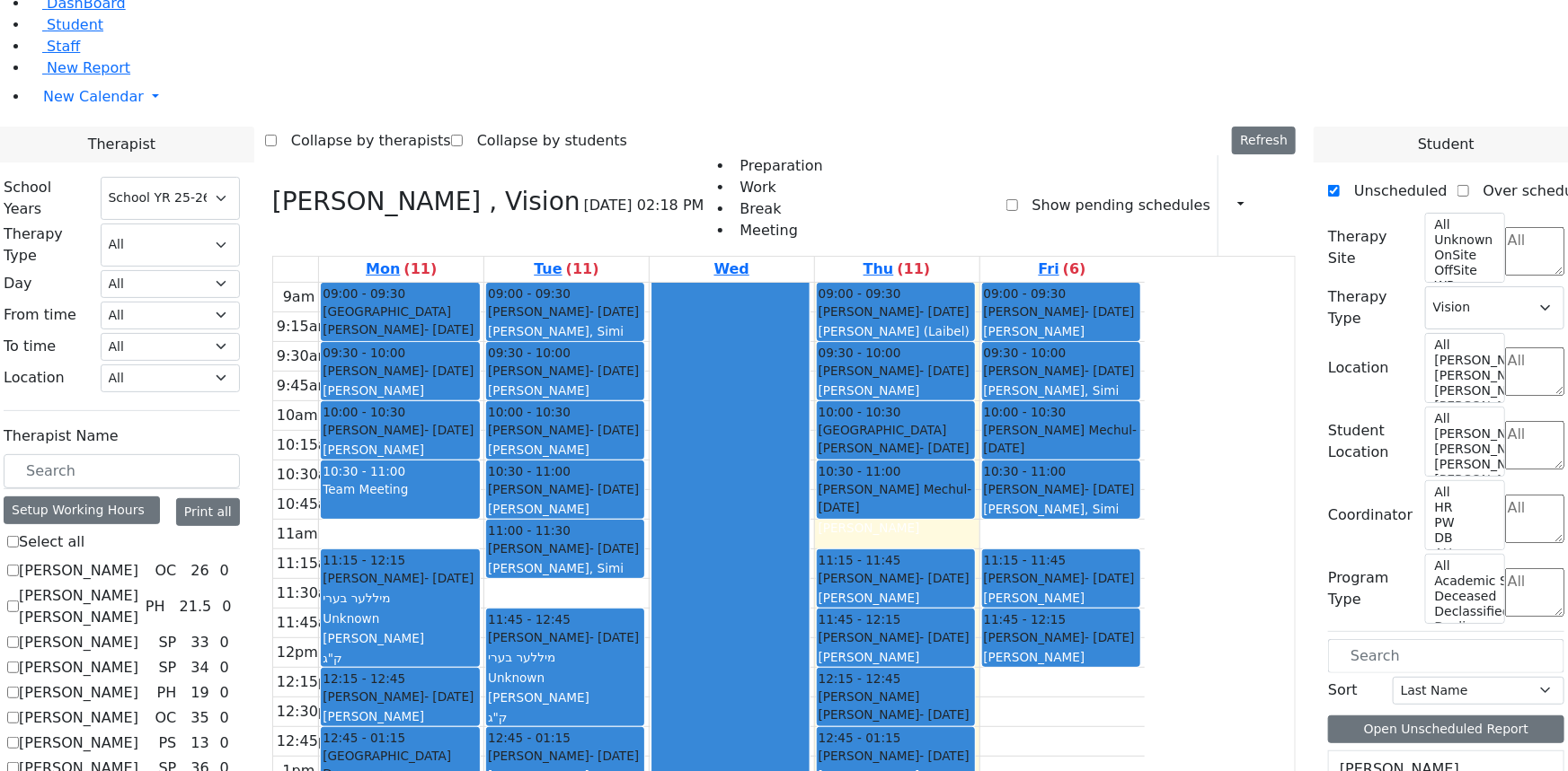
scroll to position [52, 0]
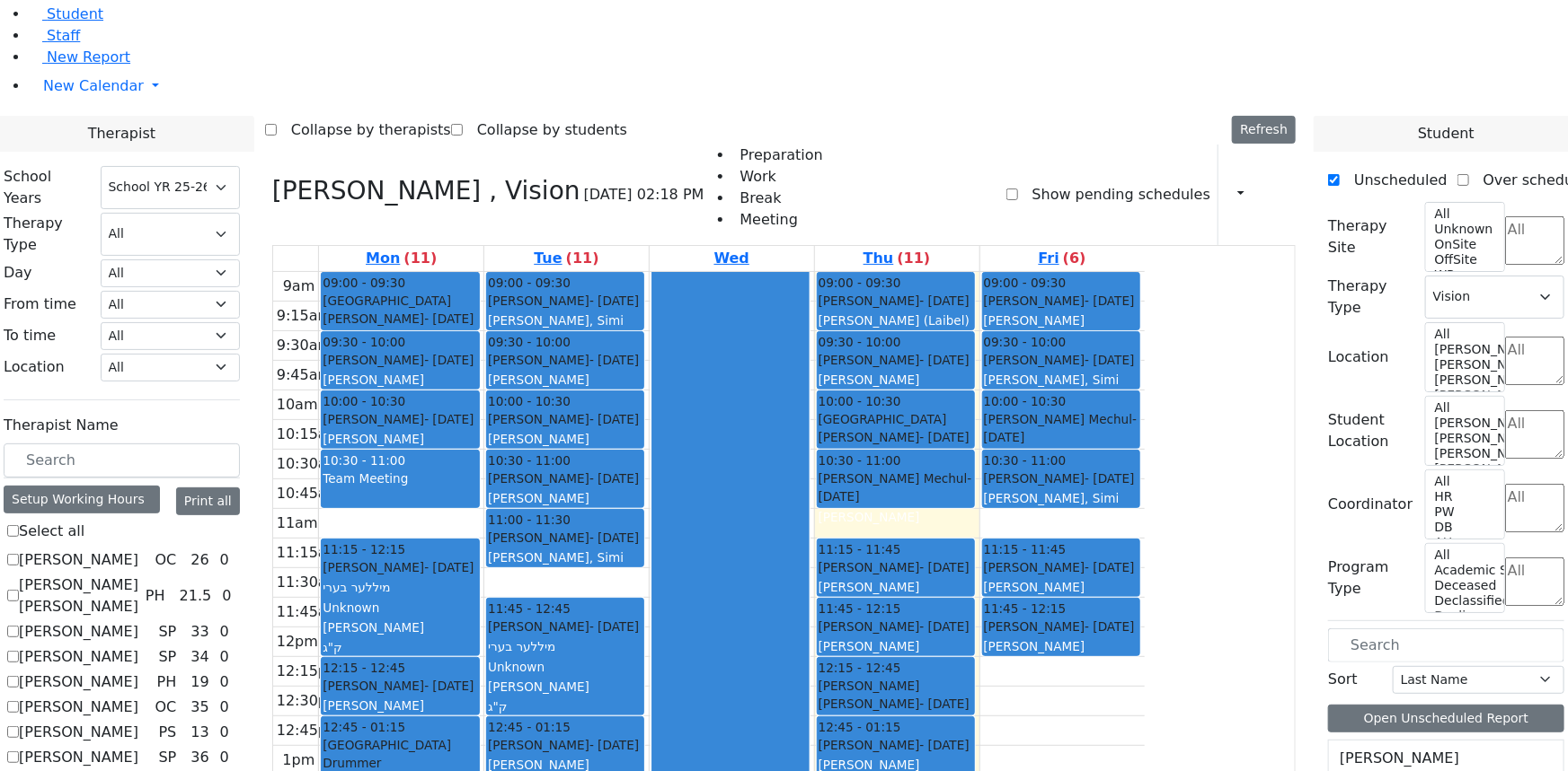
click at [73, 22] on span "Student" at bounding box center [75, 15] width 56 height 17
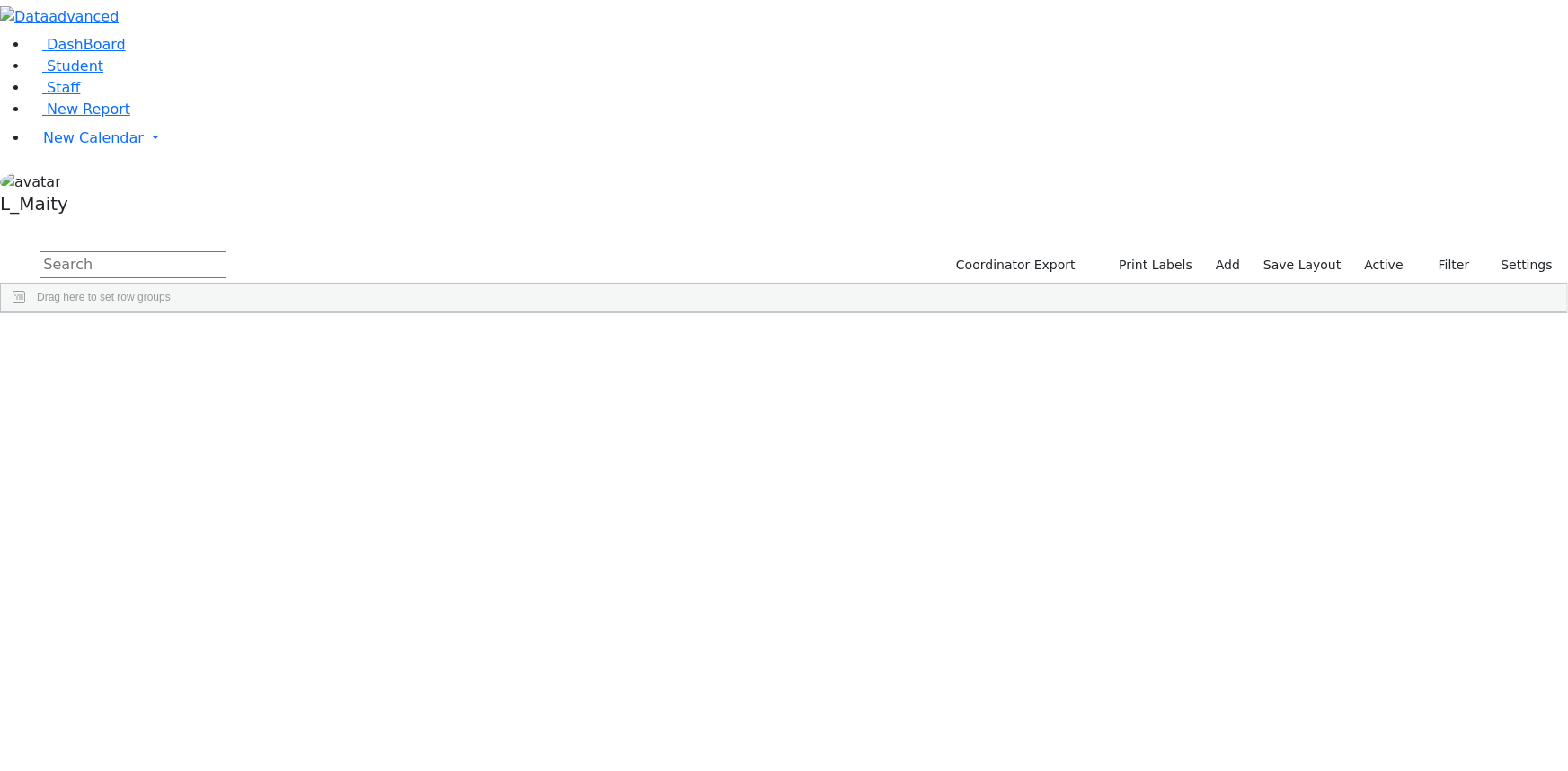
scroll to position [1714, 0]
drag, startPoint x: 1372, startPoint y: 66, endPoint x: 1374, endPoint y: 81, distance: 15.1
click at [1372, 252] on label "Active" at bounding box center [1384, 265] width 55 height 28
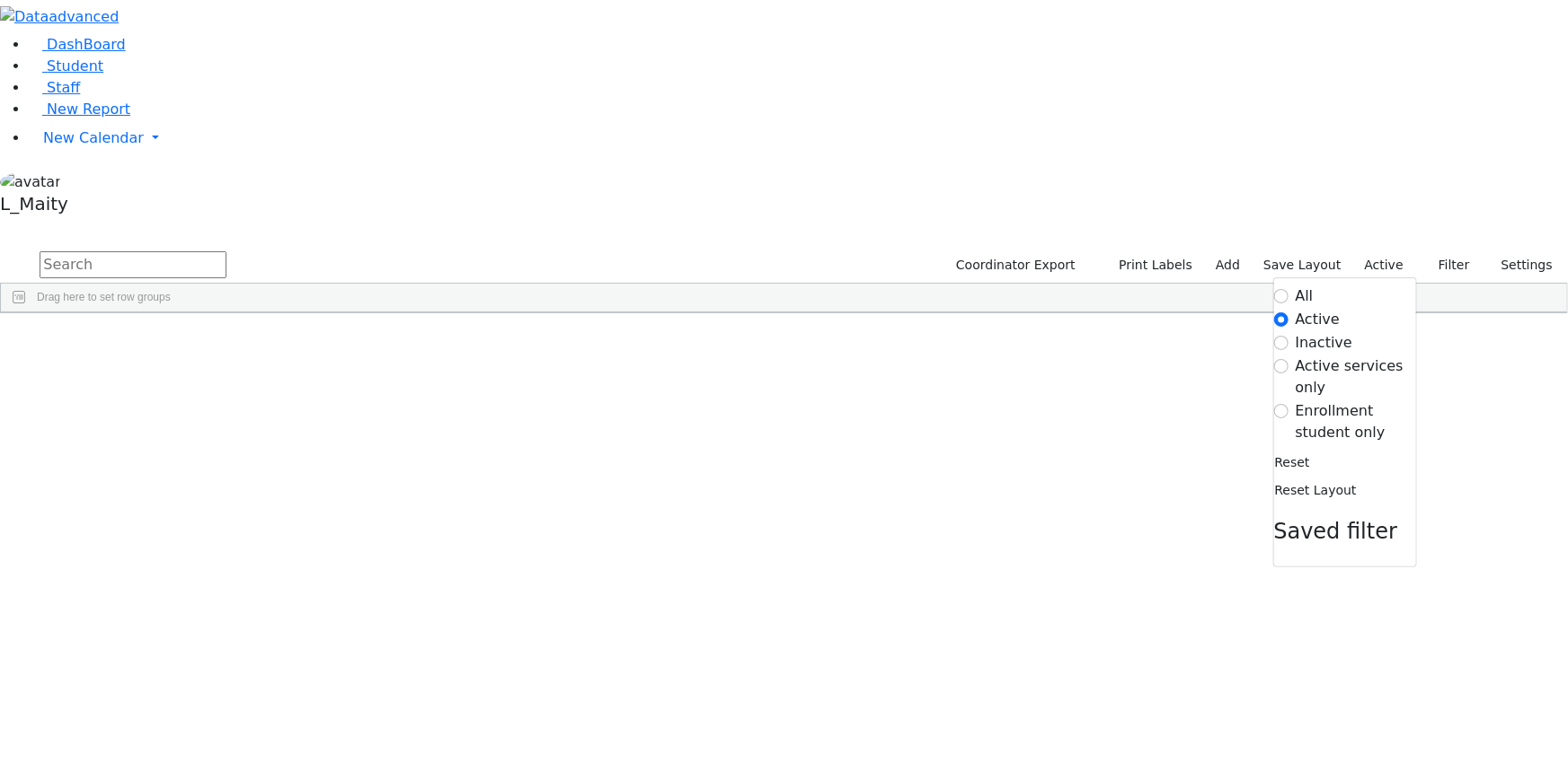
click at [1296, 333] on label "Inactive" at bounding box center [1324, 343] width 57 height 21
click at [1286, 336] on input "Inactive" at bounding box center [1281, 342] width 15 height 15
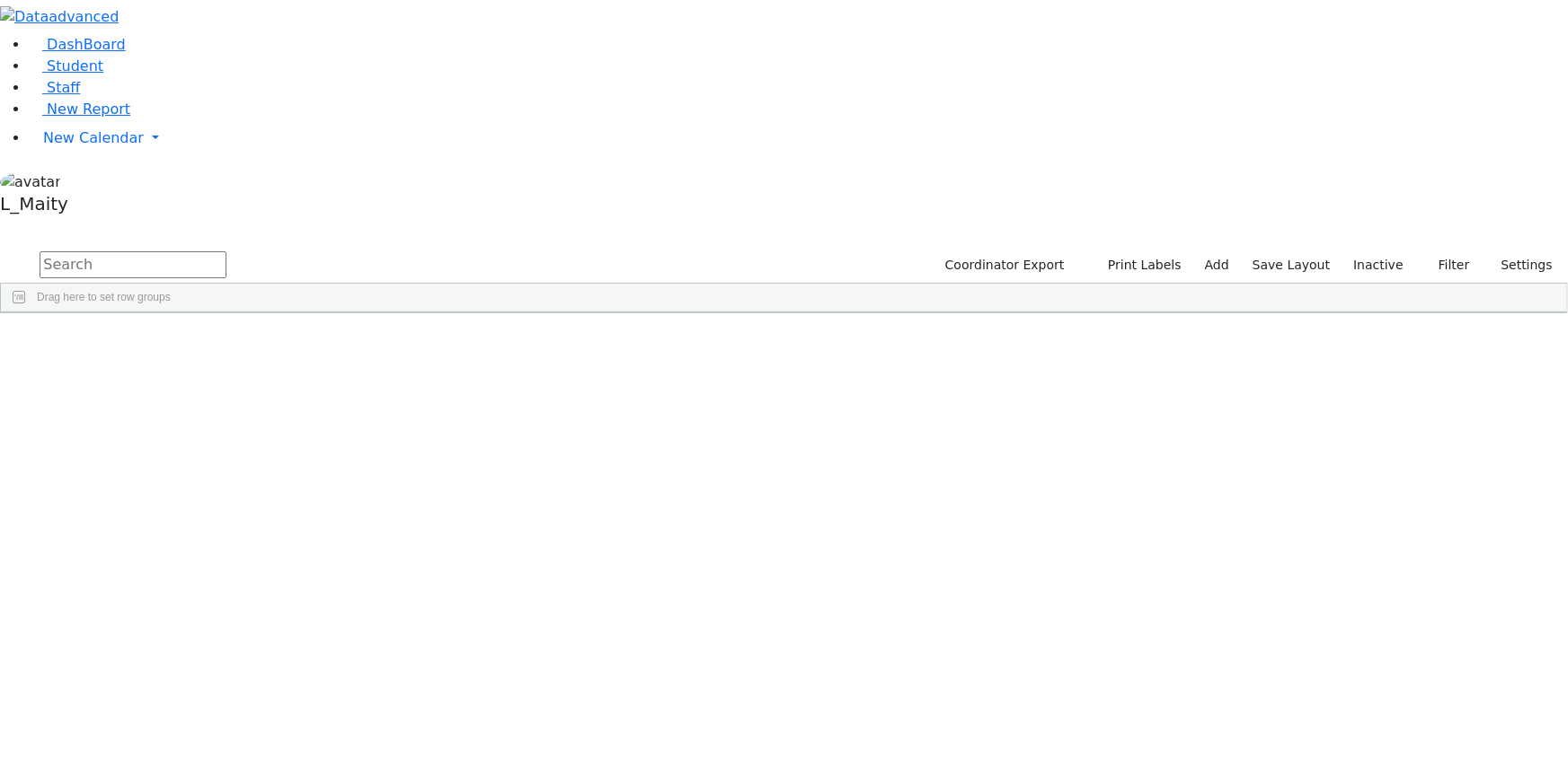
scroll to position [110976, 0]
click at [84, 146] on span "New Calendar" at bounding box center [94, 138] width 101 height 17
click at [86, 182] on span "Calendar" at bounding box center [71, 174] width 65 height 17
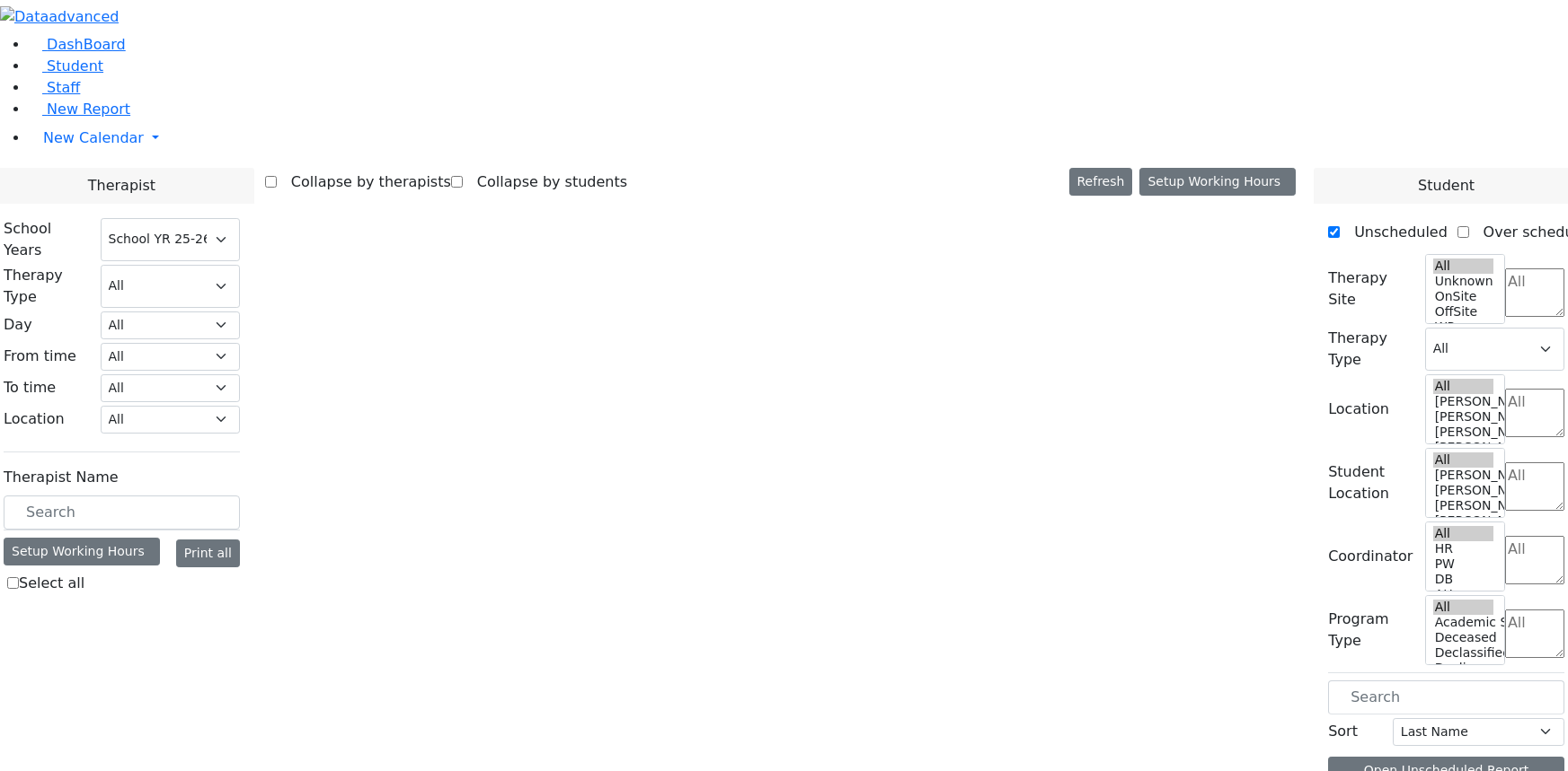
select select "212"
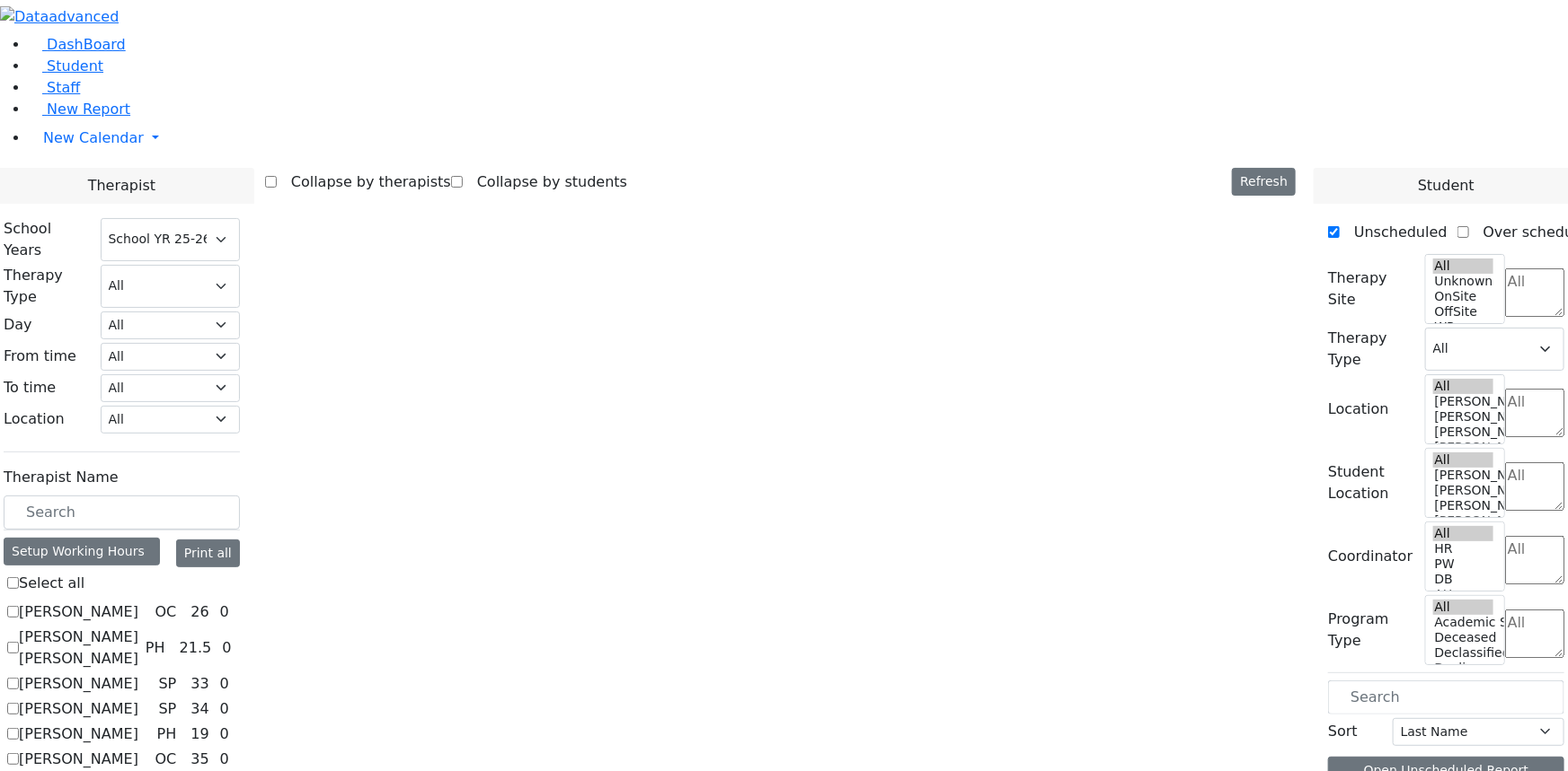
select select "4"
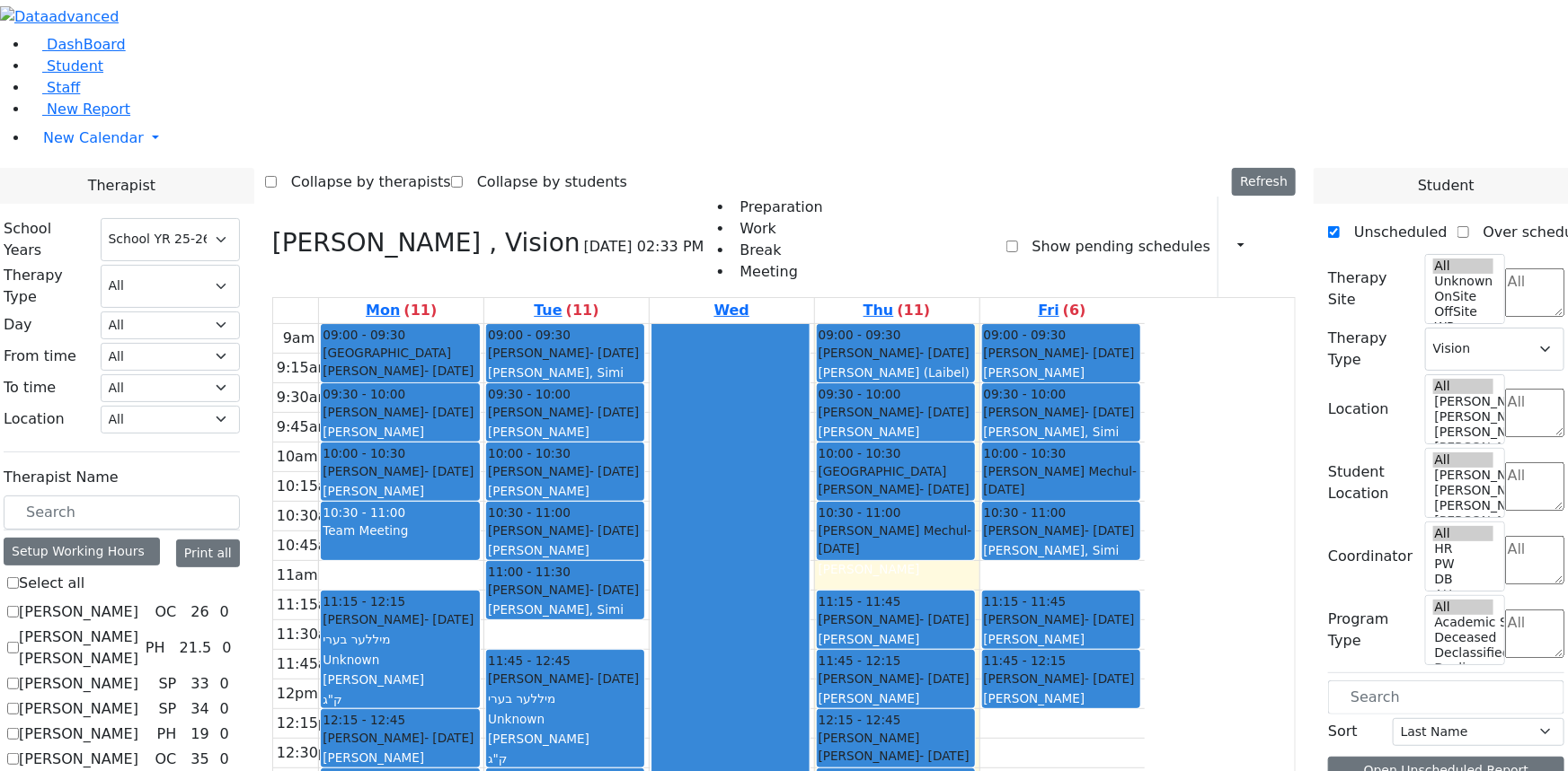
scroll to position [1469, 0]
checkbox input "true"
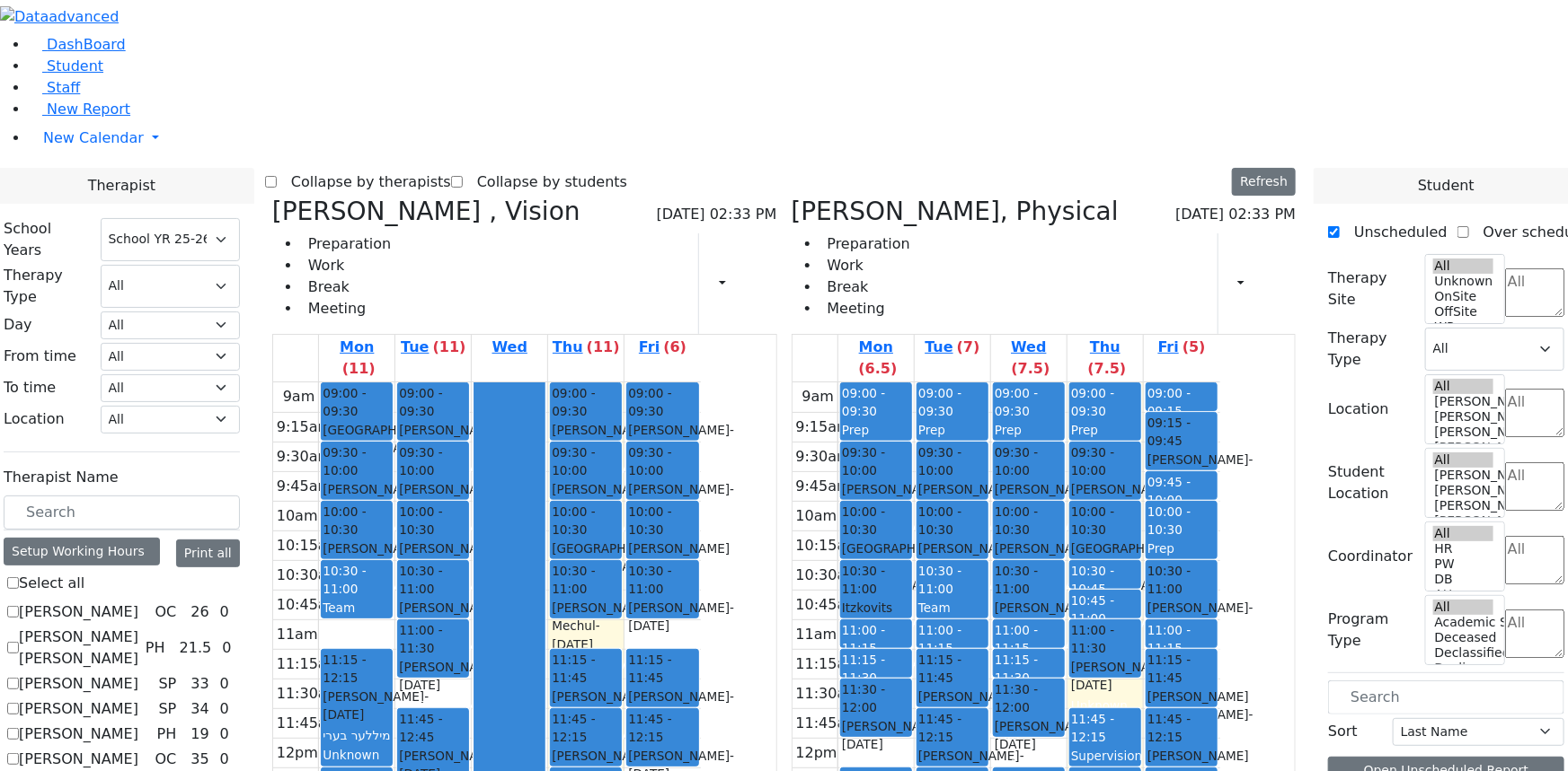
click at [272, 196] on icon at bounding box center [272, 211] width 0 height 30
select select "2"
checkbox input "false"
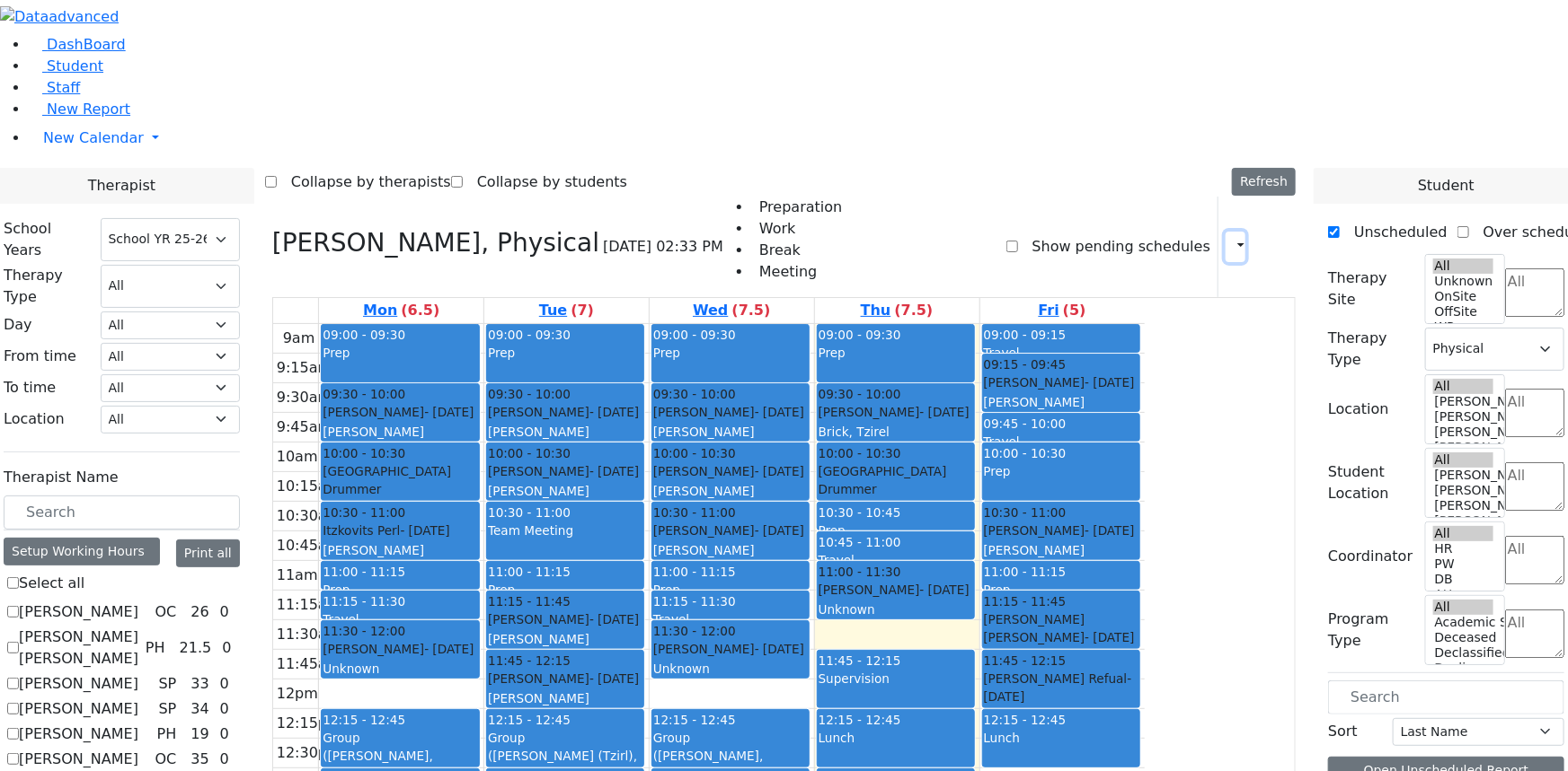
click at [1230, 238] on icon "button" at bounding box center [1230, 247] width 0 height 17
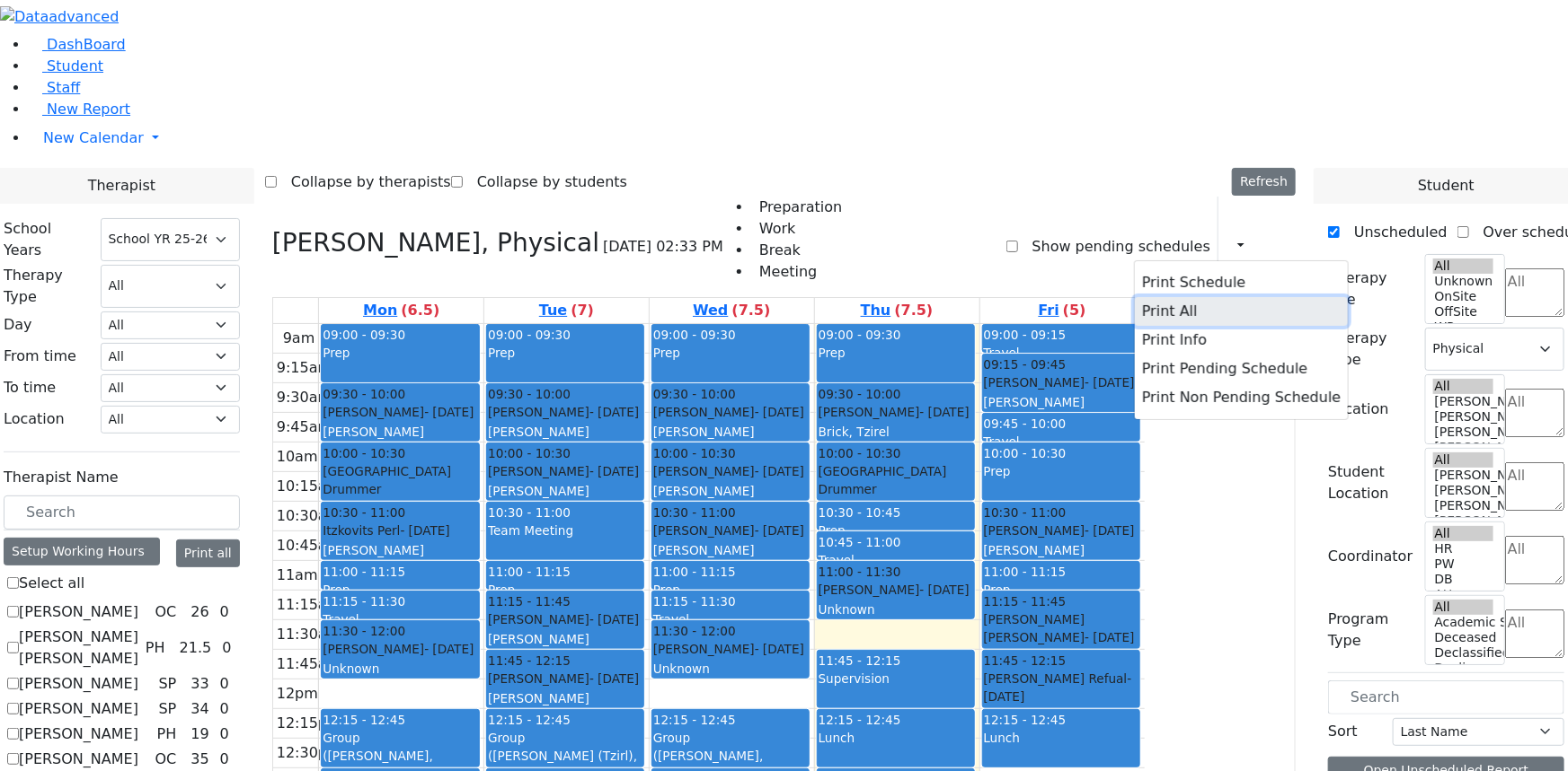
click at [1158, 297] on button "Print All" at bounding box center [1242, 311] width 213 height 29
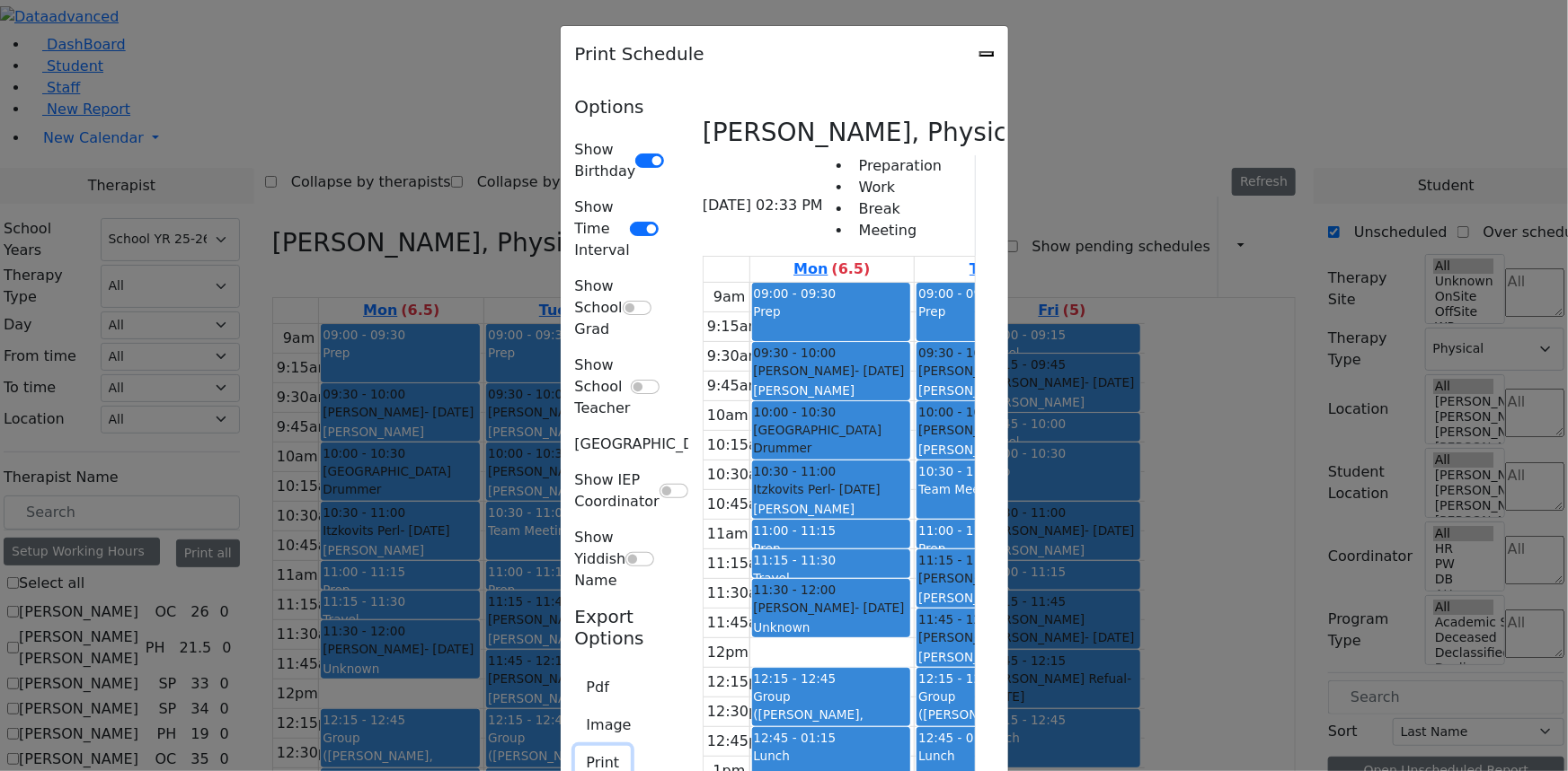
click at [575, 747] on button "Print" at bounding box center [603, 763] width 56 height 34
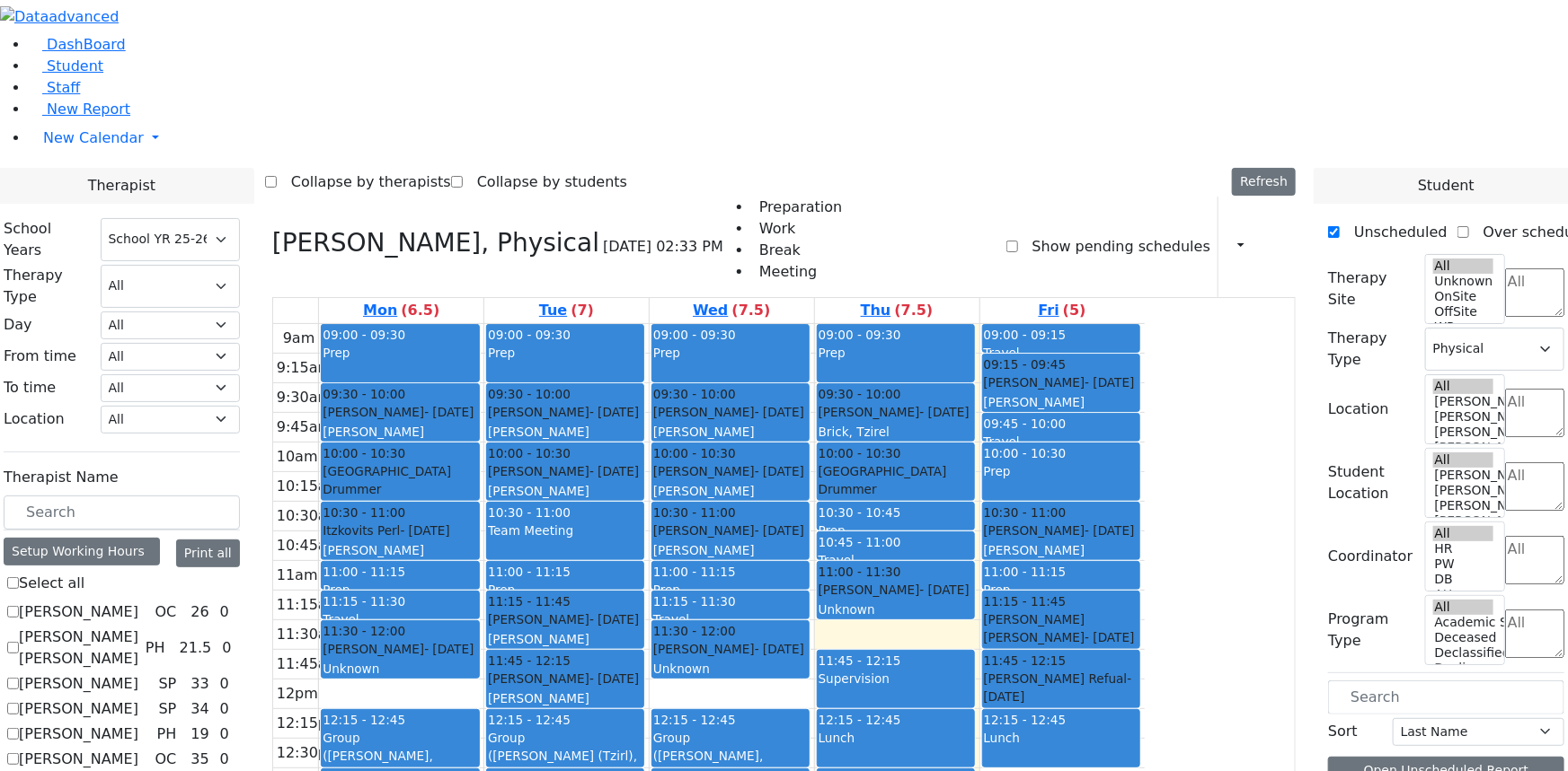
scroll to position [1387, 0]
